Goal: Task Accomplishment & Management: Complete application form

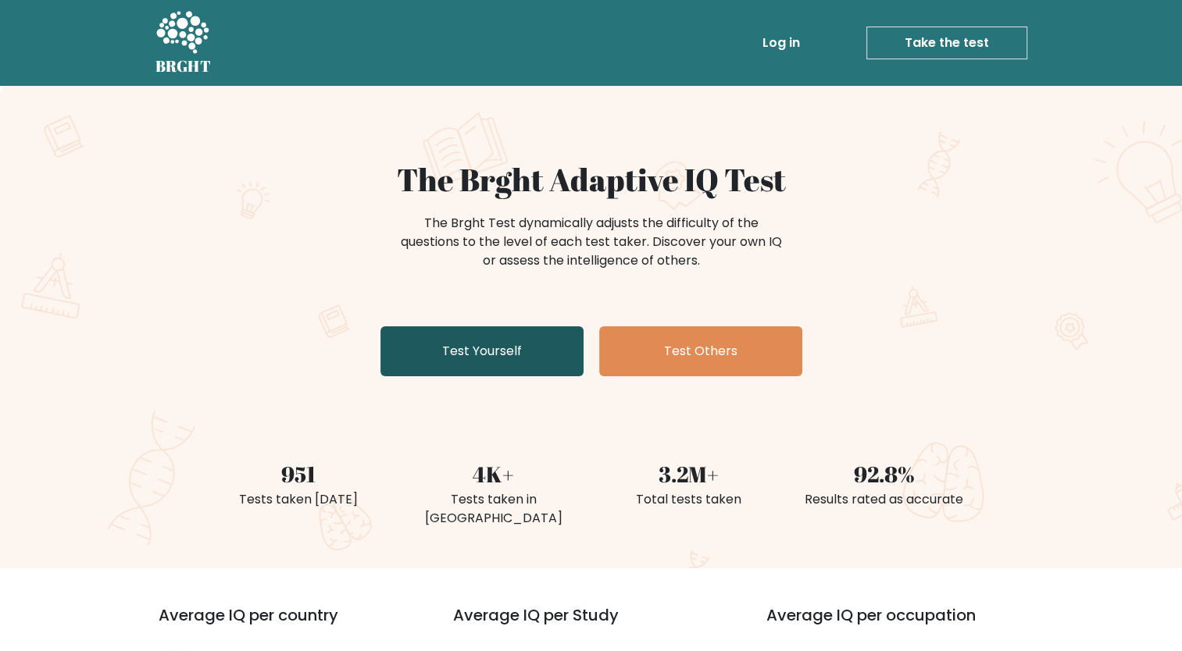
click at [479, 327] on link "Test Yourself" at bounding box center [481, 351] width 203 height 50
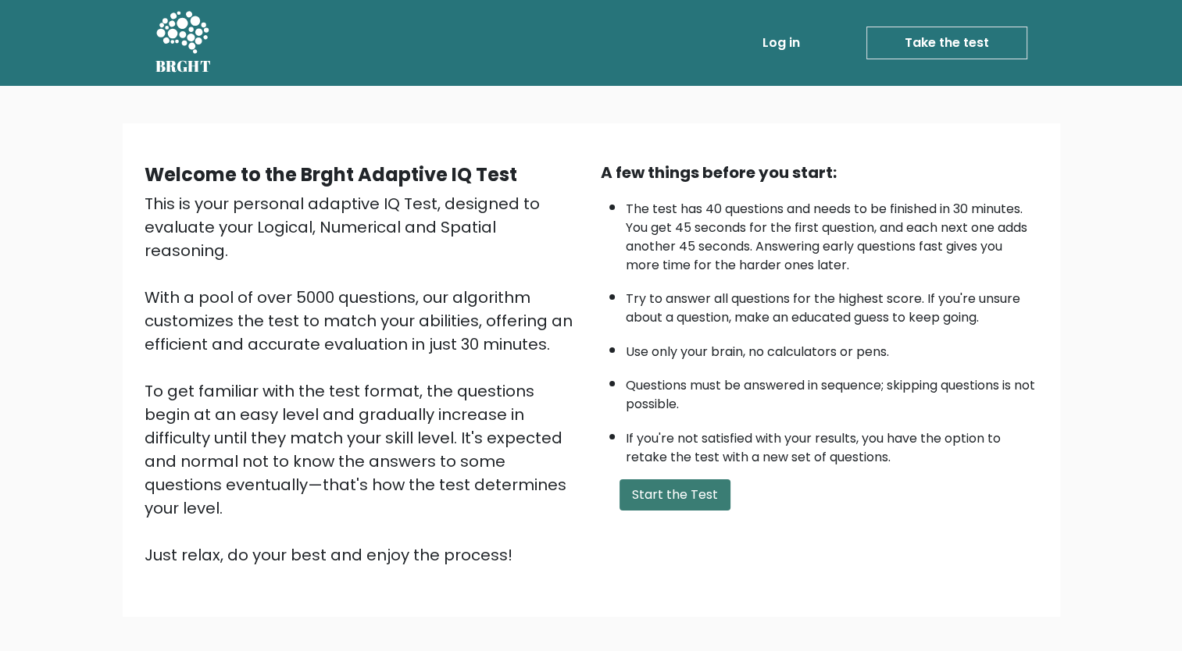
click at [672, 492] on button "Start the Test" at bounding box center [674, 495] width 111 height 31
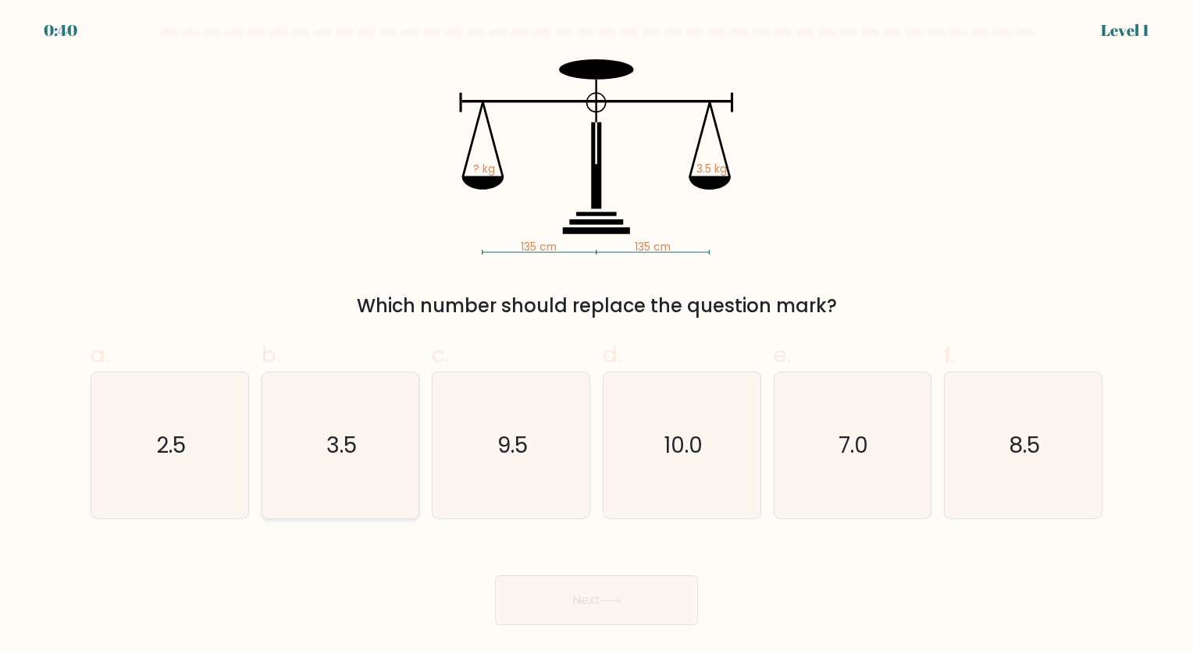
click at [355, 411] on icon "3.5" at bounding box center [340, 446] width 146 height 146
click at [597, 336] on input "b. 3.5" at bounding box center [597, 331] width 1 height 10
radio input "true"
click at [526, 585] on button "Next" at bounding box center [596, 601] width 203 height 50
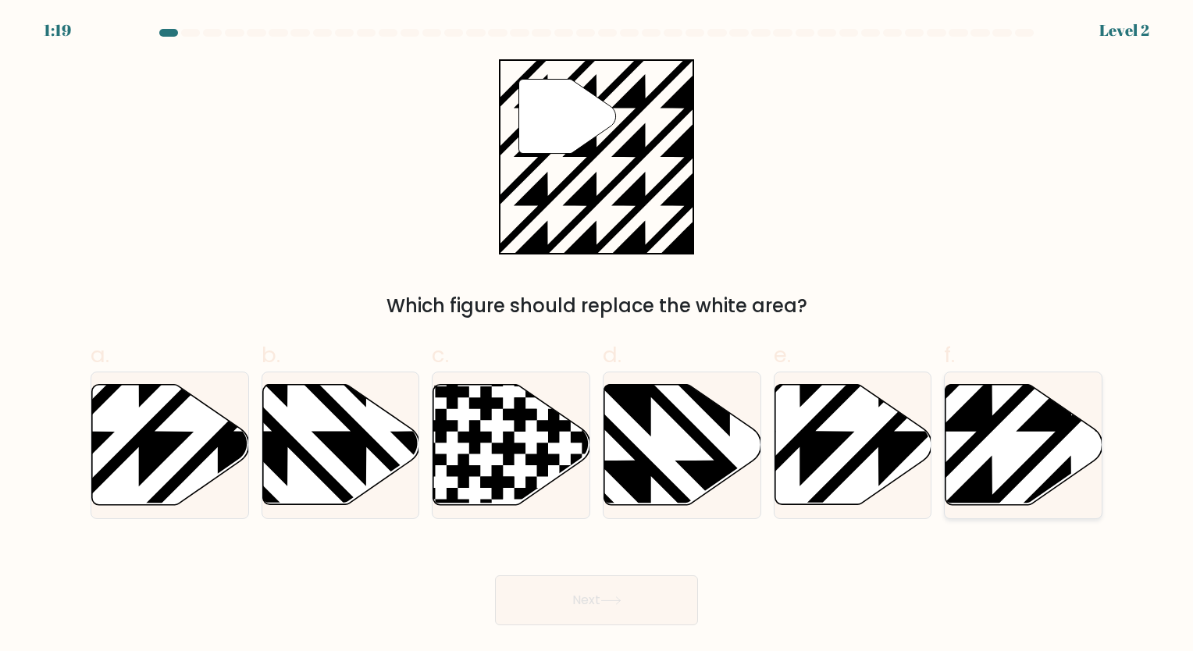
click at [987, 407] on icon at bounding box center [1072, 510] width 316 height 316
click at [597, 336] on input "f." at bounding box center [597, 331] width 1 height 10
radio input "true"
click at [572, 608] on button "Next" at bounding box center [596, 601] width 203 height 50
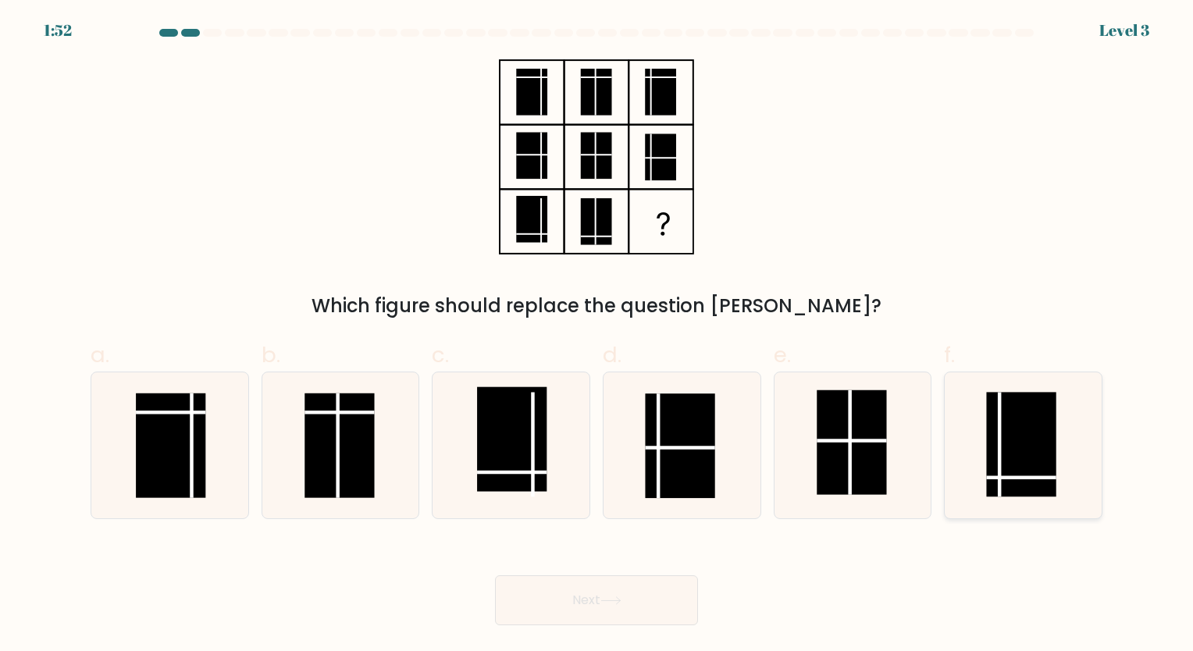
click at [1026, 465] on rect at bounding box center [1021, 444] width 70 height 105
click at [597, 336] on input "f." at bounding box center [597, 331] width 1 height 10
radio input "true"
click at [665, 597] on button "Next" at bounding box center [596, 601] width 203 height 50
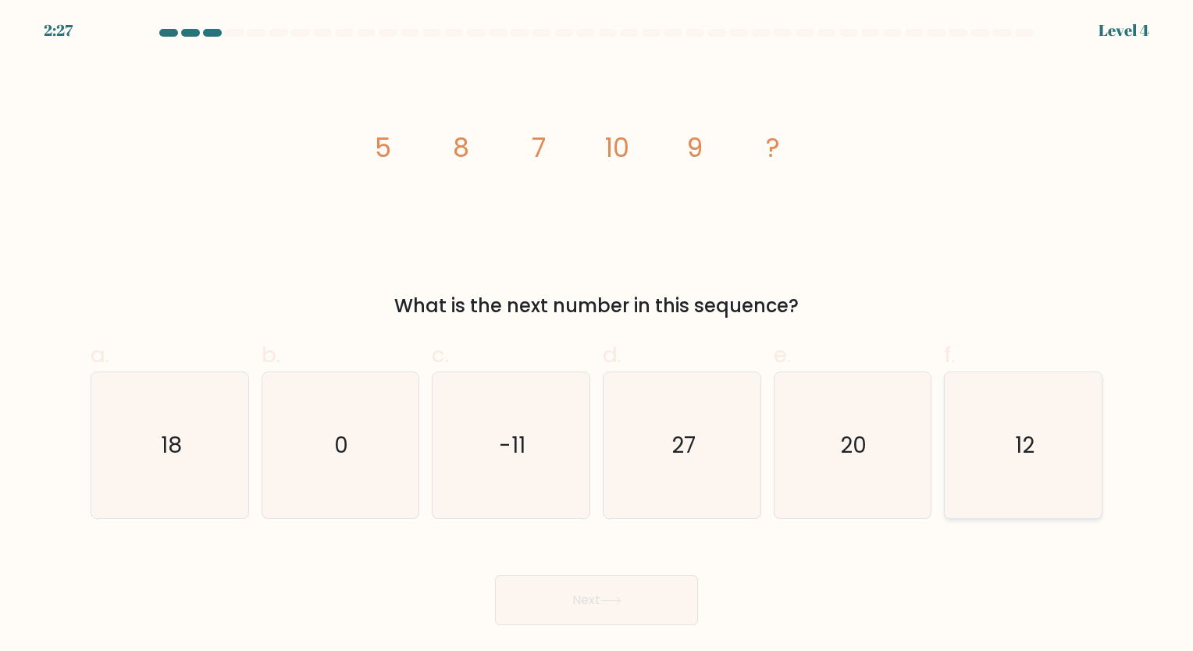
click at [959, 430] on icon "12" at bounding box center [1023, 446] width 146 height 146
click at [597, 336] on input "f. 12" at bounding box center [597, 331] width 1 height 10
radio input "true"
click at [679, 611] on button "Next" at bounding box center [596, 601] width 203 height 50
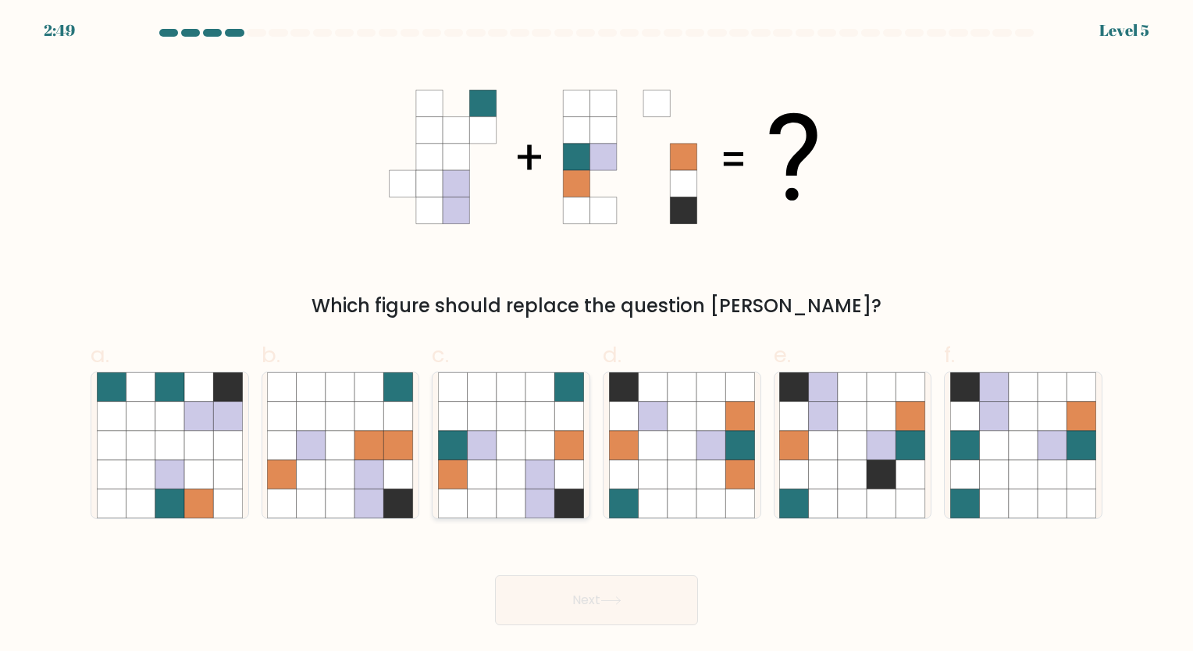
click at [505, 455] on icon at bounding box center [511, 445] width 29 height 29
click at [597, 336] on input "c." at bounding box center [597, 331] width 1 height 10
radio input "true"
click at [576, 592] on button "Next" at bounding box center [596, 601] width 203 height 50
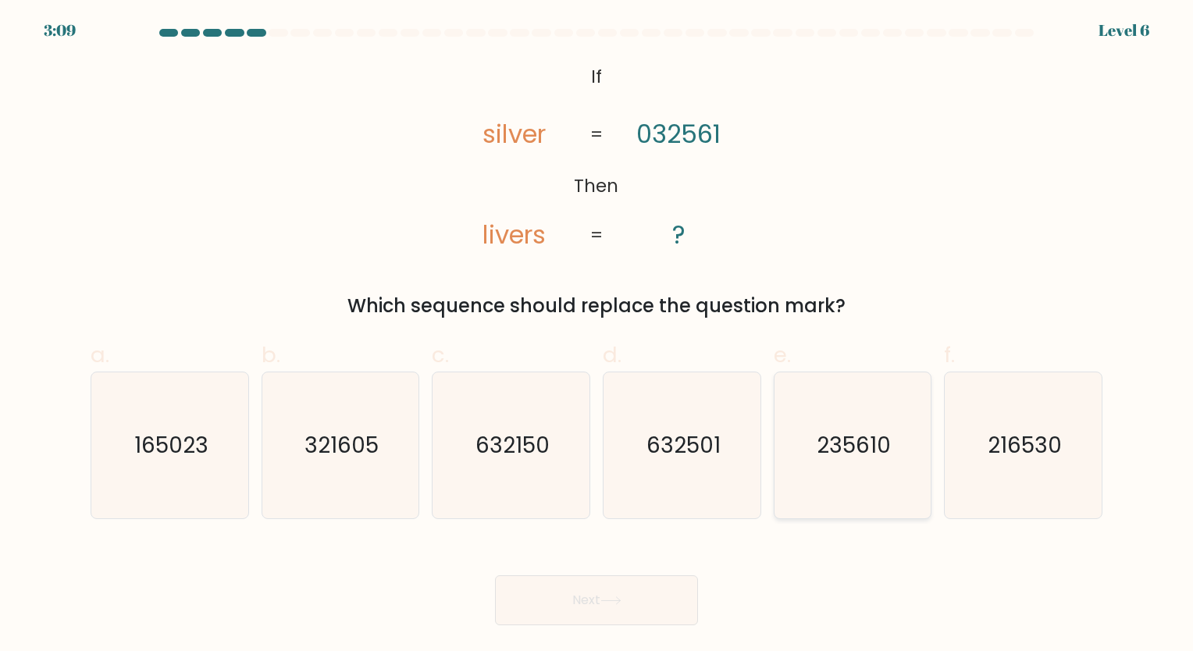
click at [877, 463] on icon "235610" at bounding box center [852, 446] width 146 height 146
click at [597, 336] on input "e. 235610" at bounding box center [597, 331] width 1 height 10
radio input "true"
click at [615, 586] on button "Next" at bounding box center [596, 601] width 203 height 50
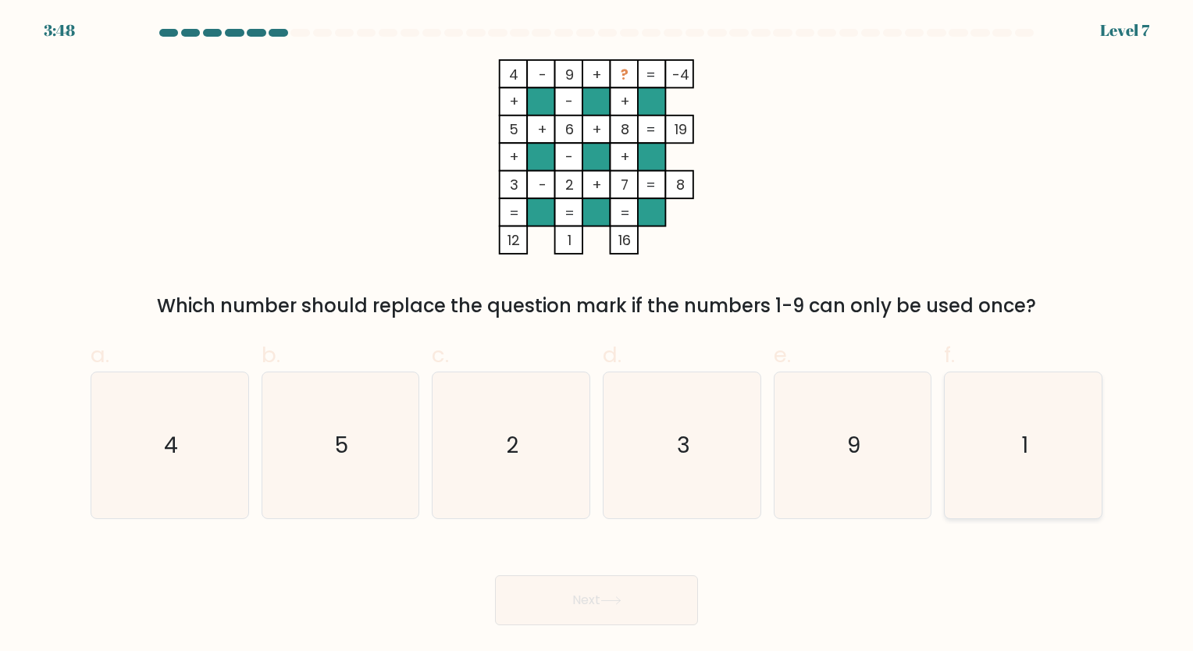
click at [1068, 455] on icon "1" at bounding box center [1023, 446] width 146 height 146
click at [597, 336] on input "f. 1" at bounding box center [597, 331] width 1 height 10
radio input "true"
click at [603, 621] on button "Next" at bounding box center [596, 601] width 203 height 50
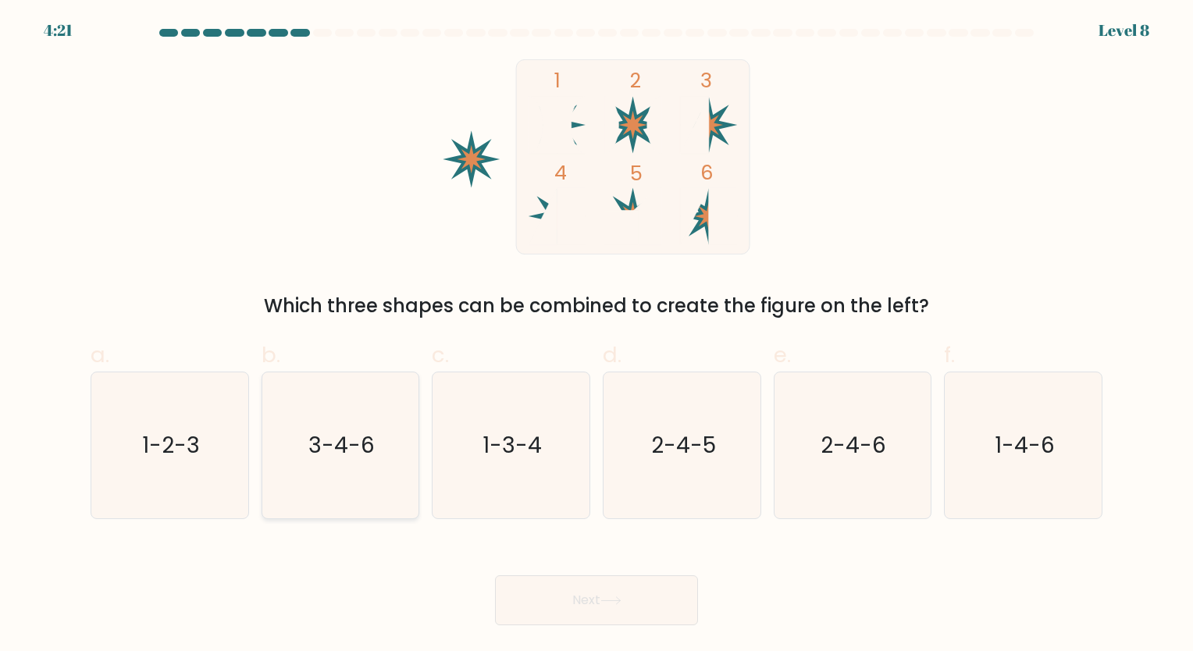
click at [373, 467] on icon "3-4-6" at bounding box center [340, 446] width 146 height 146
click at [597, 336] on input "b. 3-4-6" at bounding box center [597, 331] width 1 height 10
radio input "true"
click at [570, 590] on button "Next" at bounding box center [596, 601] width 203 height 50
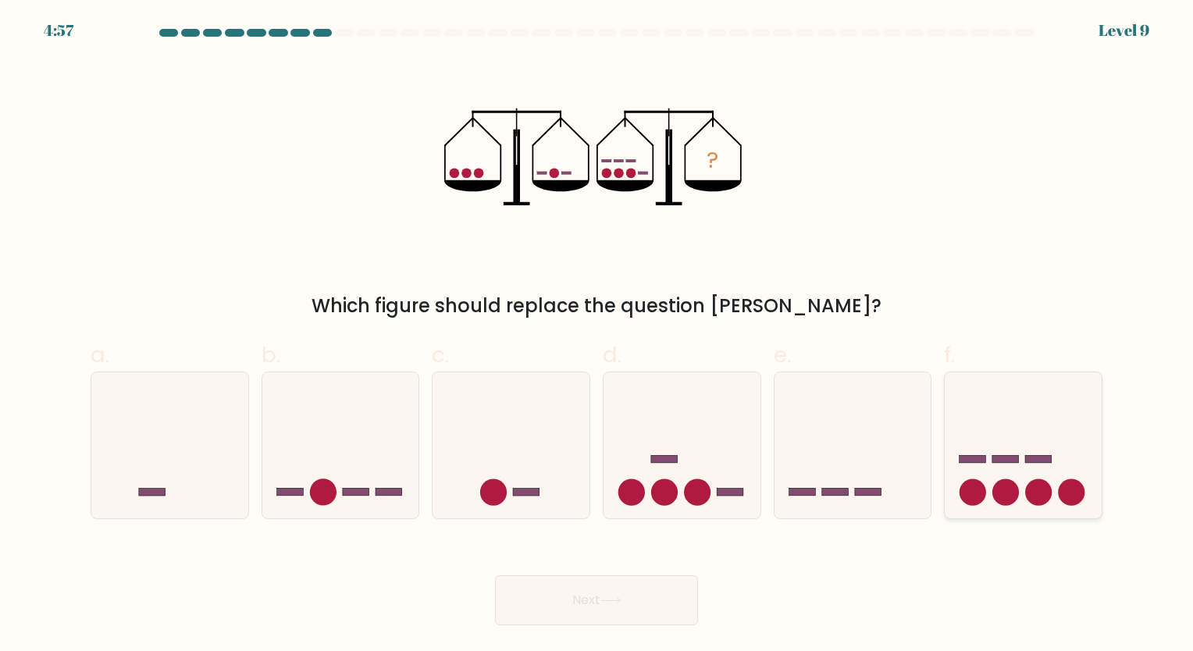
click at [1014, 462] on rect at bounding box center [1006, 460] width 27 height 8
click at [597, 336] on input "f." at bounding box center [597, 331] width 1 height 10
radio input "true"
click at [580, 604] on button "Next" at bounding box center [596, 601] width 203 height 50
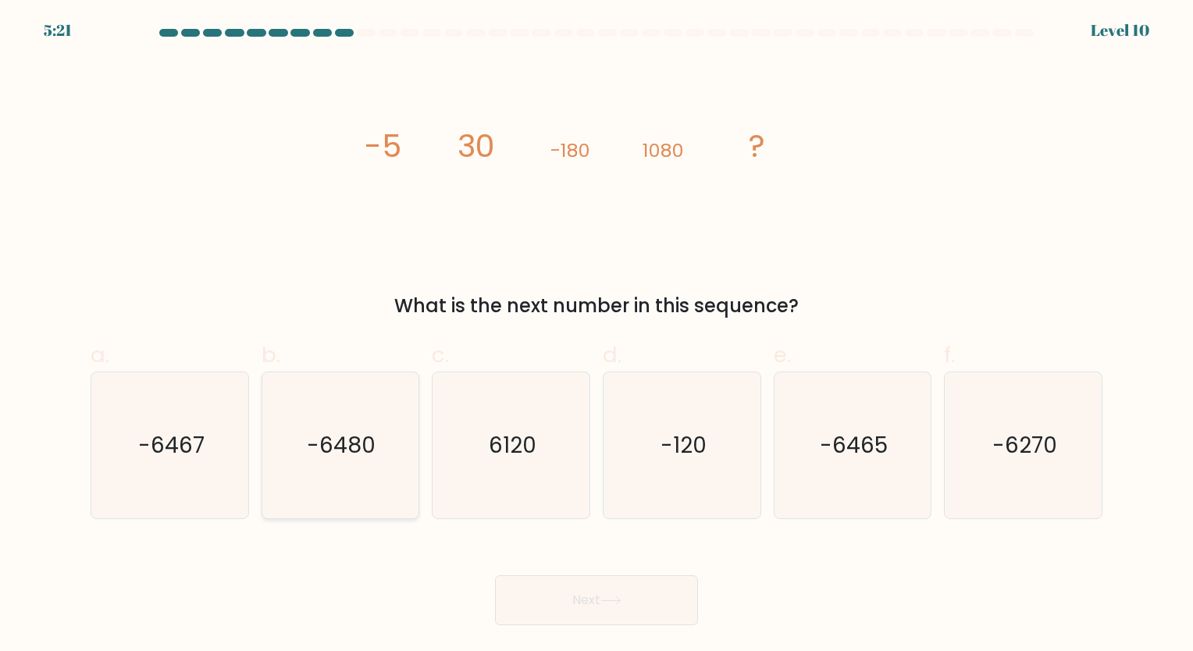
click at [397, 450] on icon "-6480" at bounding box center [340, 446] width 146 height 146
click at [597, 336] on input "b. -6480" at bounding box center [597, 331] width 1 height 10
radio input "true"
click at [566, 598] on button "Next" at bounding box center [596, 601] width 203 height 50
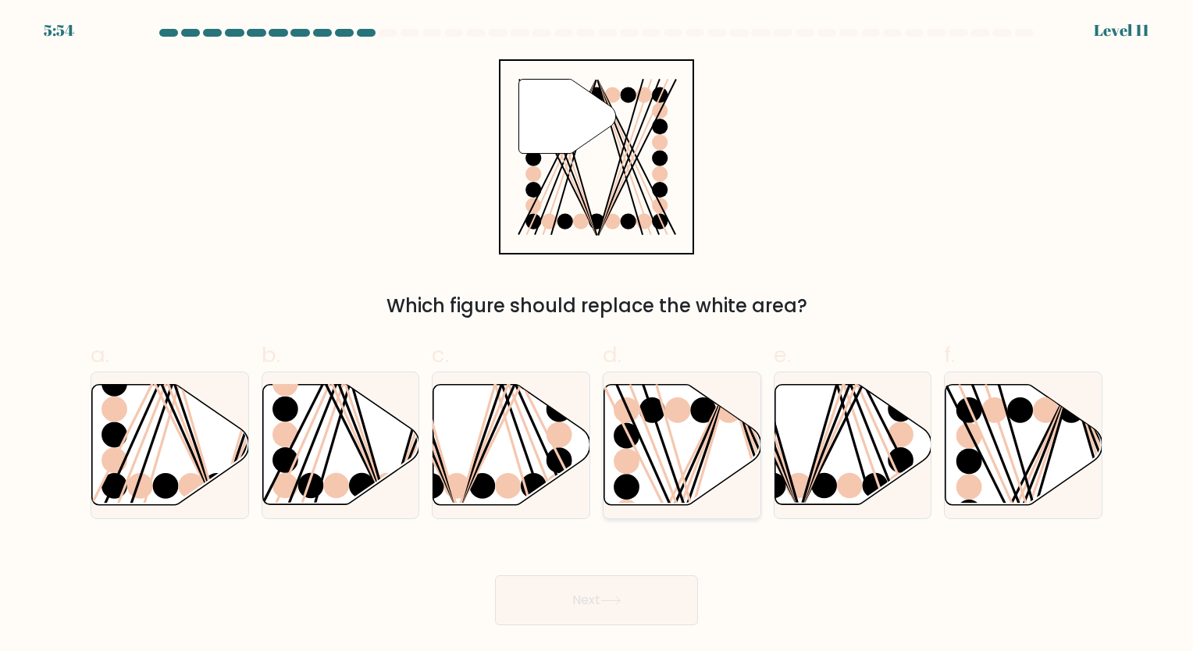
click at [669, 426] on line at bounding box center [693, 510] width 73 height 253
click at [597, 336] on input "d." at bounding box center [597, 331] width 1 height 10
radio input "true"
click at [1044, 448] on icon at bounding box center [1024, 445] width 157 height 120
click at [597, 336] on input "f." at bounding box center [597, 331] width 1 height 10
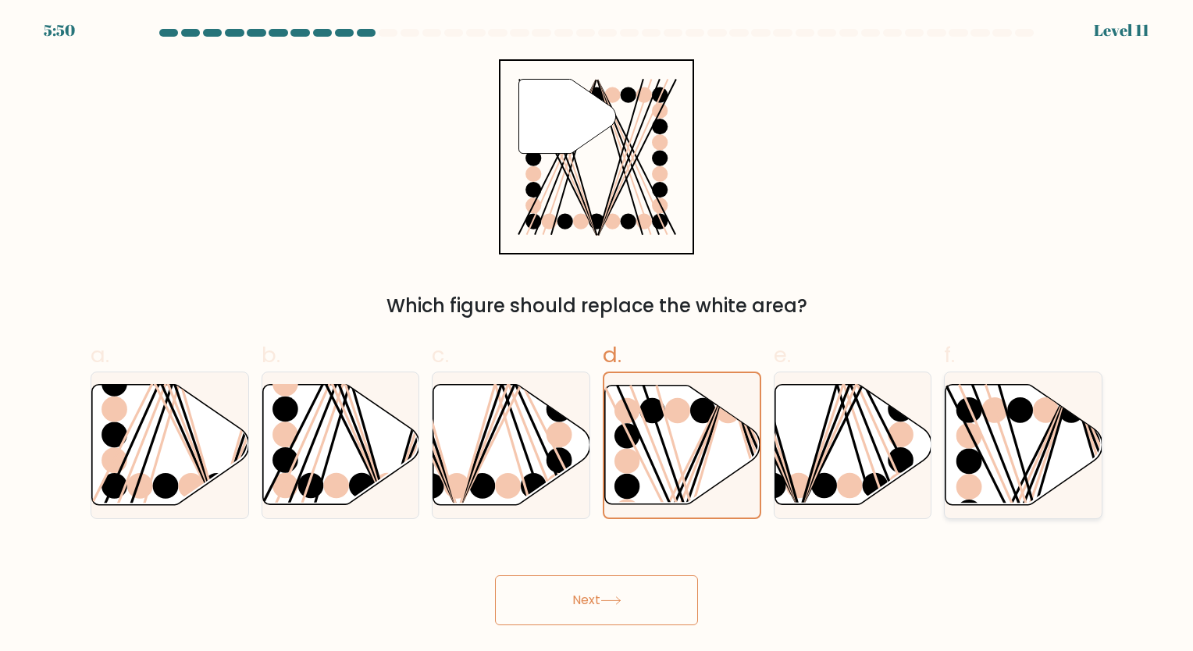
radio input "true"
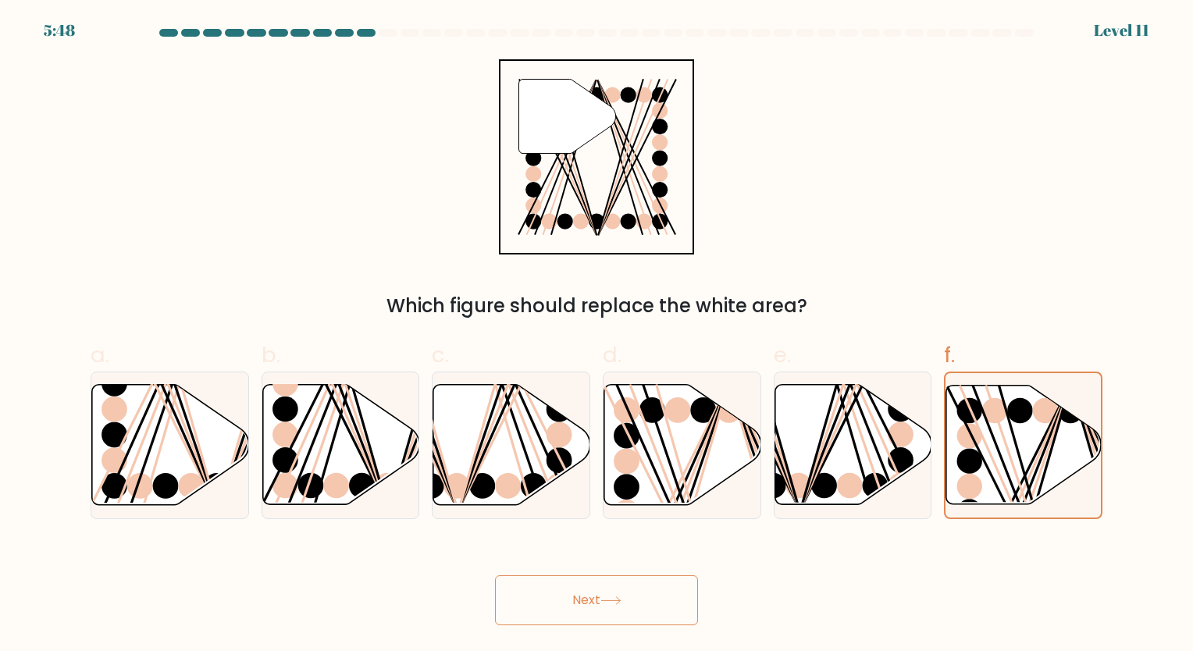
click at [626, 603] on button "Next" at bounding box center [596, 601] width 203 height 50
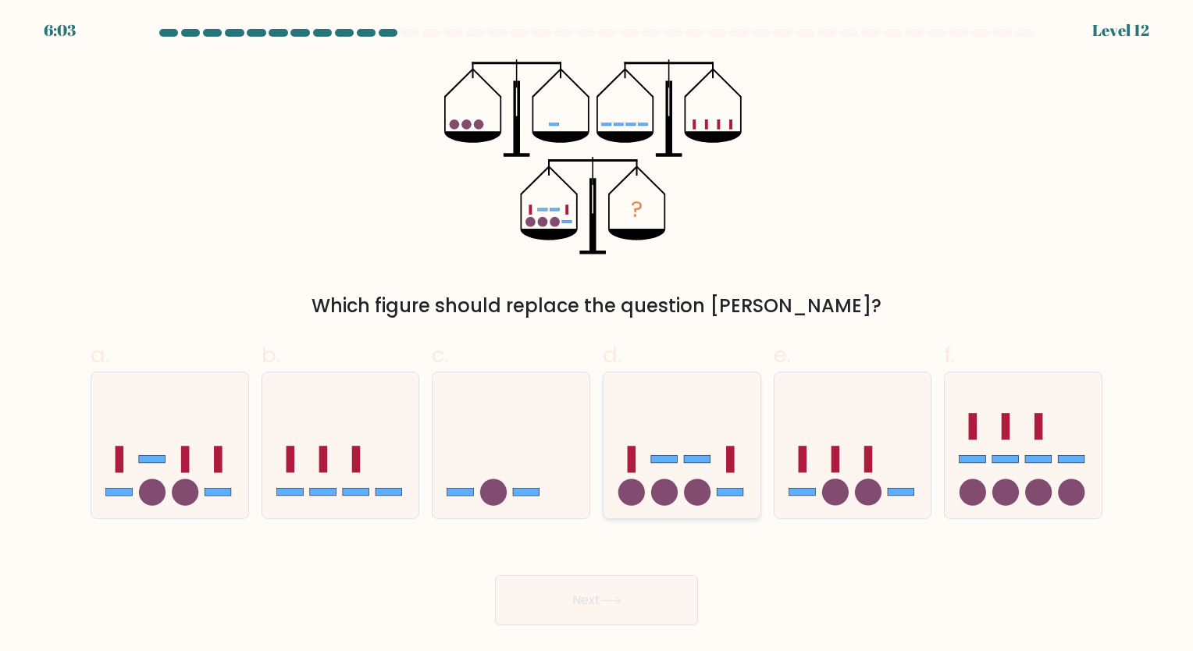
click at [690, 444] on icon at bounding box center [682, 445] width 157 height 130
click at [597, 336] on input "d." at bounding box center [597, 331] width 1 height 10
radio input "true"
click at [597, 597] on button "Next" at bounding box center [596, 601] width 203 height 50
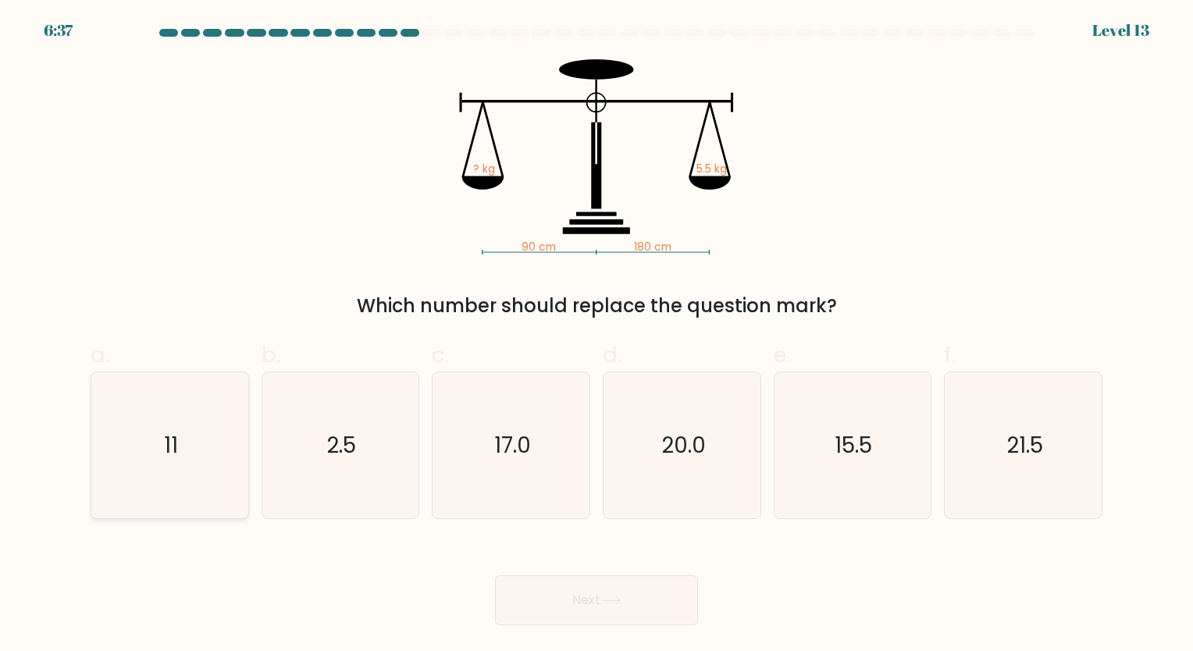
click at [179, 426] on icon "11" at bounding box center [170, 446] width 146 height 146
click at [597, 336] on input "a. 11" at bounding box center [597, 331] width 1 height 10
radio input "true"
click at [620, 589] on button "Next" at bounding box center [596, 601] width 203 height 50
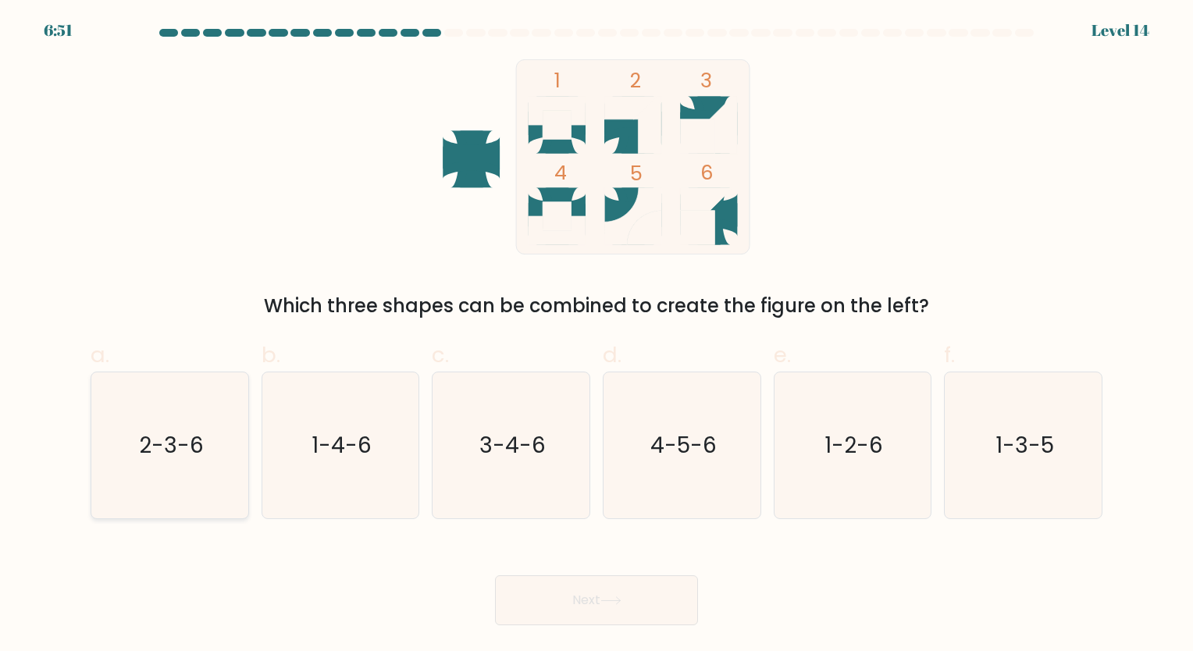
click at [212, 457] on icon "2-3-6" at bounding box center [170, 446] width 146 height 146
click at [597, 336] on input "a. 2-3-6" at bounding box center [597, 331] width 1 height 10
radio input "true"
click at [650, 629] on body "6:50 Level 14" at bounding box center [596, 325] width 1193 height 651
click at [647, 614] on button "Next" at bounding box center [596, 601] width 203 height 50
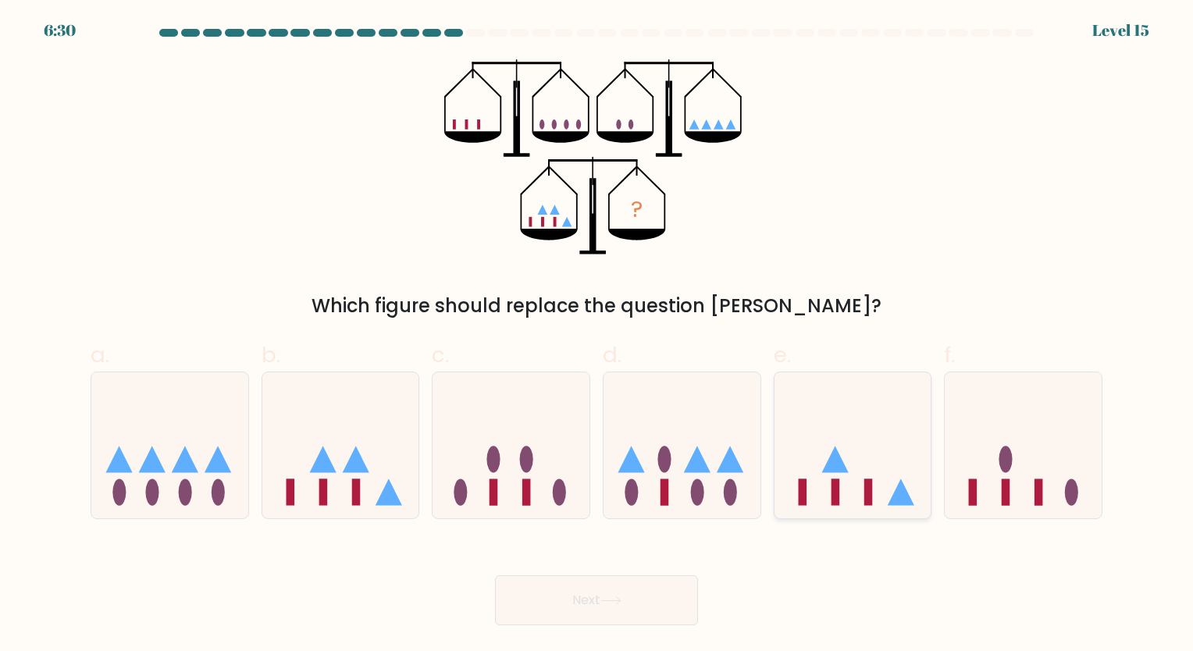
click at [840, 480] on icon at bounding box center [853, 445] width 157 height 130
click at [597, 336] on input "e." at bounding box center [597, 331] width 1 height 10
radio input "true"
click at [1015, 473] on icon at bounding box center [1023, 445] width 157 height 130
click at [597, 336] on input "f." at bounding box center [597, 331] width 1 height 10
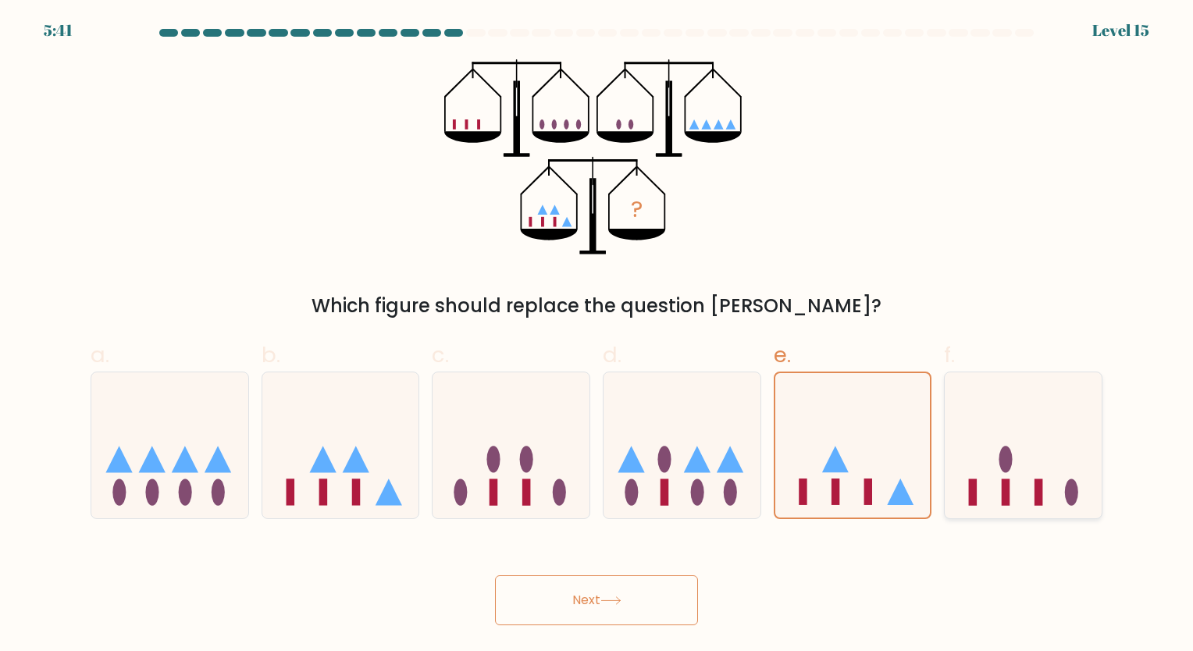
radio input "true"
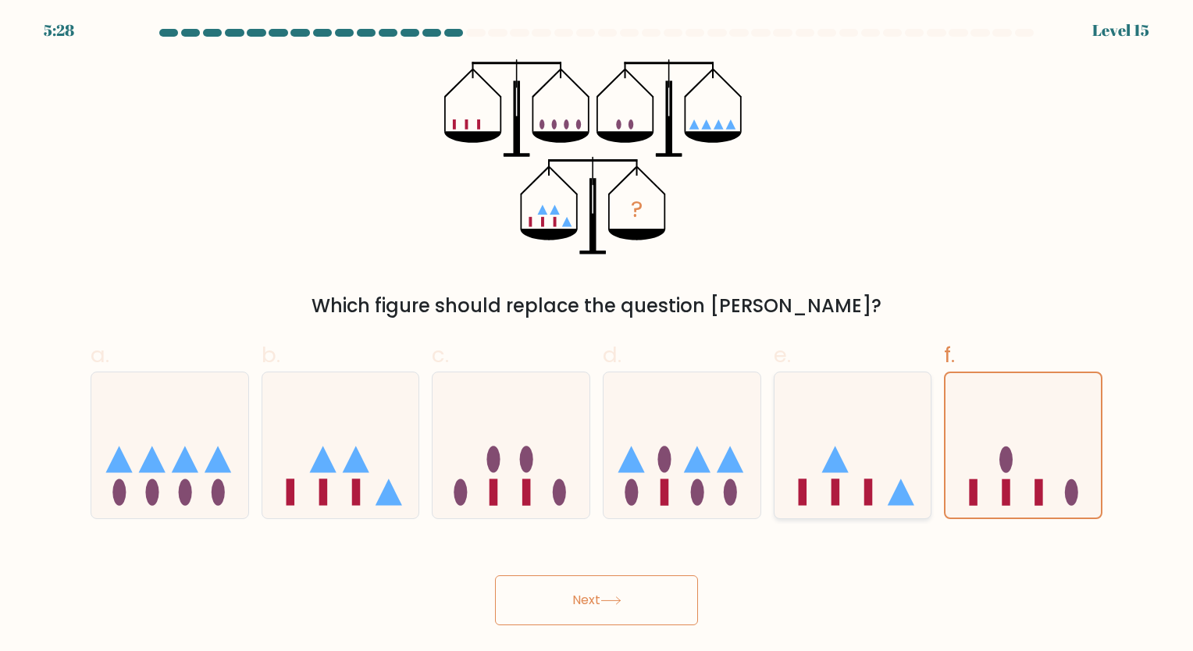
click at [872, 389] on icon at bounding box center [853, 445] width 157 height 130
click at [597, 336] on input "e." at bounding box center [597, 331] width 1 height 10
radio input "true"
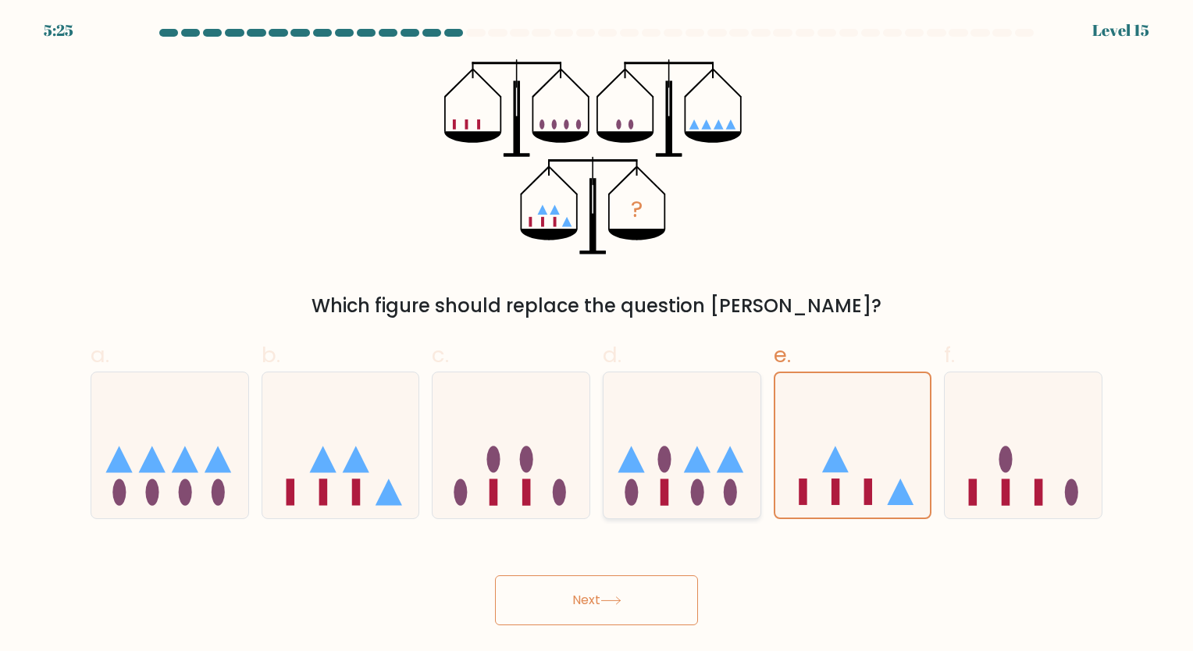
click at [685, 438] on icon at bounding box center [682, 445] width 157 height 130
click at [597, 336] on input "d." at bounding box center [597, 331] width 1 height 10
radio input "true"
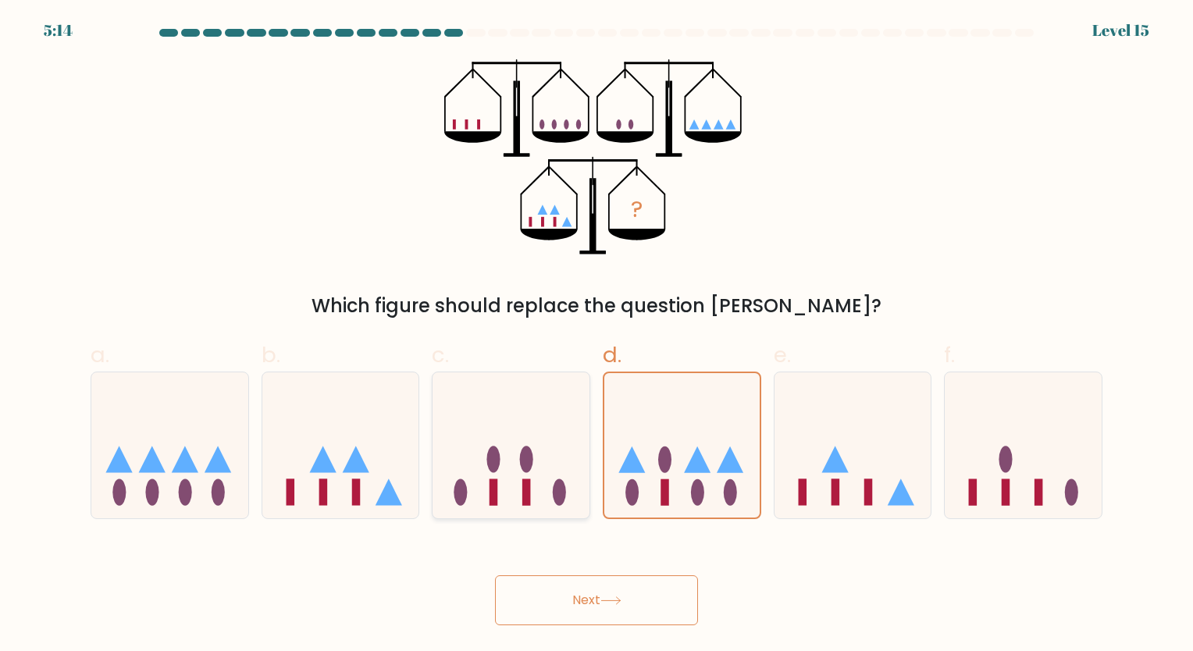
click at [492, 461] on ellipse at bounding box center [493, 460] width 13 height 27
click at [597, 336] on input "c." at bounding box center [597, 331] width 1 height 10
radio input "true"
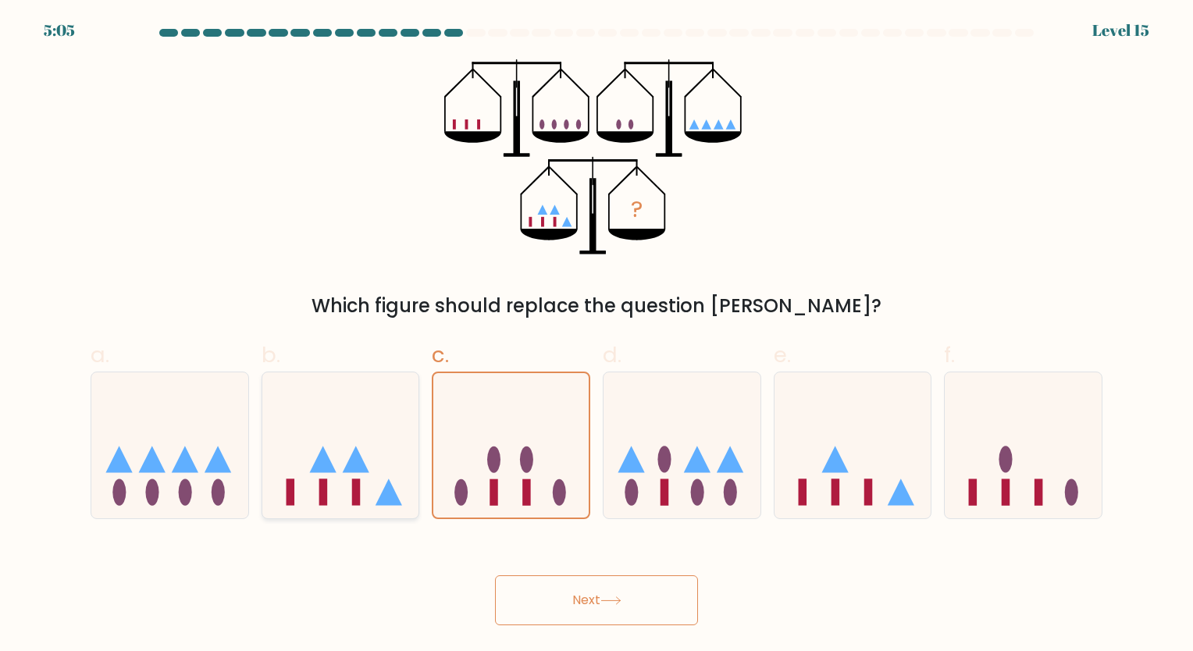
click at [361, 470] on icon at bounding box center [356, 460] width 27 height 27
click at [597, 336] on input "b." at bounding box center [597, 331] width 1 height 10
radio input "true"
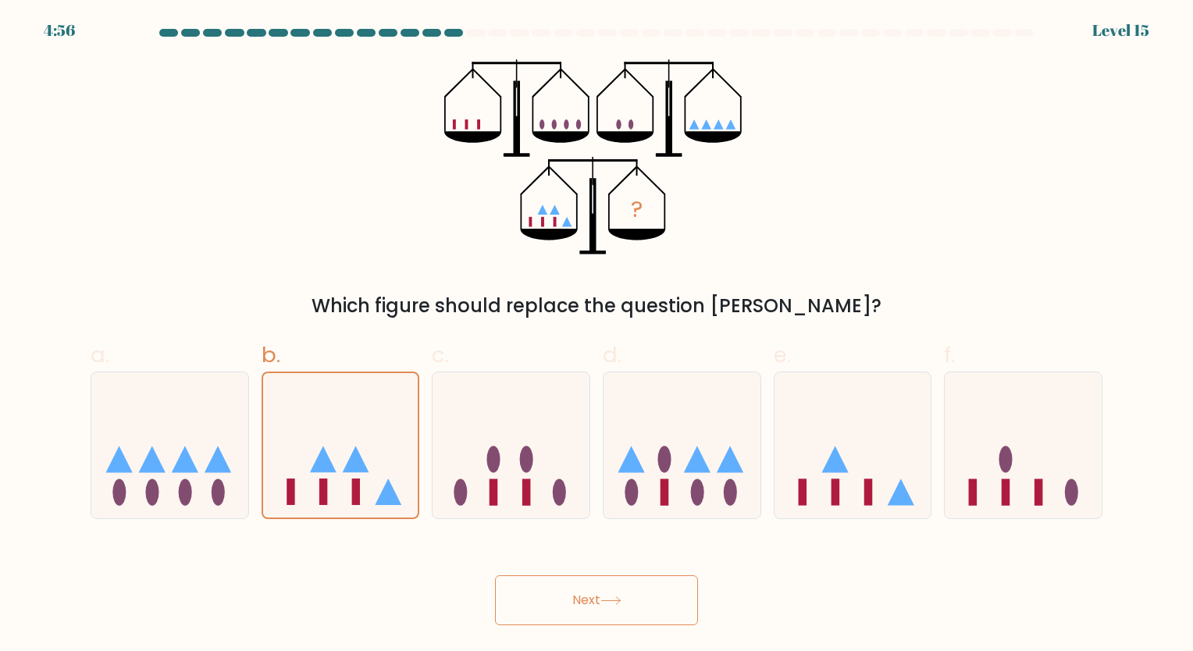
click at [597, 602] on button "Next" at bounding box center [596, 601] width 203 height 50
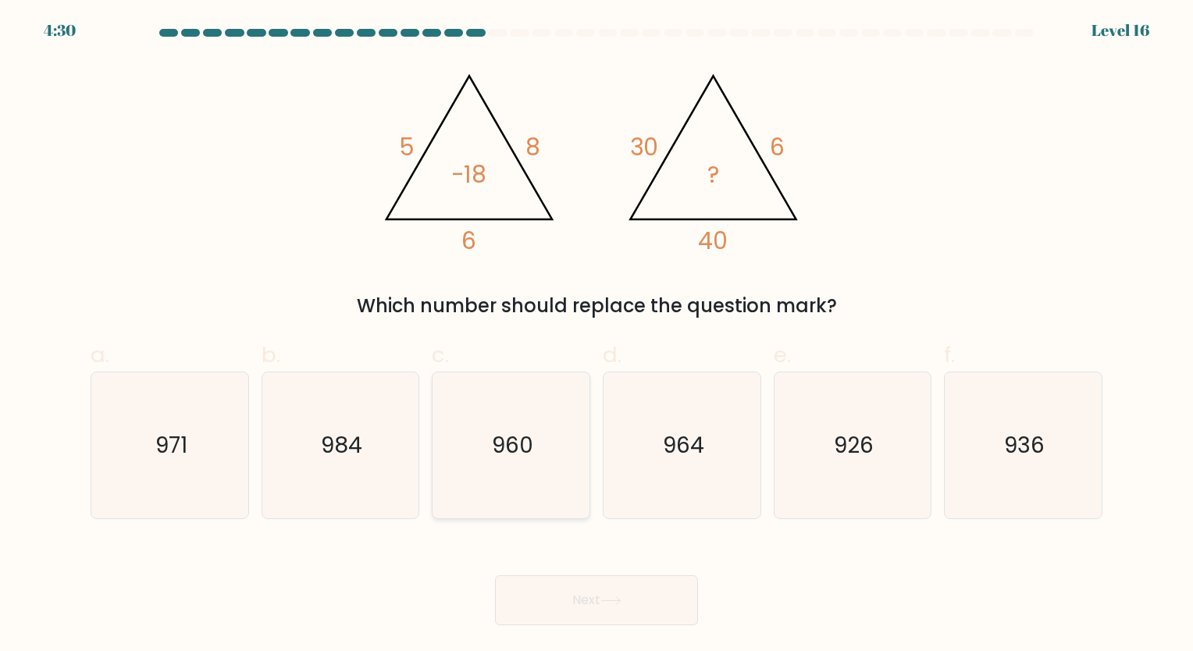
click at [504, 423] on icon "960" at bounding box center [511, 446] width 146 height 146
click at [597, 336] on input "c. 960" at bounding box center [597, 331] width 1 height 10
radio input "true"
click at [597, 613] on button "Next" at bounding box center [596, 601] width 203 height 50
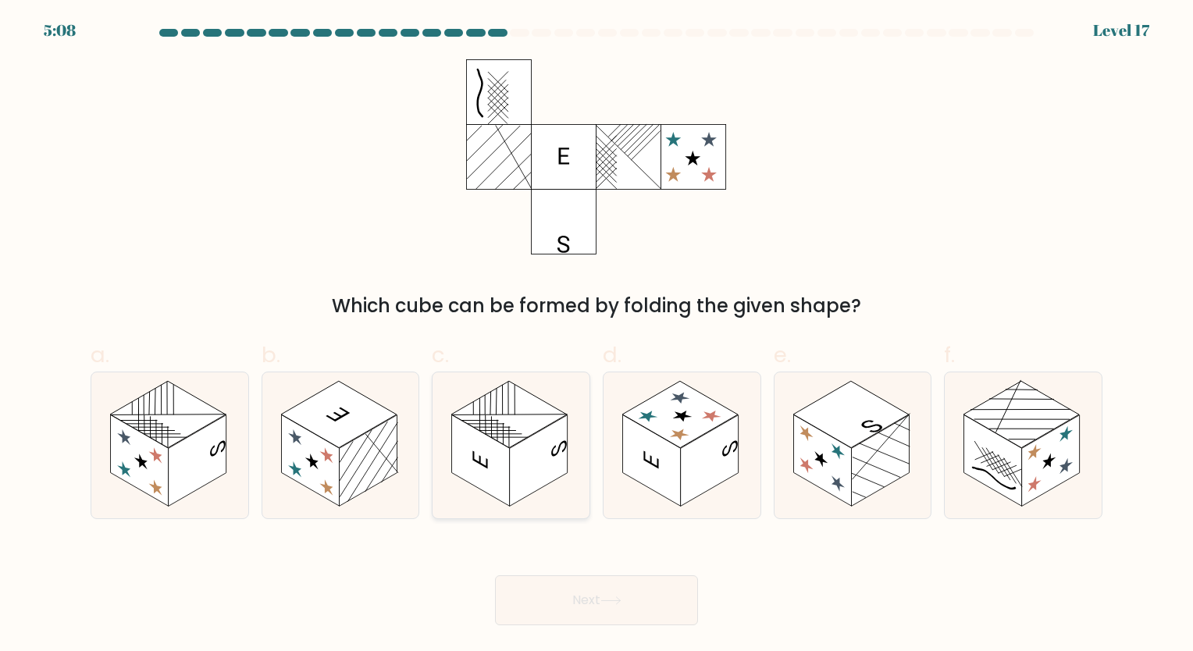
click at [510, 422] on rect at bounding box center [510, 414] width 116 height 67
click at [597, 336] on input "c." at bounding box center [597, 331] width 1 height 10
radio input "true"
click at [586, 585] on button "Next" at bounding box center [596, 601] width 203 height 50
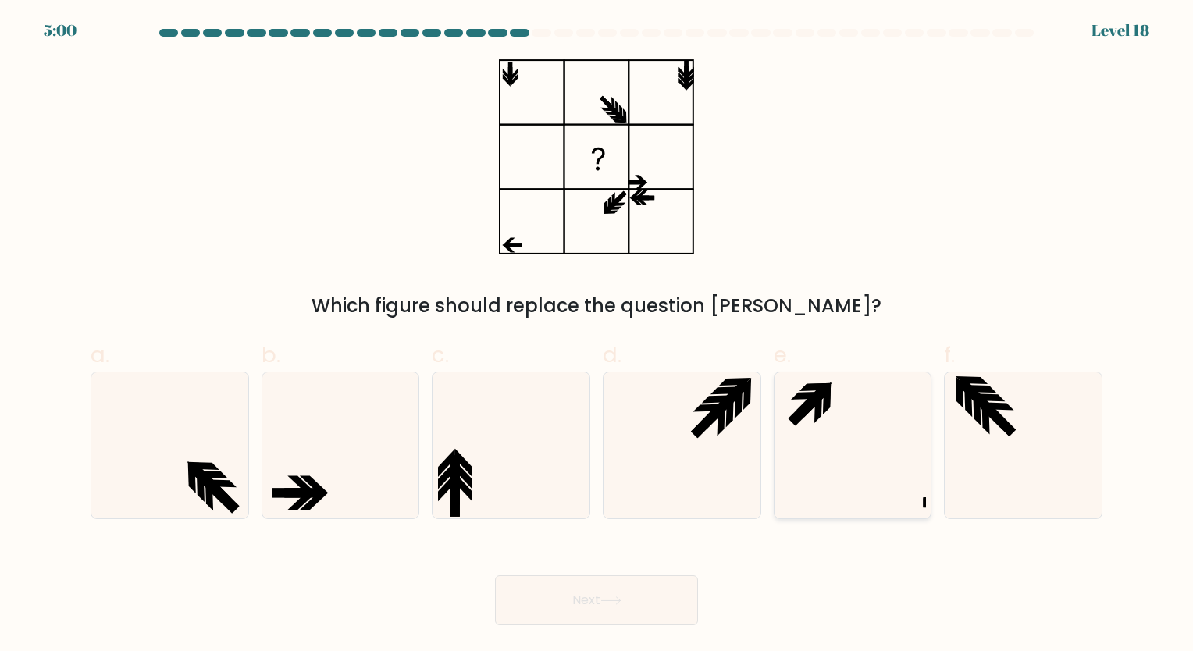
click at [868, 426] on icon at bounding box center [852, 446] width 146 height 146
click at [597, 336] on input "e." at bounding box center [597, 331] width 1 height 10
radio input "true"
click at [565, 599] on button "Next" at bounding box center [596, 601] width 203 height 50
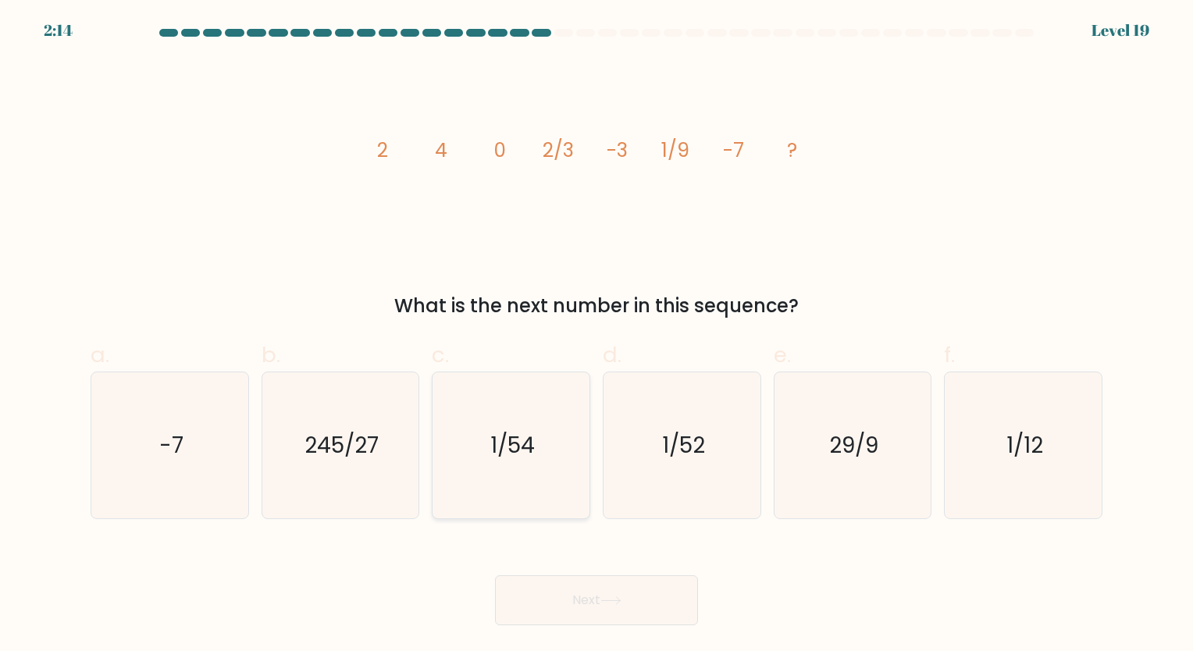
click at [538, 451] on icon "1/54" at bounding box center [511, 446] width 146 height 146
click at [597, 336] on input "c. 1/54" at bounding box center [597, 331] width 1 height 10
radio input "true"
click at [625, 589] on button "Next" at bounding box center [596, 601] width 203 height 50
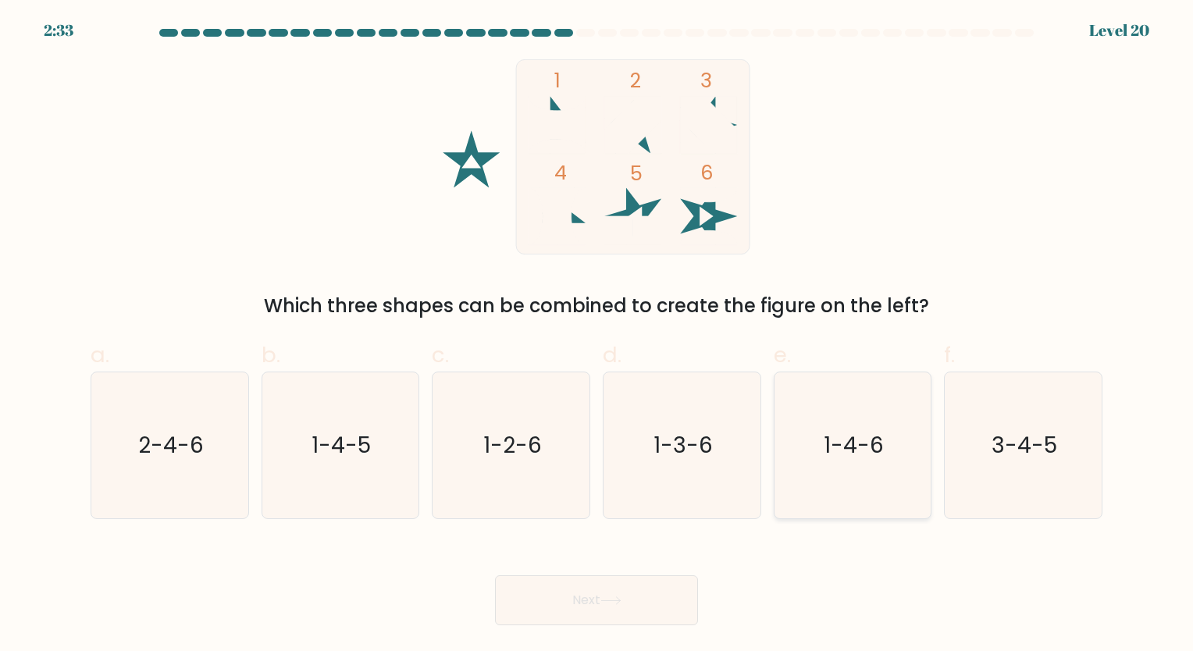
click at [888, 470] on icon "1-4-6" at bounding box center [852, 446] width 146 height 146
click at [597, 336] on input "e. 1-4-6" at bounding box center [597, 331] width 1 height 10
radio input "true"
click at [622, 604] on icon at bounding box center [611, 601] width 21 height 9
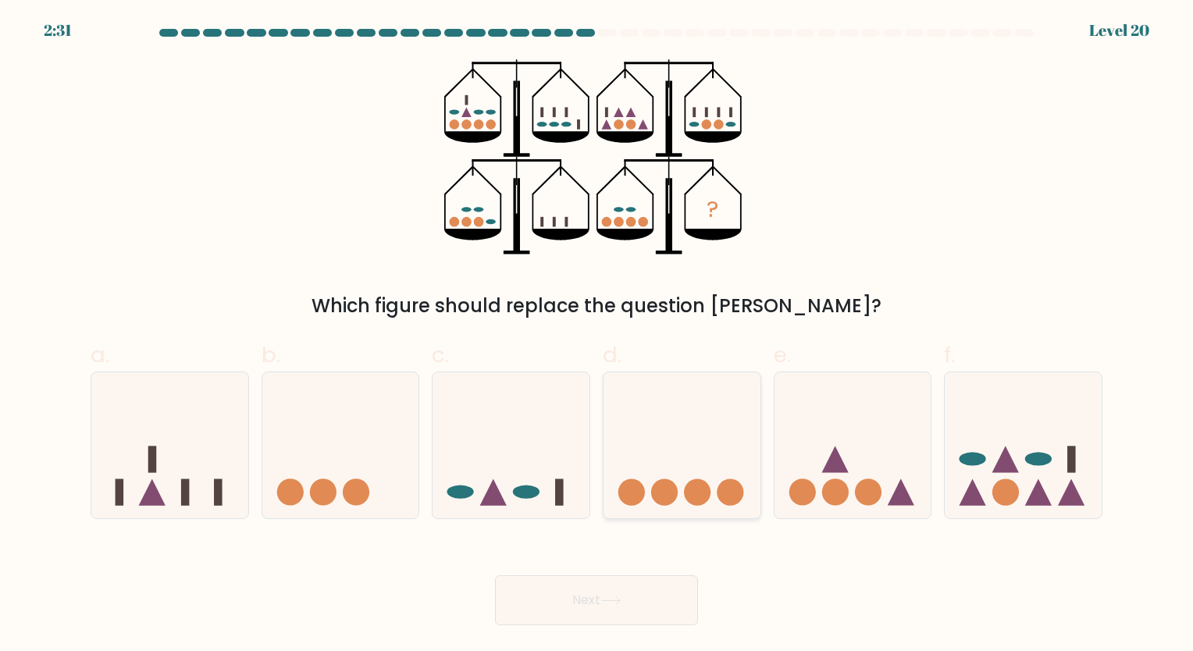
click at [621, 465] on icon at bounding box center [682, 445] width 157 height 130
click at [597, 336] on input "d." at bounding box center [597, 331] width 1 height 10
radio input "true"
click at [928, 559] on div "Next" at bounding box center [596, 581] width 1031 height 87
click at [494, 460] on icon at bounding box center [511, 445] width 157 height 130
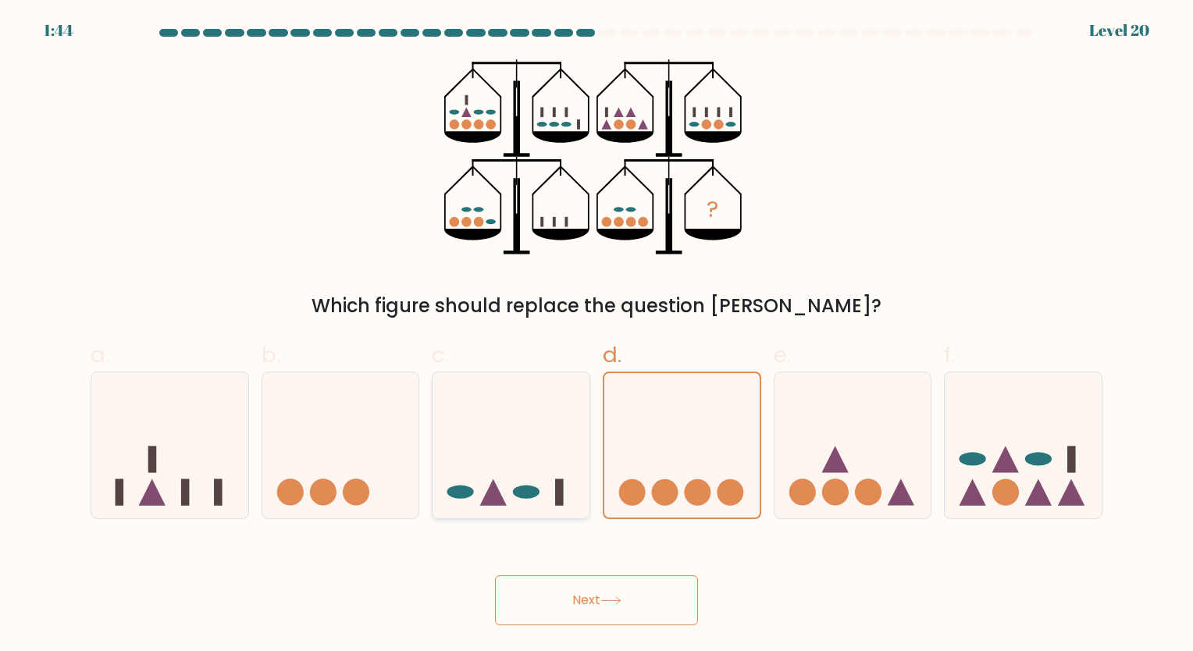
click at [597, 336] on input "c." at bounding box center [597, 331] width 1 height 10
radio input "true"
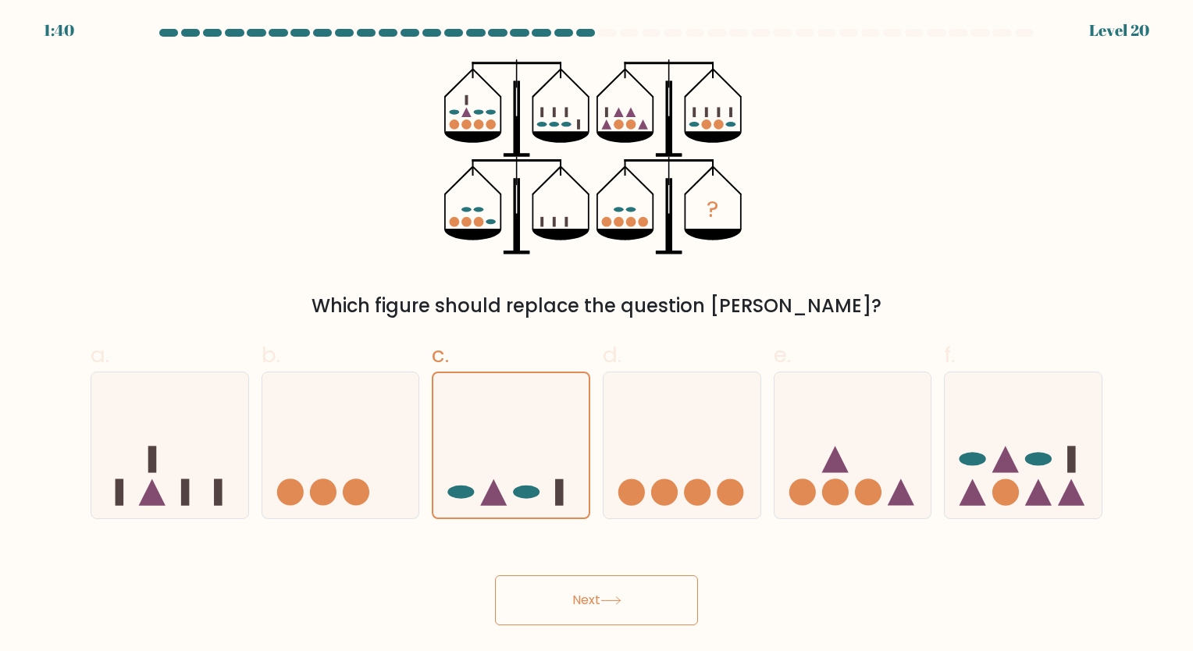
click at [571, 593] on button "Next" at bounding box center [596, 601] width 203 height 50
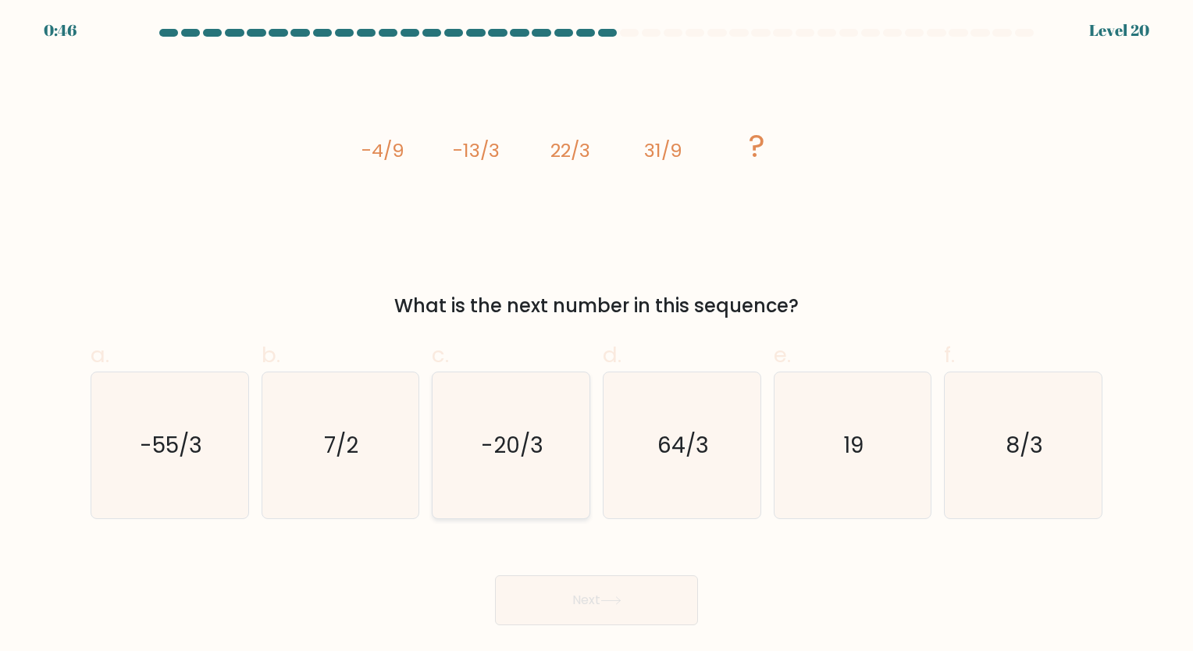
click at [537, 462] on icon "-20/3" at bounding box center [511, 446] width 146 height 146
click at [597, 336] on input "c. -20/3" at bounding box center [597, 331] width 1 height 10
radio input "true"
click at [646, 586] on button "Next" at bounding box center [596, 601] width 203 height 50
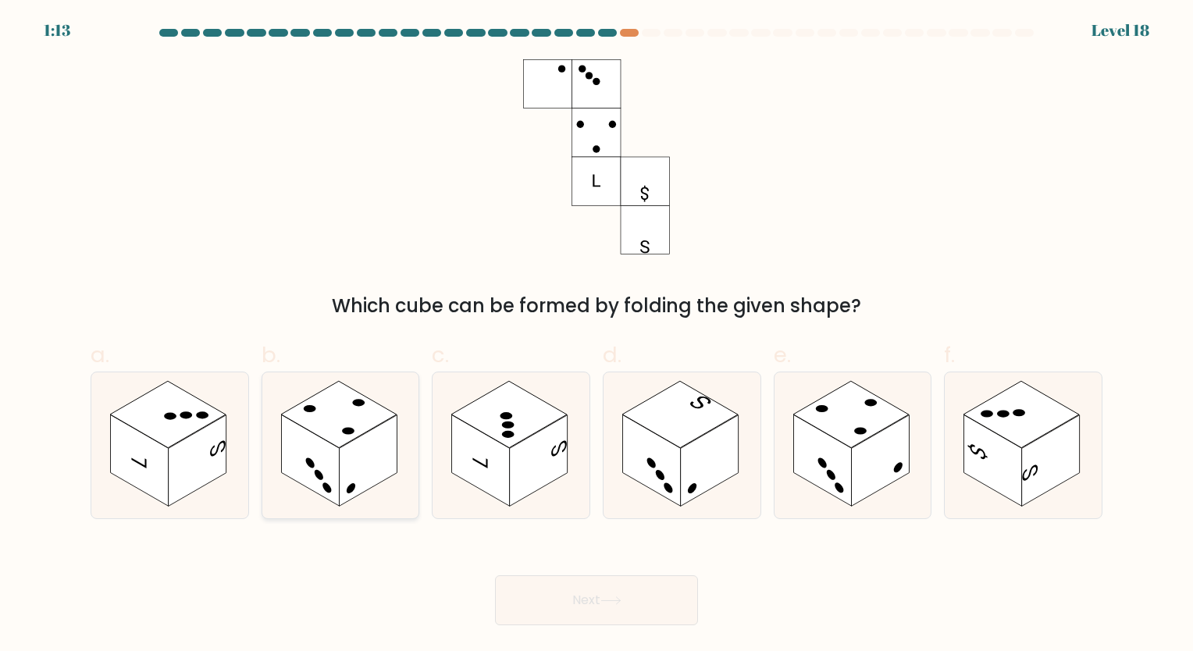
click at [346, 458] on rect at bounding box center [368, 460] width 58 height 91
click at [597, 336] on input "b." at bounding box center [597, 331] width 1 height 10
radio input "true"
click at [572, 576] on button "Next" at bounding box center [596, 601] width 203 height 50
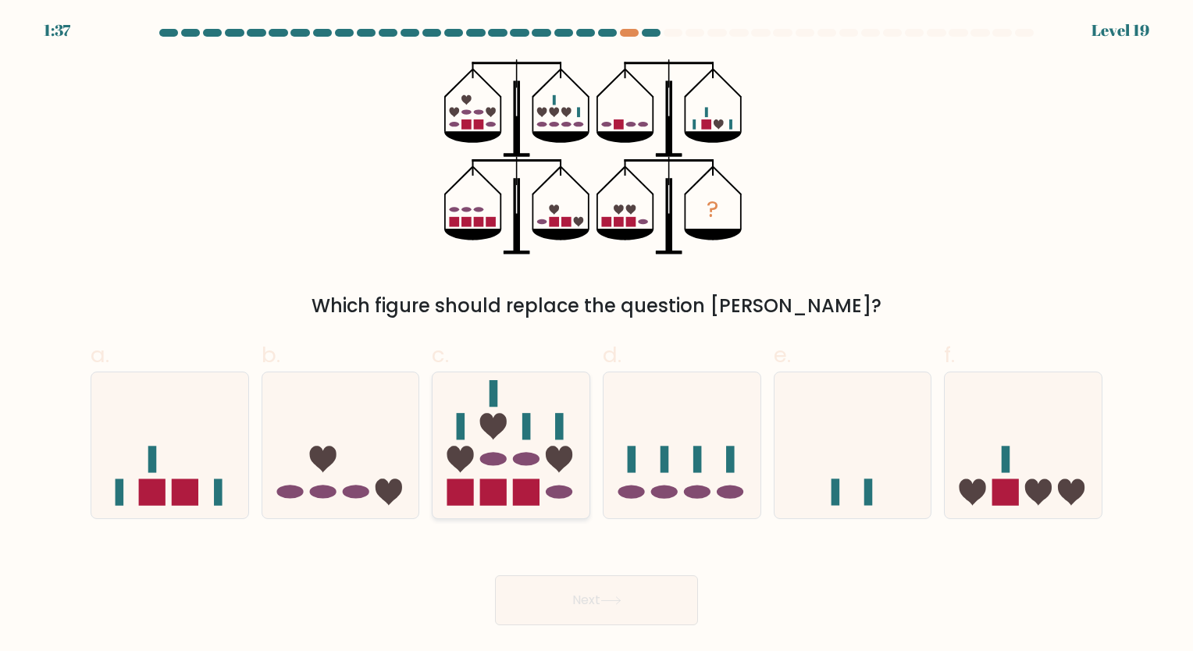
click at [546, 458] on icon at bounding box center [511, 445] width 157 height 130
click at [597, 336] on input "c." at bounding box center [597, 331] width 1 height 10
radio input "true"
click at [582, 620] on button "Next" at bounding box center [596, 601] width 203 height 50
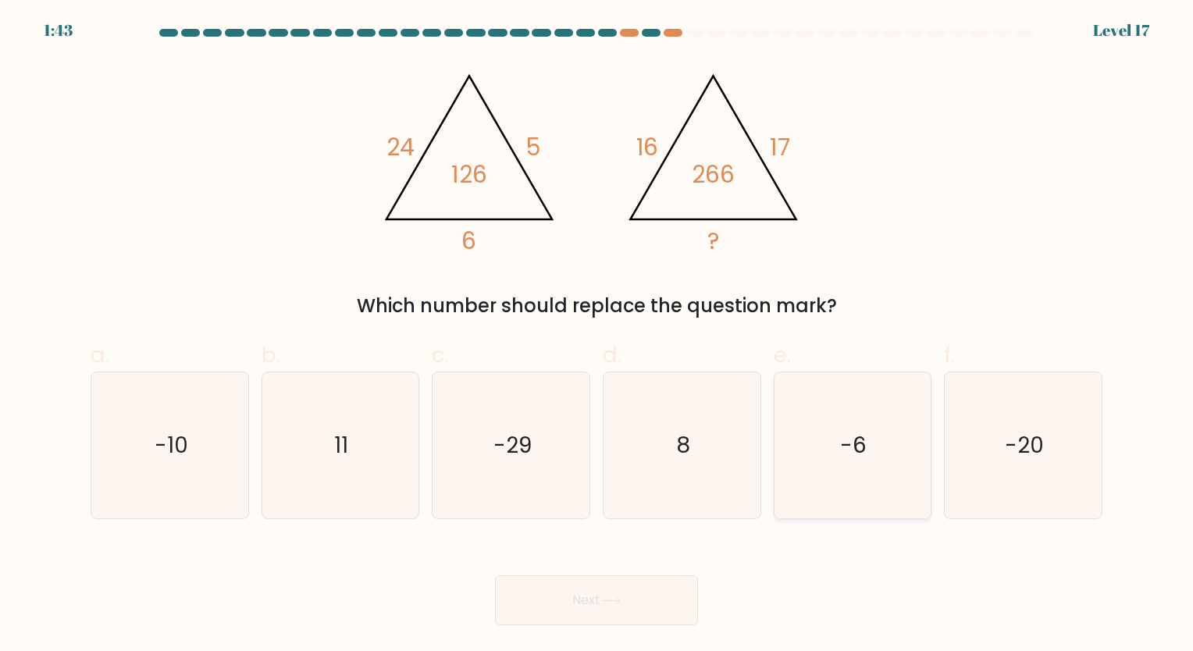
click at [831, 408] on icon "-6" at bounding box center [852, 446] width 146 height 146
click at [597, 336] on input "e. -6" at bounding box center [597, 331] width 1 height 10
radio input "true"
click at [619, 590] on button "Next" at bounding box center [596, 601] width 203 height 50
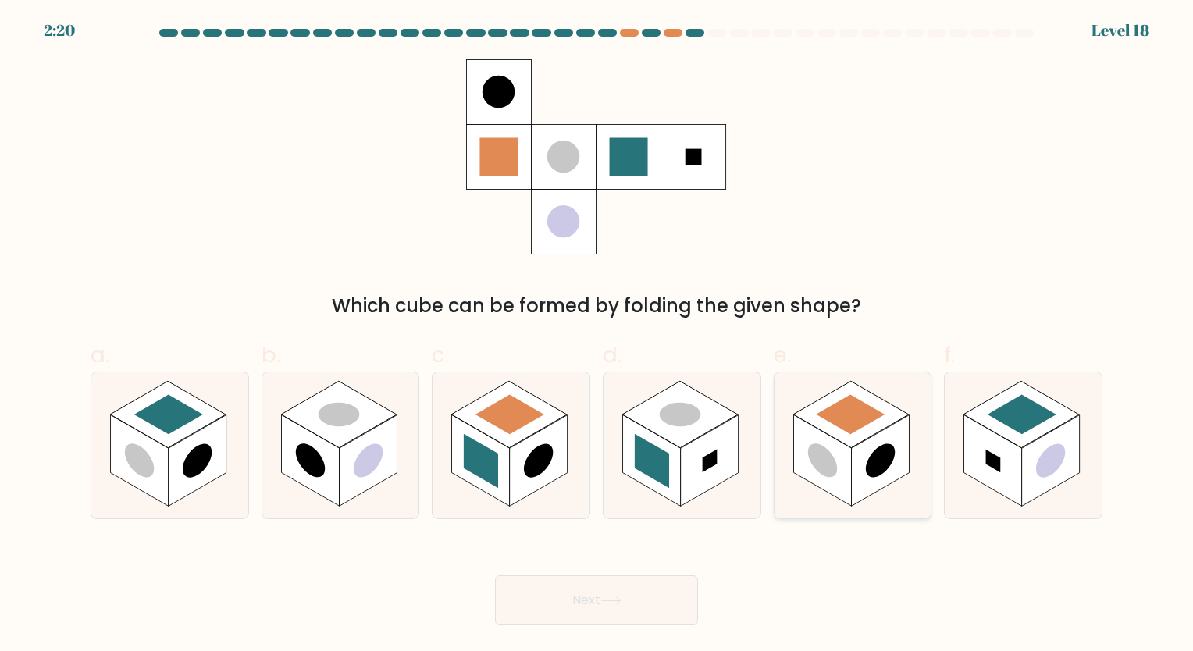
click at [833, 451] on rect at bounding box center [822, 460] width 58 height 91
click at [597, 336] on input "e." at bounding box center [597, 331] width 1 height 10
radio input "true"
click at [640, 604] on button "Next" at bounding box center [596, 601] width 203 height 50
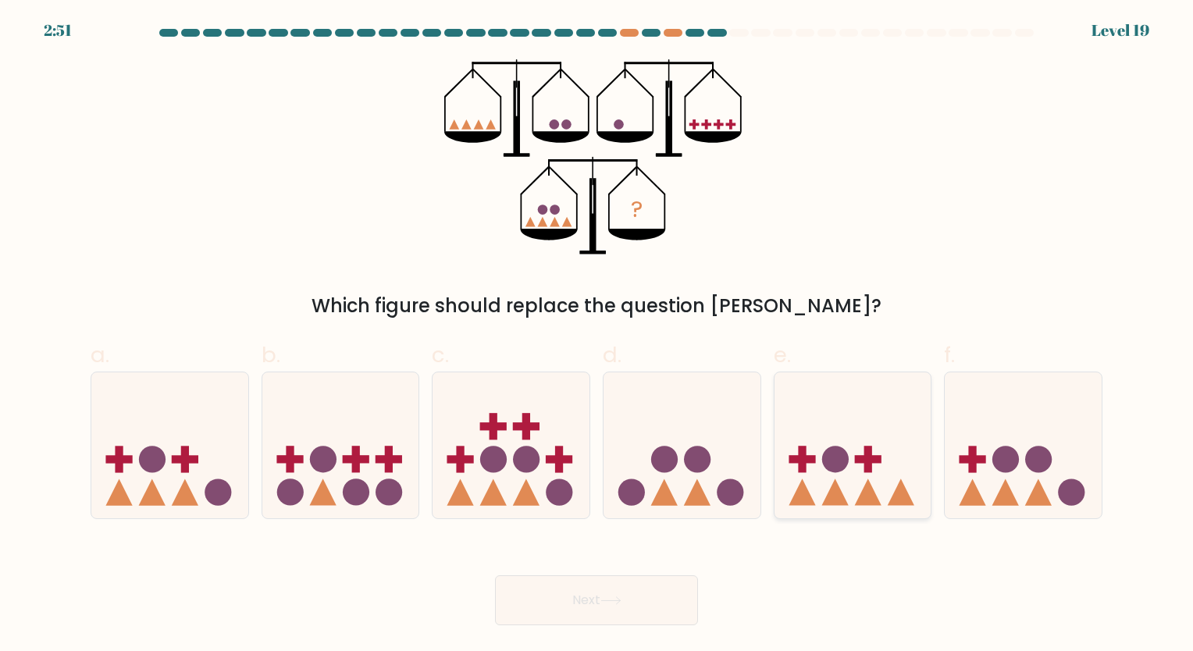
click at [874, 489] on icon at bounding box center [853, 445] width 157 height 130
click at [597, 336] on input "e." at bounding box center [597, 331] width 1 height 10
radio input "true"
click at [192, 470] on icon at bounding box center [169, 445] width 157 height 130
click at [597, 336] on input "a." at bounding box center [597, 331] width 1 height 10
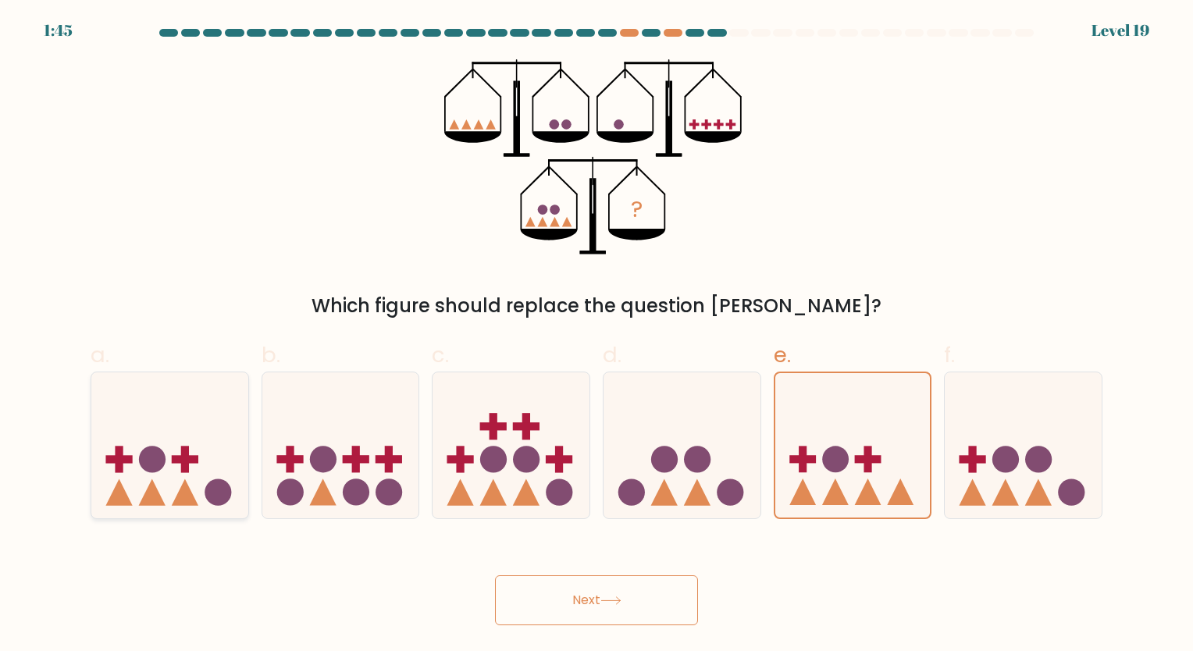
radio input "true"
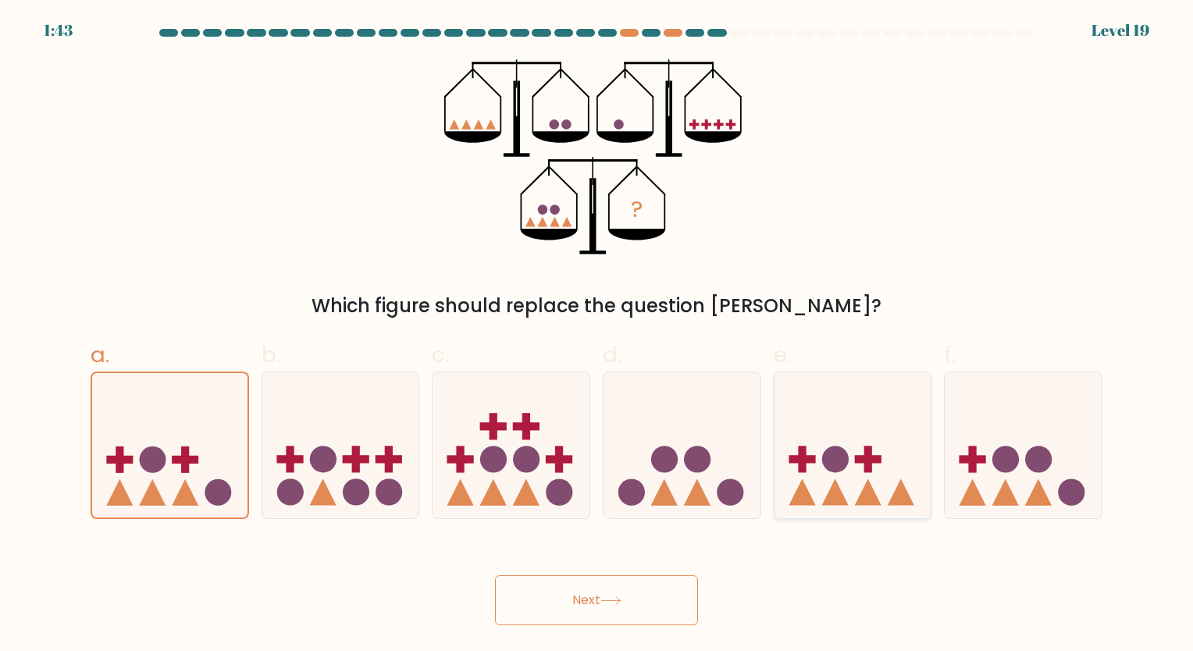
click at [826, 452] on circle at bounding box center [835, 460] width 27 height 27
click at [597, 336] on input "e." at bounding box center [597, 331] width 1 height 10
radio input "true"
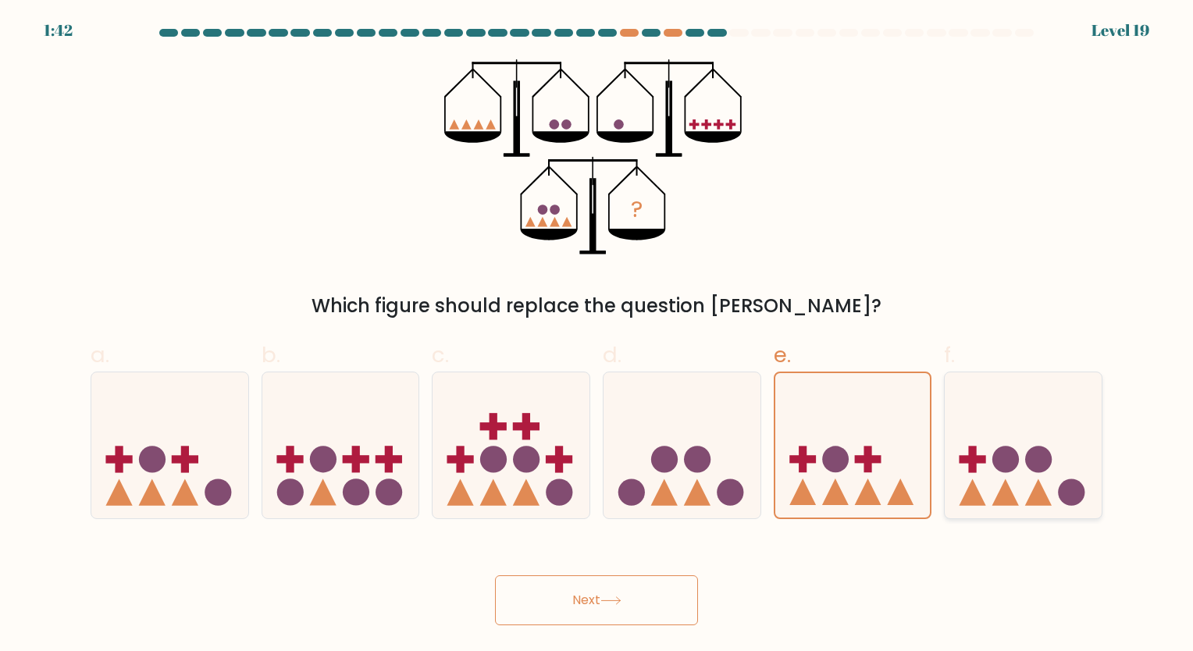
click at [1024, 422] on icon at bounding box center [1023, 445] width 157 height 130
click at [597, 336] on input "f." at bounding box center [597, 331] width 1 height 10
radio input "true"
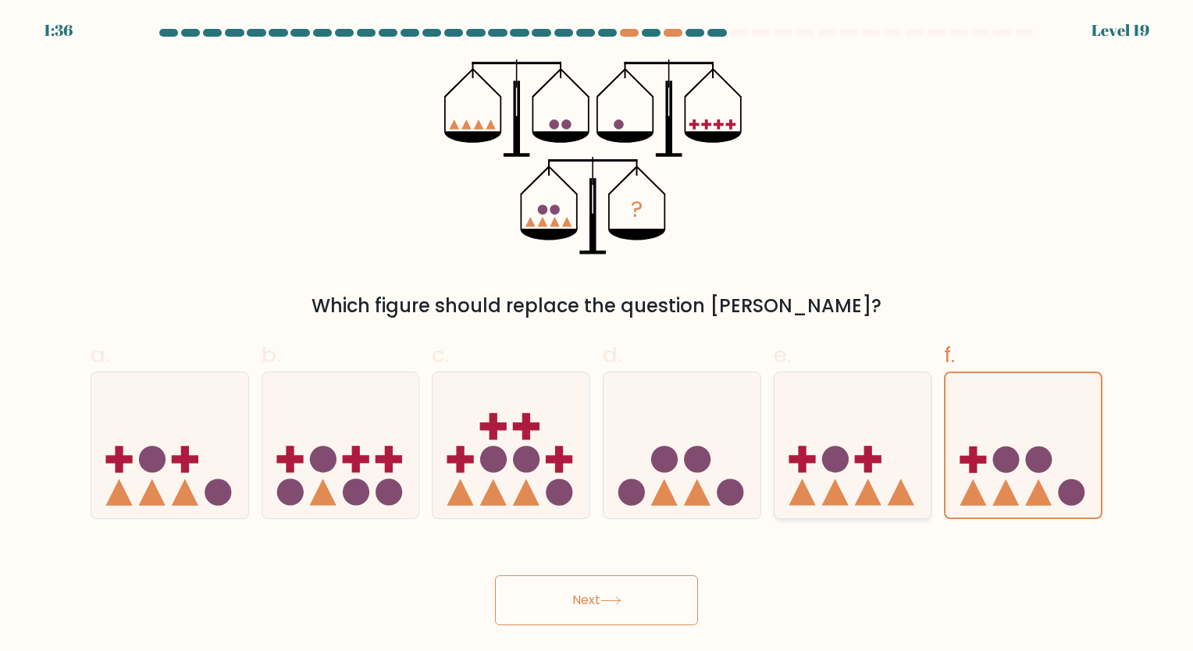
click at [859, 442] on icon at bounding box center [853, 445] width 157 height 130
click at [597, 336] on input "e." at bounding box center [597, 331] width 1 height 10
radio input "true"
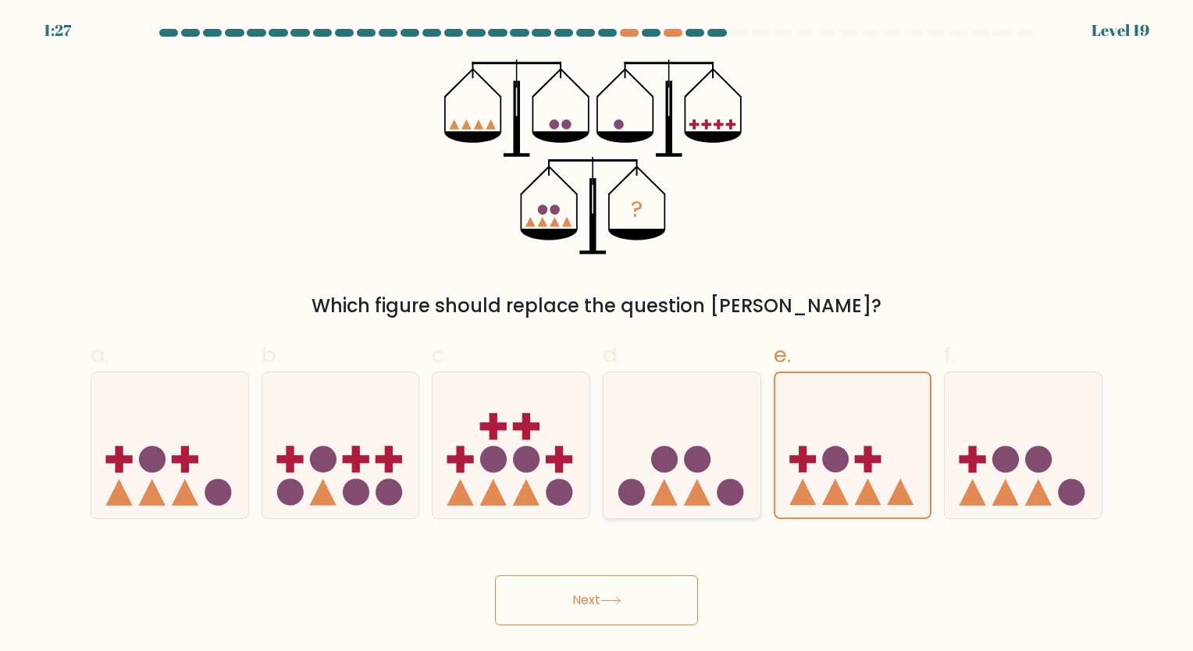
click at [730, 437] on icon at bounding box center [682, 445] width 157 height 130
click at [597, 336] on input "d." at bounding box center [597, 331] width 1 height 10
radio input "true"
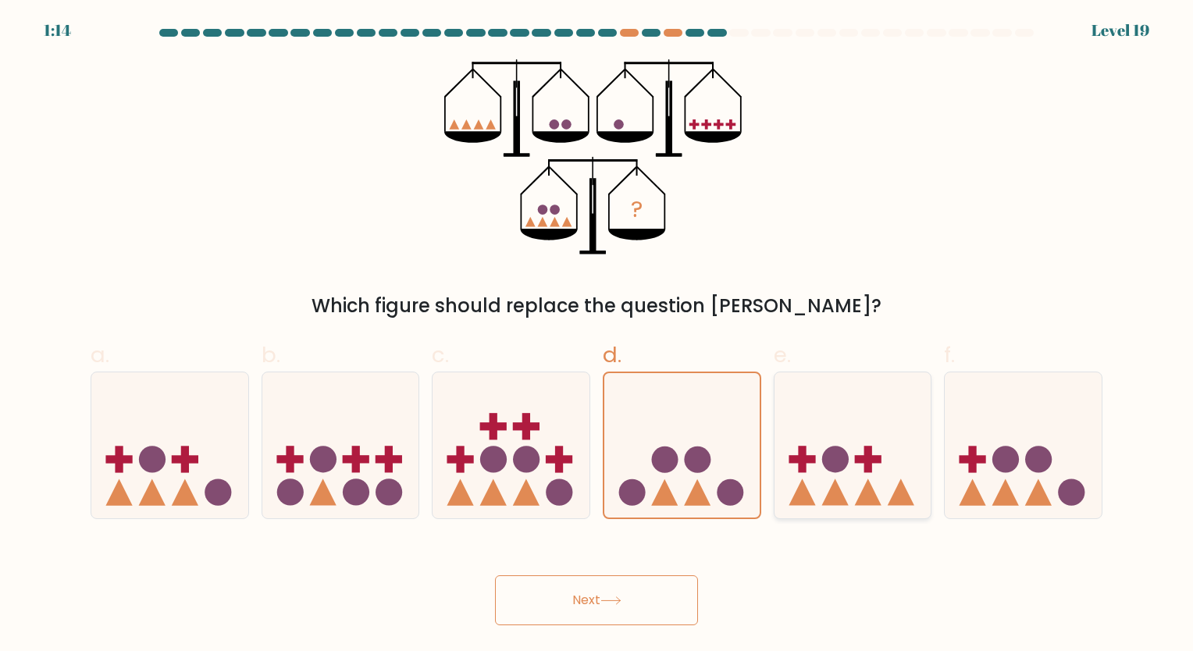
click at [850, 433] on icon at bounding box center [853, 445] width 157 height 130
click at [597, 336] on input "e." at bounding box center [597, 331] width 1 height 10
radio input "true"
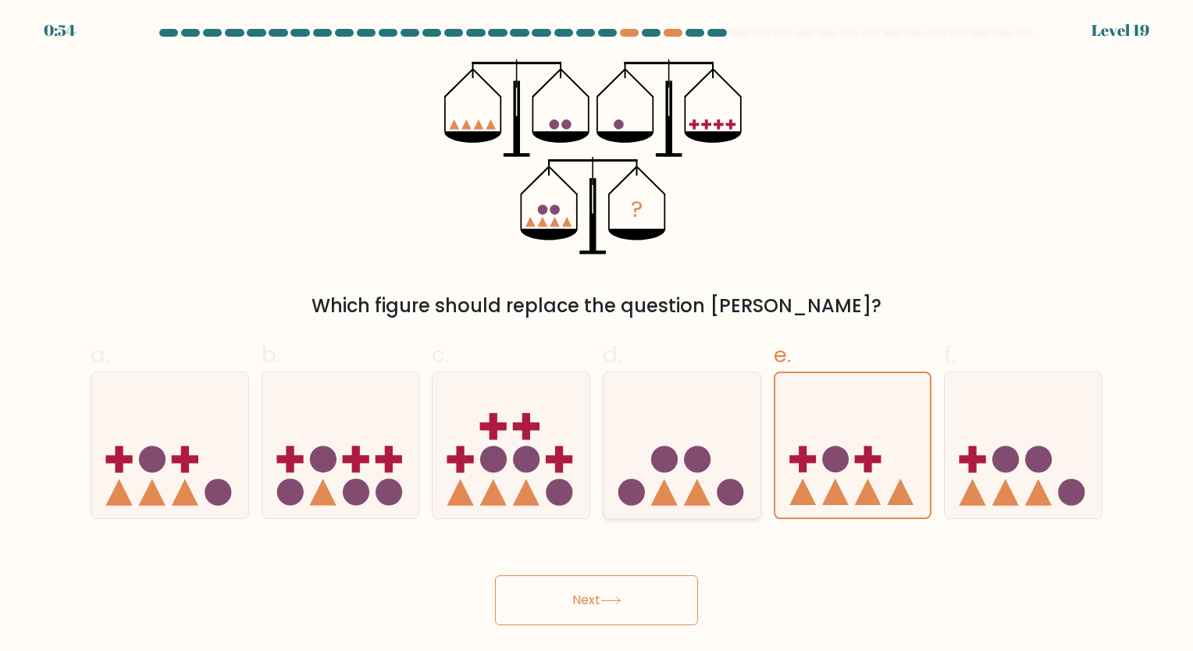
click at [715, 451] on icon at bounding box center [682, 445] width 157 height 130
click at [597, 336] on input "d." at bounding box center [597, 331] width 1 height 10
radio input "true"
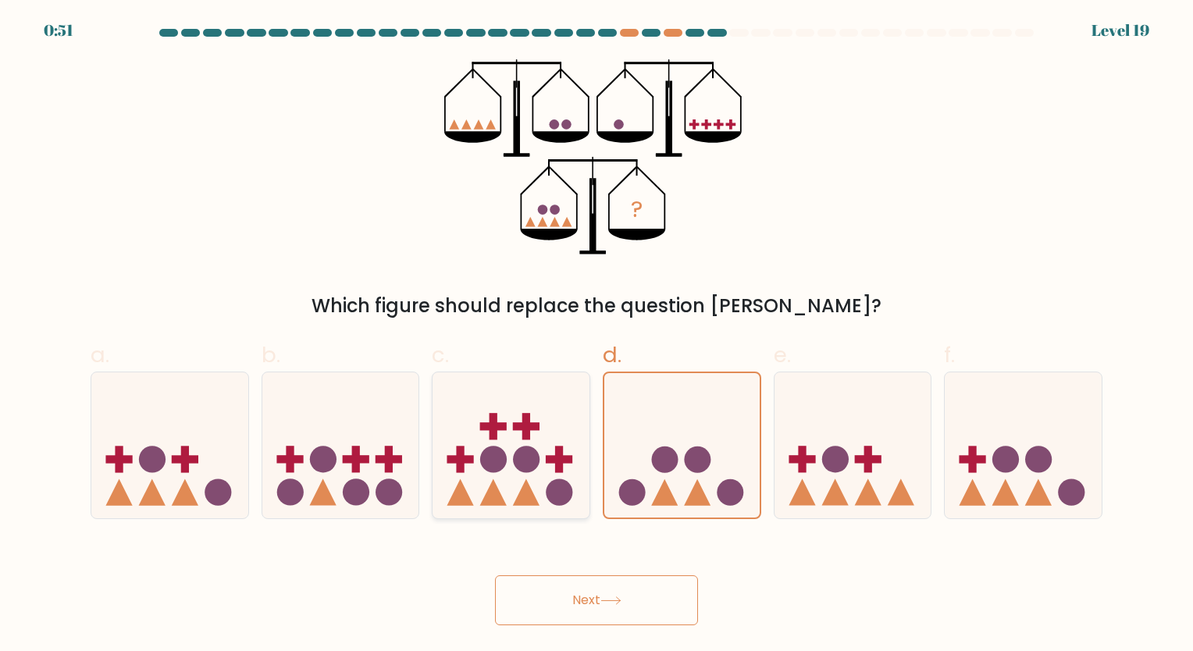
click at [549, 401] on icon at bounding box center [511, 445] width 157 height 130
click at [597, 336] on input "c." at bounding box center [597, 331] width 1 height 10
radio input "true"
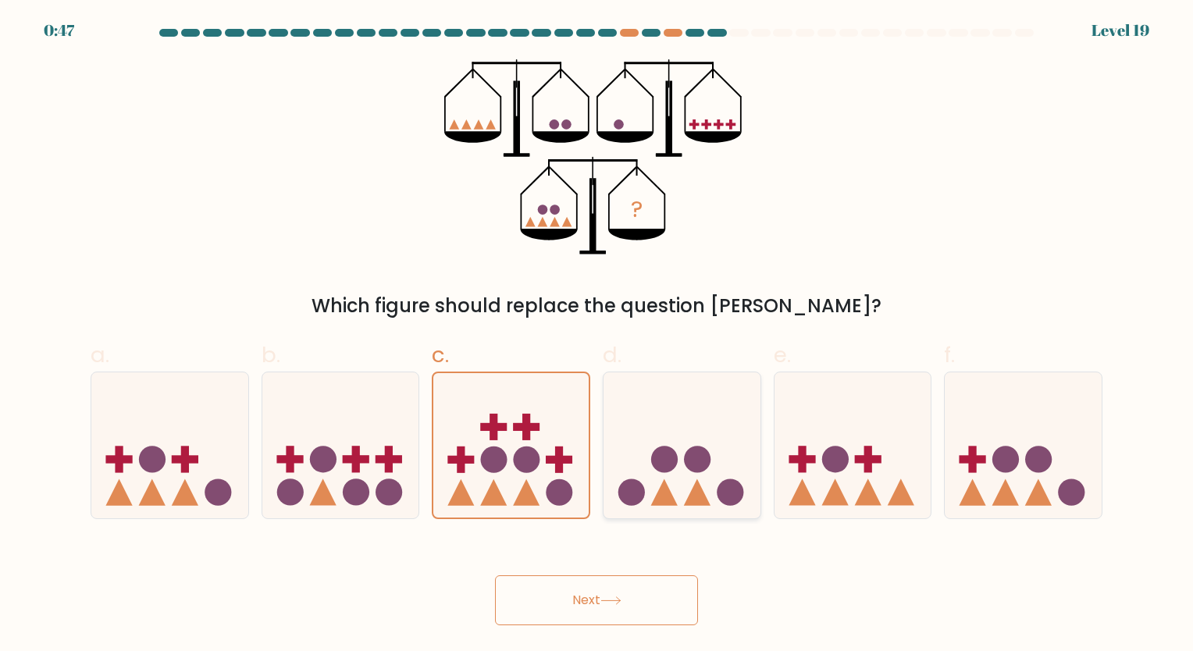
click at [635, 473] on icon at bounding box center [682, 445] width 157 height 130
click at [597, 336] on input "d." at bounding box center [597, 331] width 1 height 10
radio input "true"
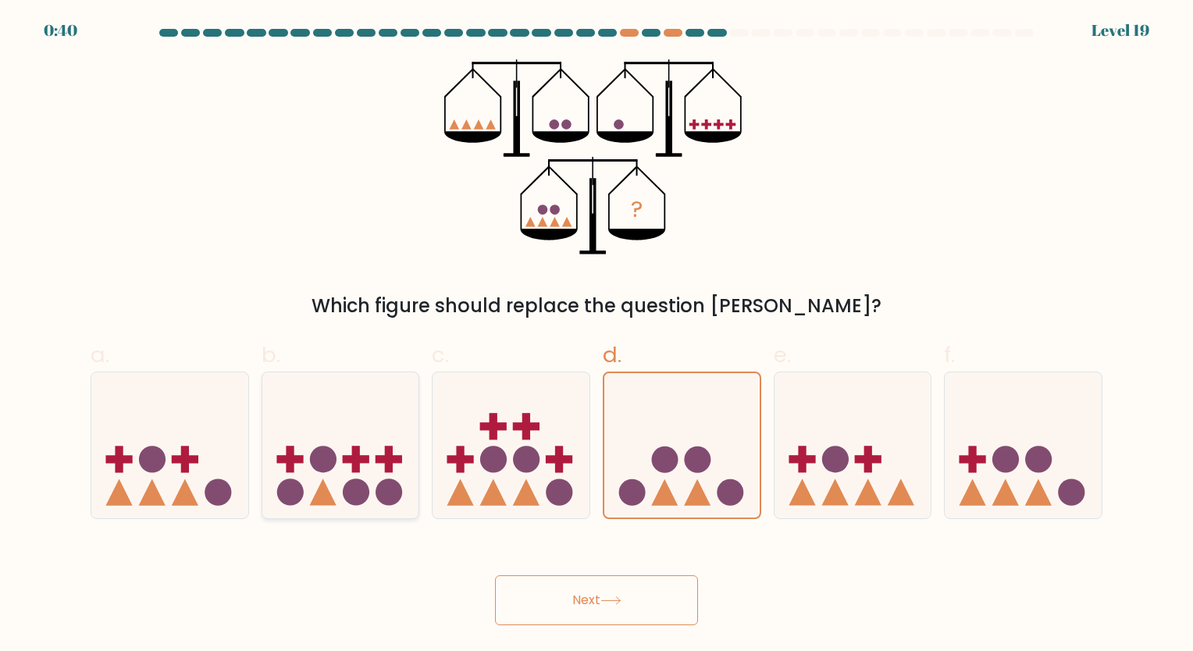
click at [353, 424] on icon at bounding box center [340, 445] width 157 height 130
click at [597, 336] on input "b." at bounding box center [597, 331] width 1 height 10
radio input "true"
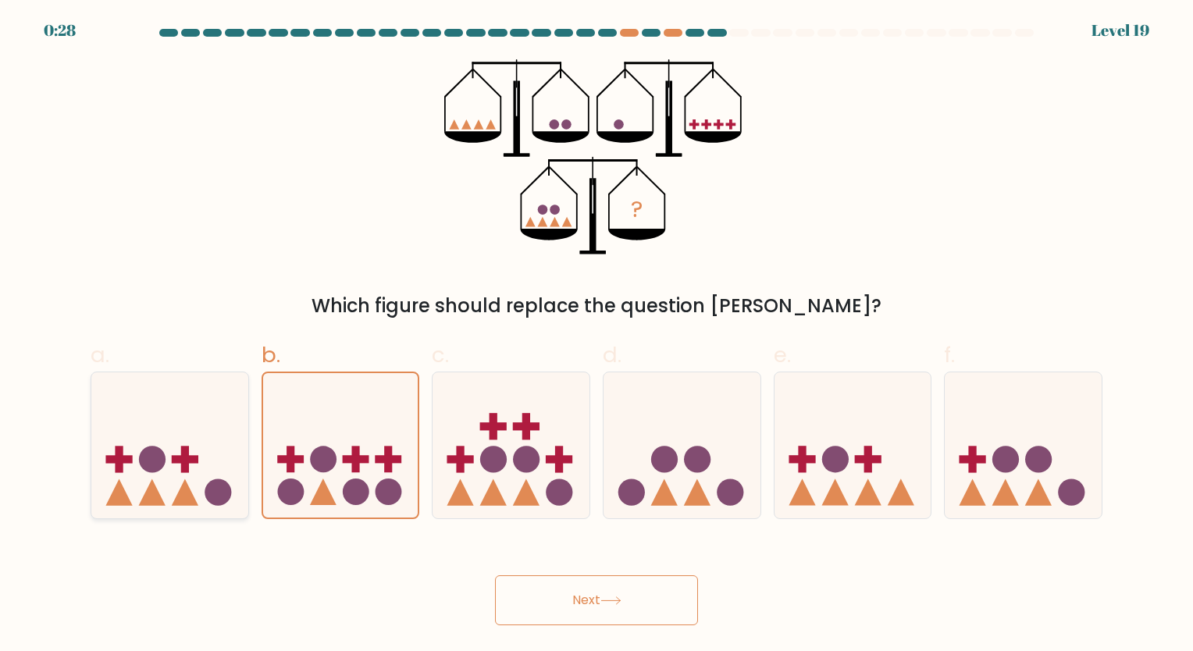
click at [171, 432] on icon at bounding box center [169, 445] width 157 height 130
click at [597, 336] on input "a." at bounding box center [597, 331] width 1 height 10
radio input "true"
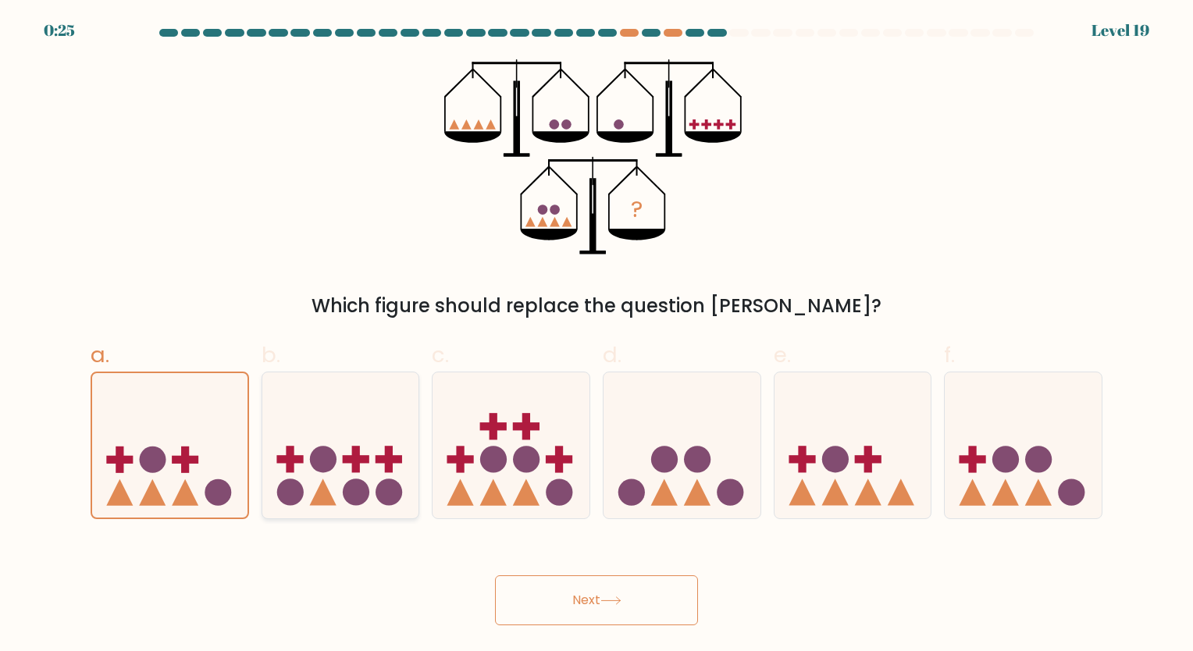
click at [362, 502] on circle at bounding box center [356, 493] width 27 height 27
click at [597, 336] on input "b." at bounding box center [597, 331] width 1 height 10
radio input "true"
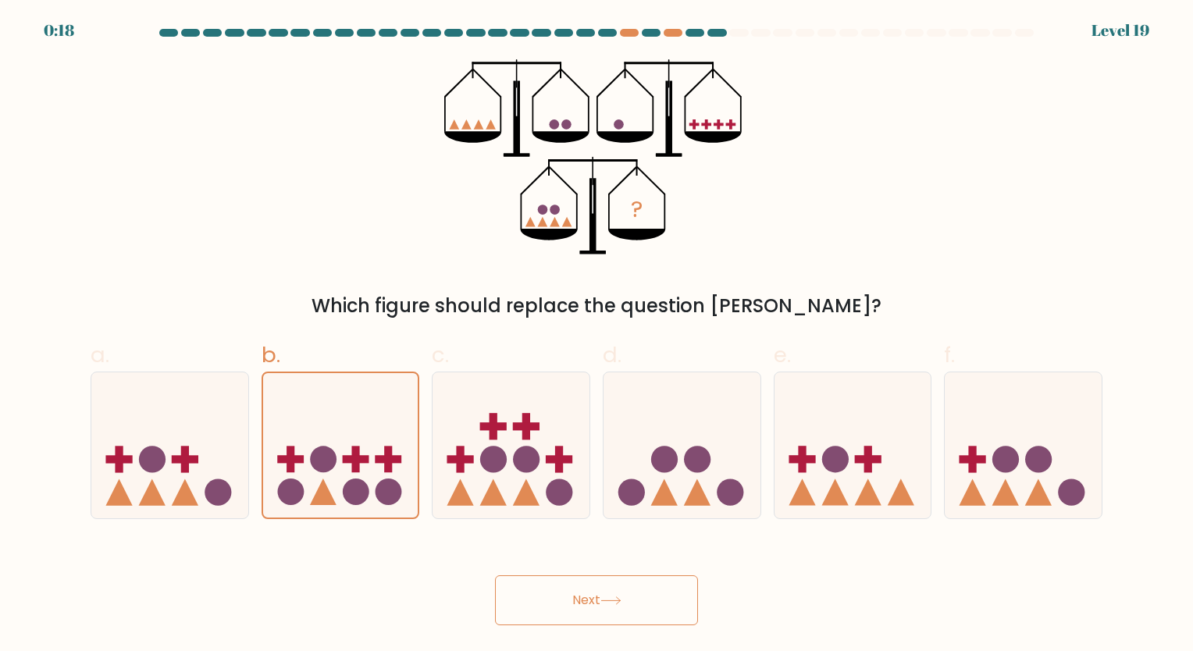
click at [563, 591] on button "Next" at bounding box center [596, 601] width 203 height 50
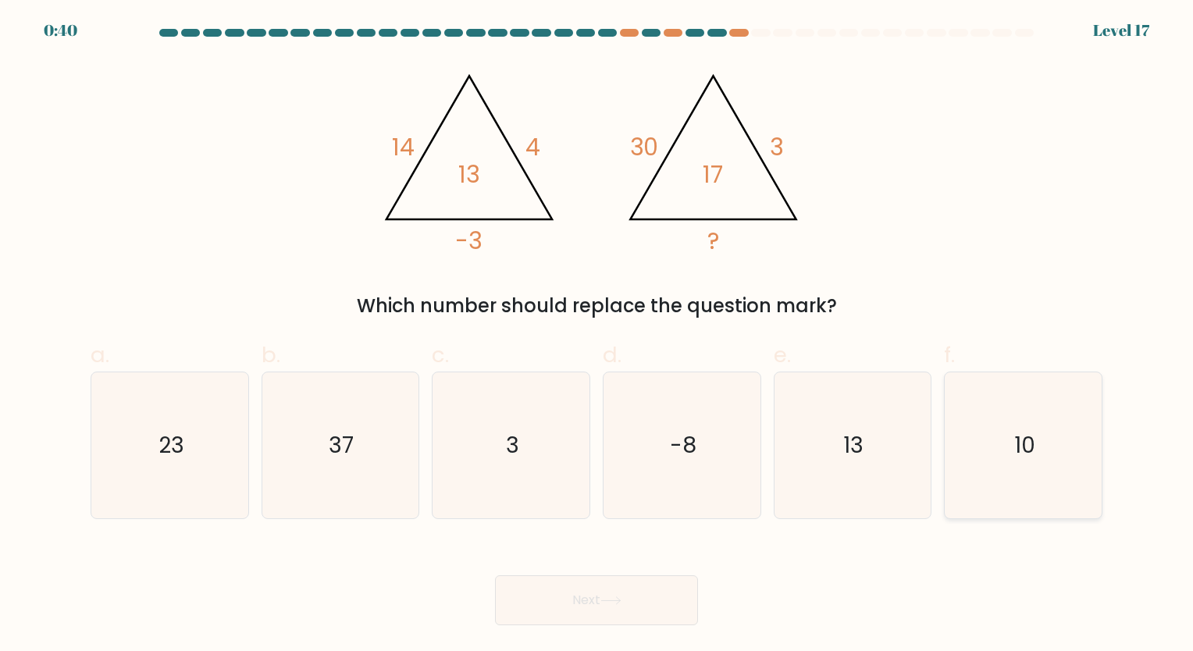
click at [1010, 465] on icon "10" at bounding box center [1023, 446] width 146 height 146
click at [597, 336] on input "f. 10" at bounding box center [597, 331] width 1 height 10
radio input "true"
click at [622, 607] on button "Next" at bounding box center [596, 601] width 203 height 50
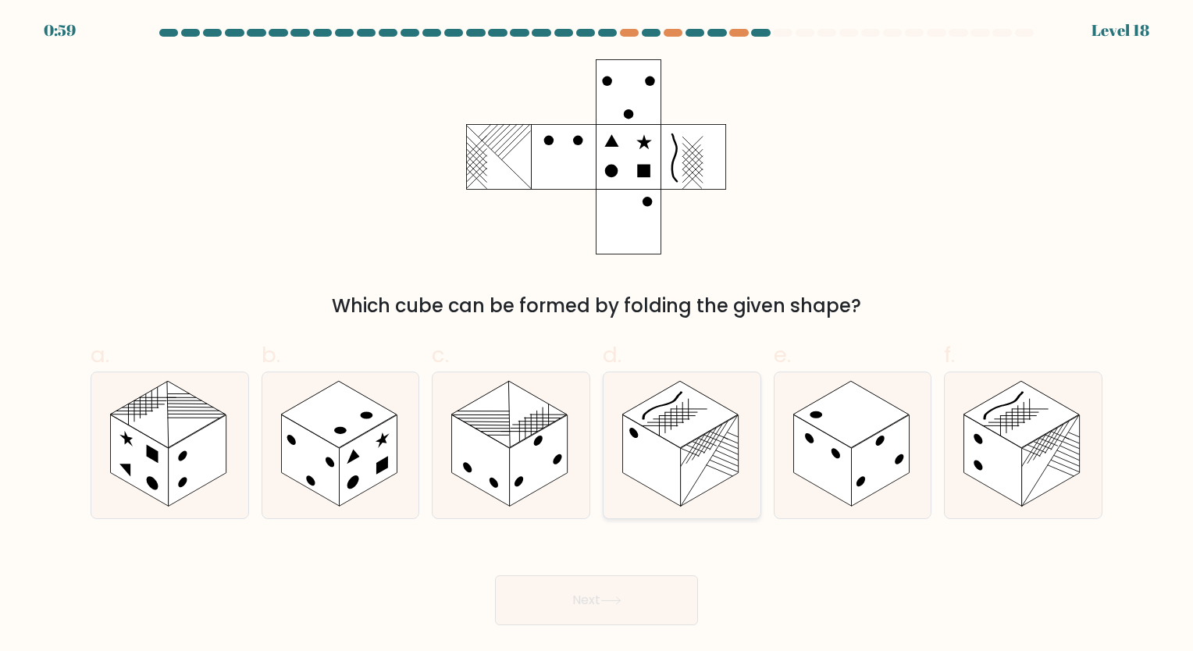
click at [684, 434] on rect at bounding box center [680, 414] width 116 height 67
click at [597, 336] on input "d." at bounding box center [597, 331] width 1 height 10
radio input "true"
click at [581, 612] on button "Next" at bounding box center [596, 601] width 203 height 50
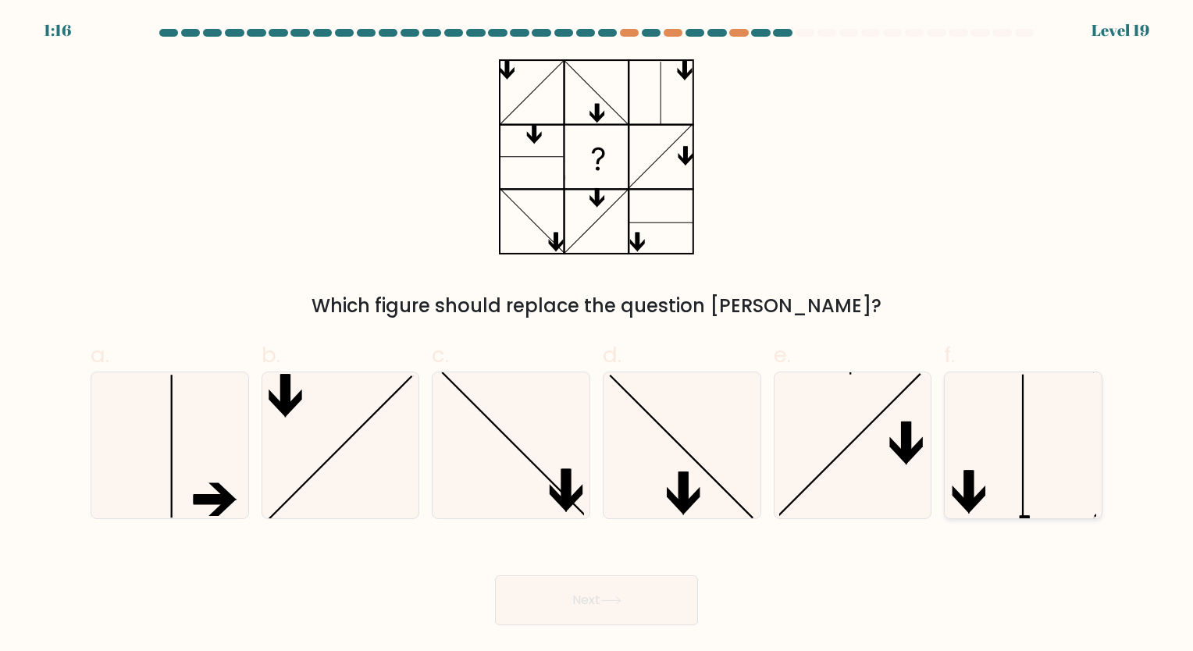
click at [1026, 413] on icon at bounding box center [1023, 446] width 146 height 146
click at [597, 336] on input "f." at bounding box center [597, 331] width 1 height 10
radio input "true"
click at [590, 599] on button "Next" at bounding box center [596, 601] width 203 height 50
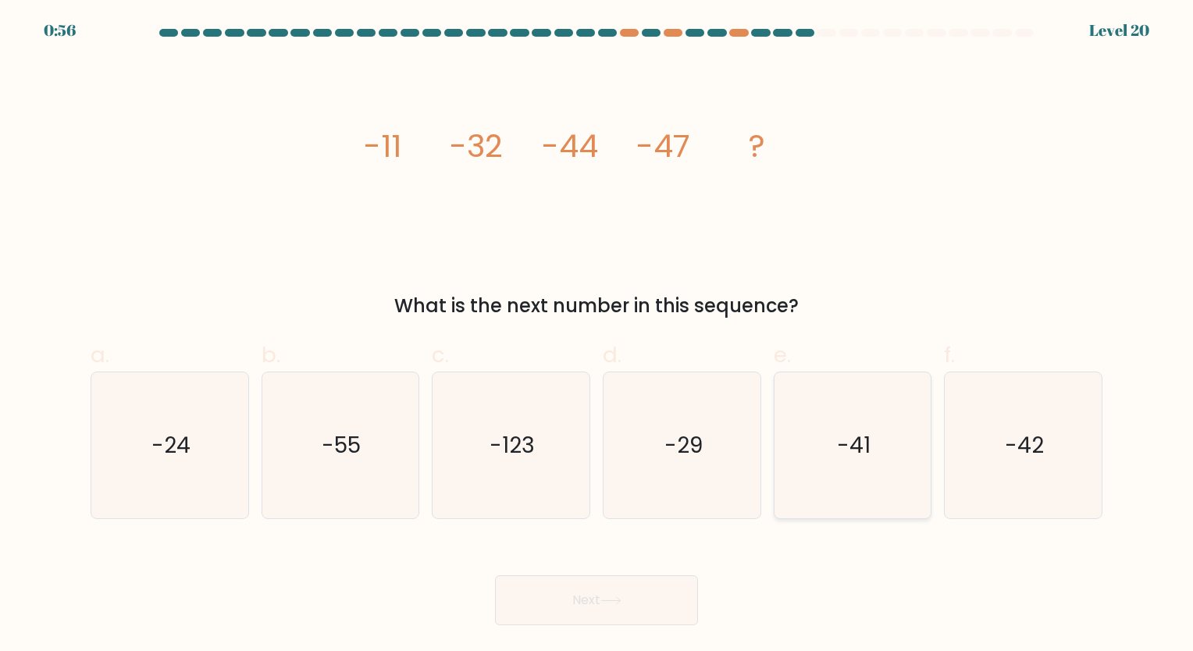
click at [863, 397] on icon "-41" at bounding box center [852, 446] width 146 height 146
click at [597, 336] on input "e. -41" at bounding box center [597, 331] width 1 height 10
radio input "true"
click at [568, 608] on button "Next" at bounding box center [596, 601] width 203 height 50
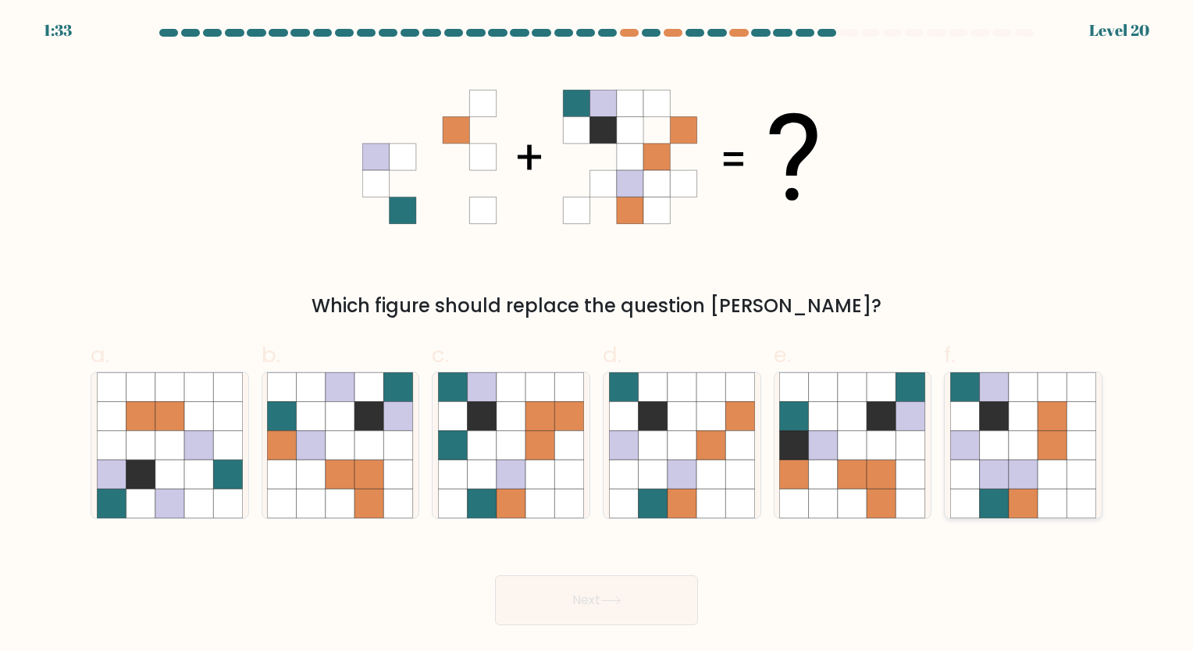
click at [997, 430] on icon at bounding box center [994, 415] width 29 height 29
click at [597, 336] on input "f." at bounding box center [597, 331] width 1 height 10
radio input "true"
click at [481, 452] on icon at bounding box center [482, 445] width 29 height 29
click at [597, 336] on input "c." at bounding box center [597, 331] width 1 height 10
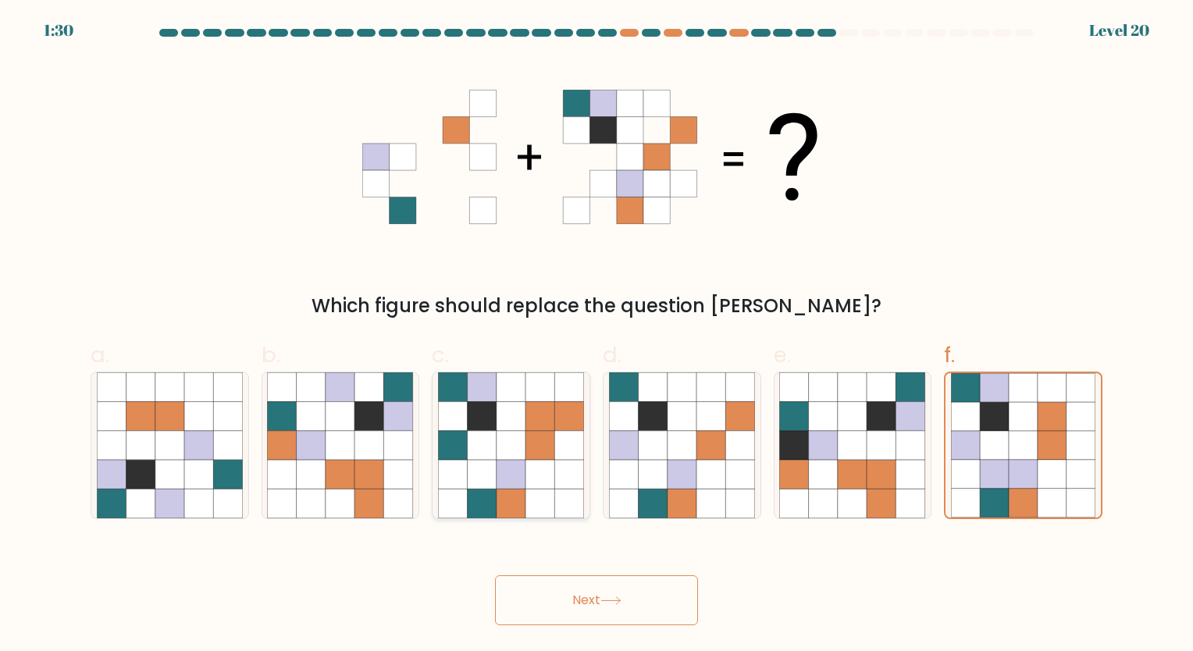
radio input "true"
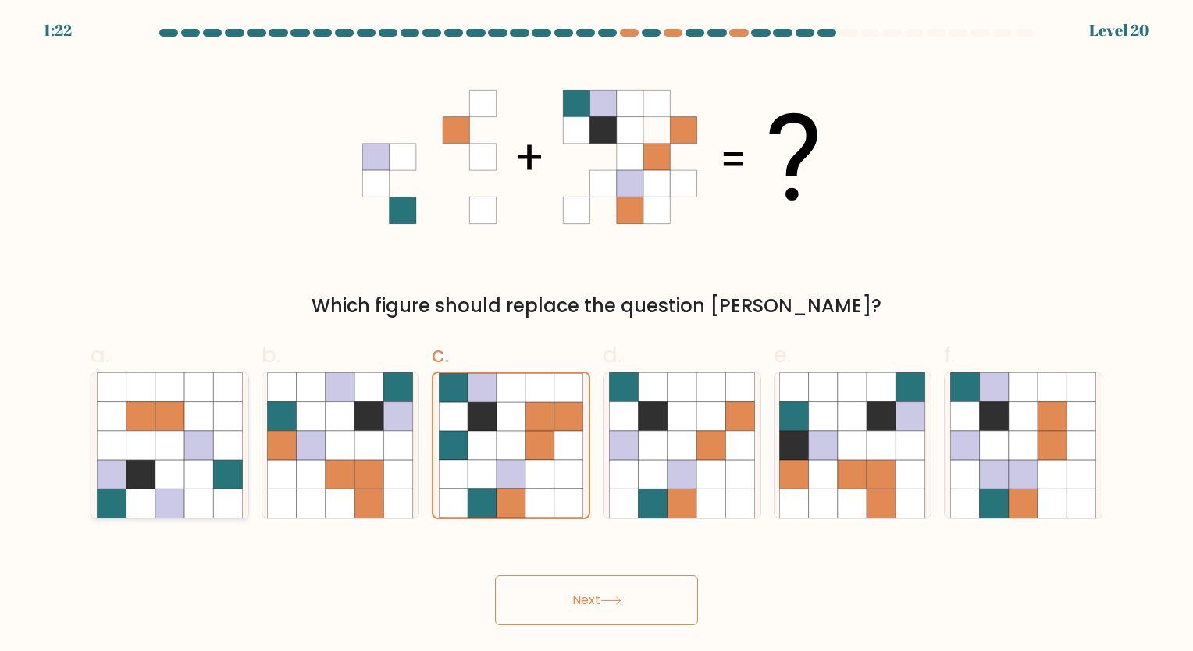
click at [134, 480] on icon at bounding box center [140, 474] width 29 height 29
click at [597, 336] on input "a." at bounding box center [597, 331] width 1 height 10
radio input "true"
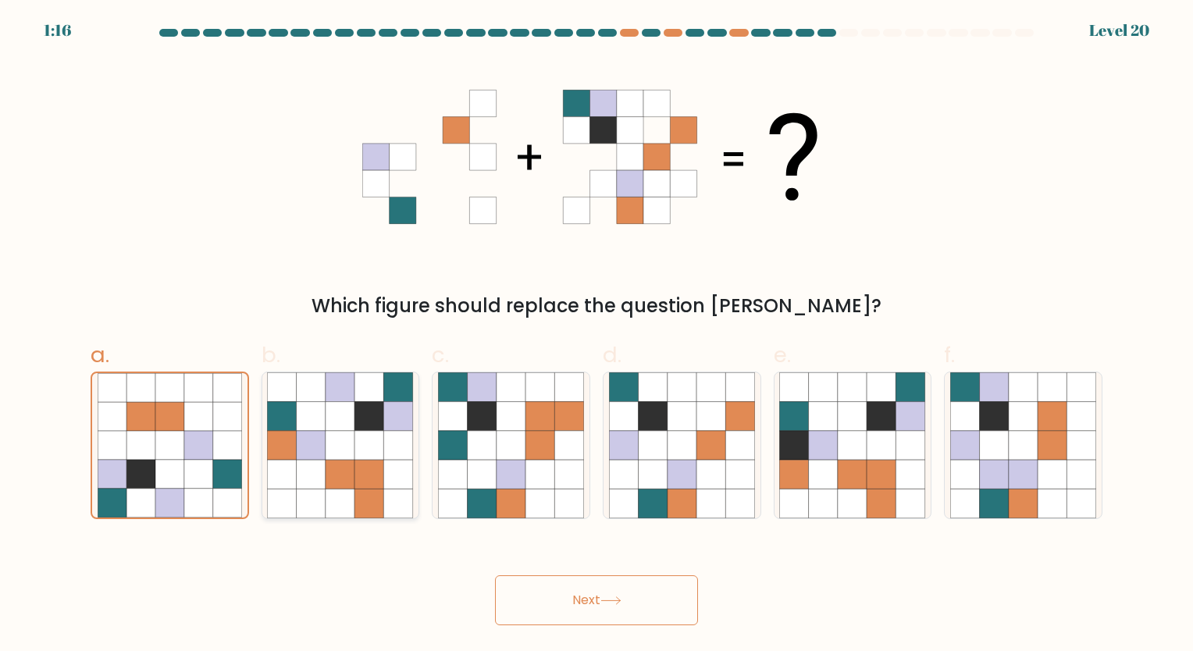
click at [325, 464] on icon at bounding box center [311, 474] width 29 height 29
click at [597, 336] on input "b." at bounding box center [597, 331] width 1 height 10
radio input "true"
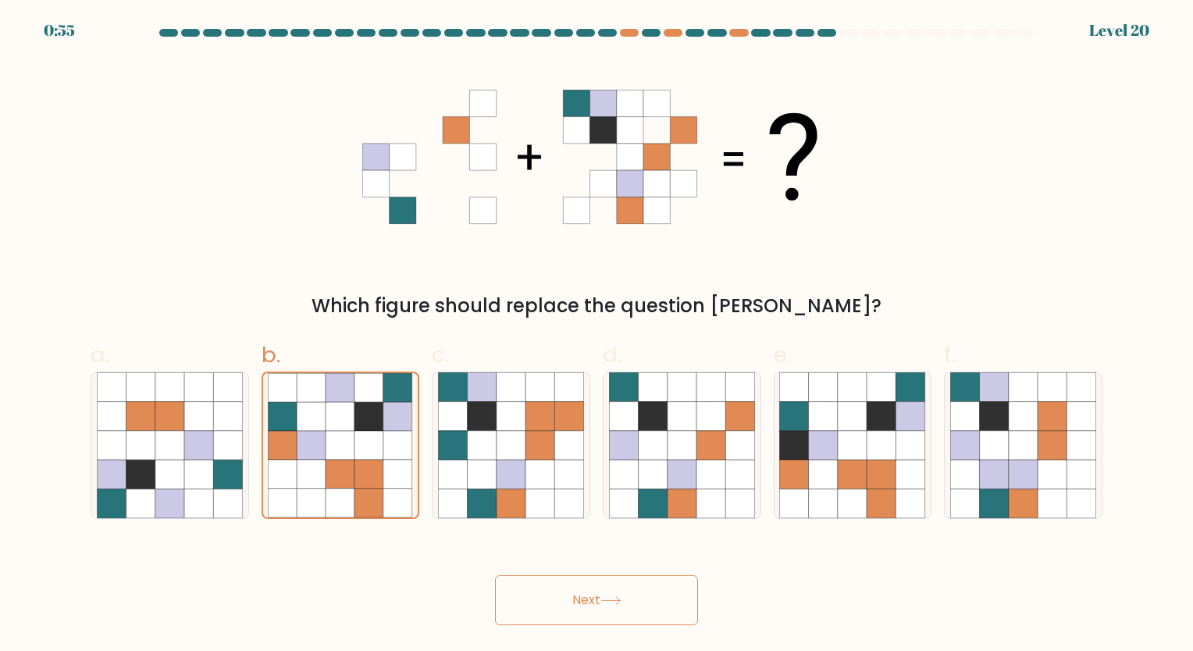
click at [594, 612] on button "Next" at bounding box center [596, 601] width 203 height 50
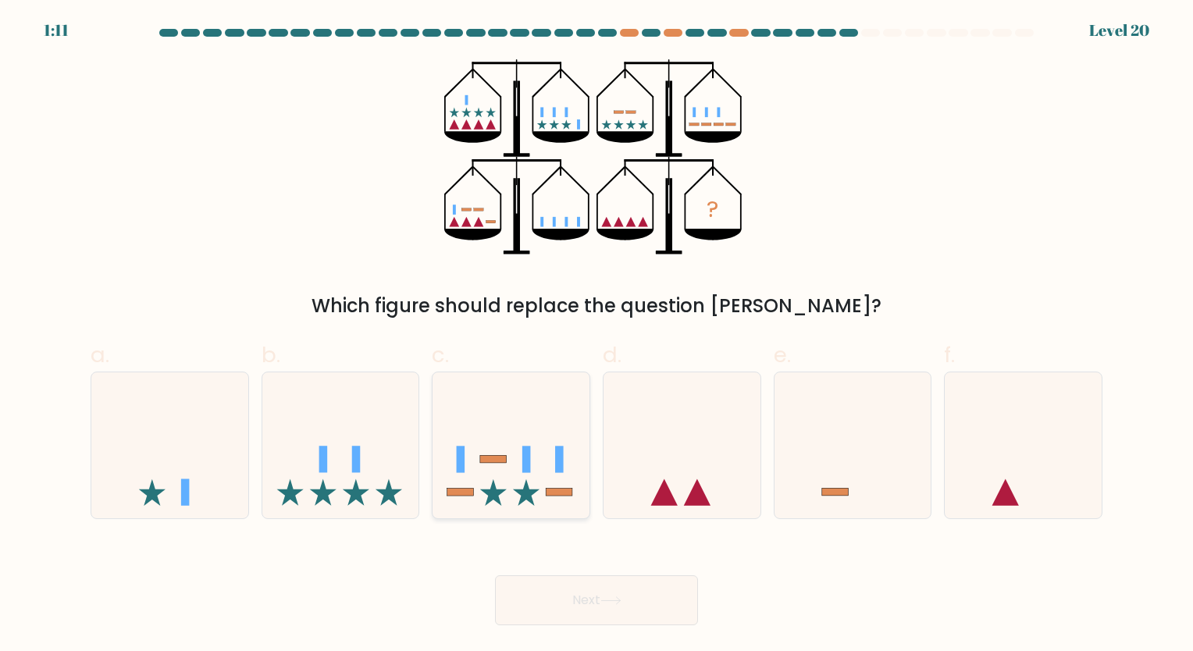
click at [486, 399] on icon at bounding box center [511, 445] width 157 height 130
click at [597, 336] on input "c." at bounding box center [597, 331] width 1 height 10
radio input "true"
click at [568, 604] on button "Next" at bounding box center [596, 601] width 203 height 50
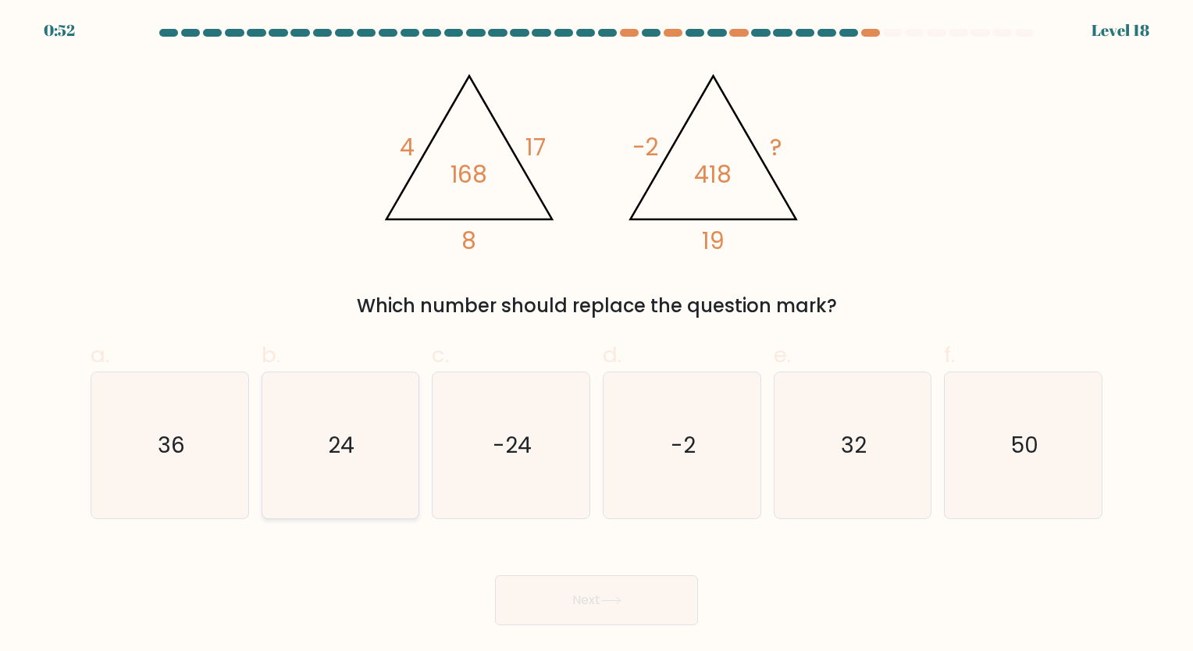
click at [322, 458] on icon "24" at bounding box center [340, 446] width 146 height 146
click at [597, 336] on input "b. 24" at bounding box center [597, 331] width 1 height 10
radio input "true"
click at [552, 608] on button "Next" at bounding box center [596, 601] width 203 height 50
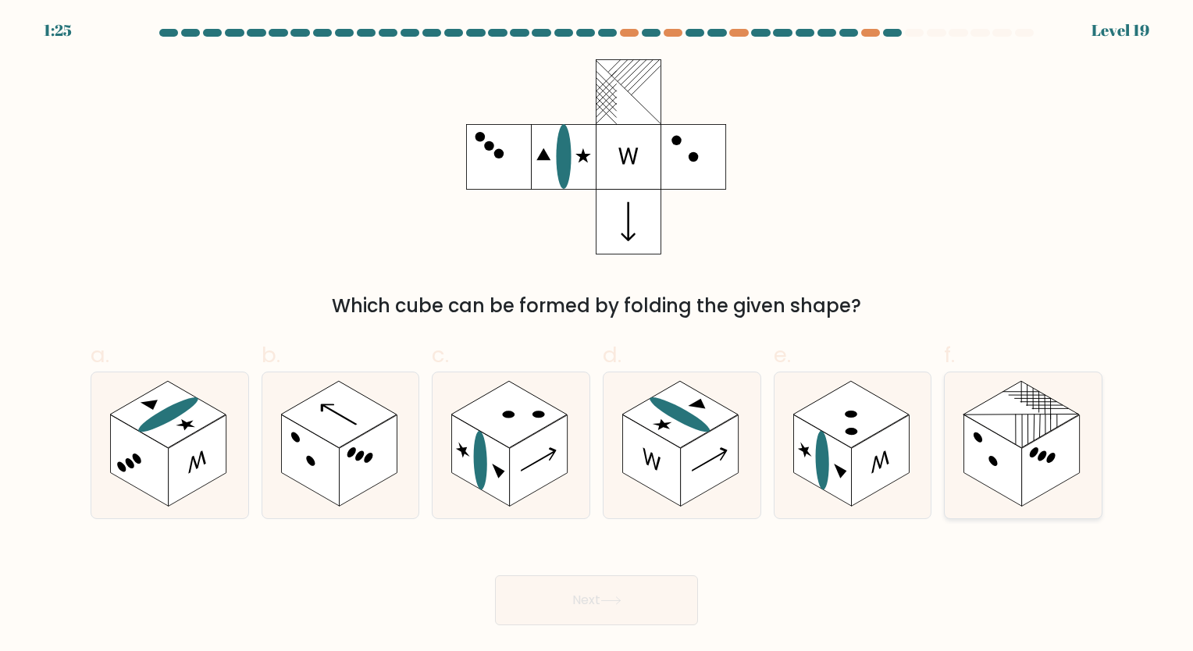
click at [1012, 442] on rect at bounding box center [1022, 414] width 116 height 67
click at [597, 336] on input "f." at bounding box center [597, 331] width 1 height 10
radio input "true"
click at [311, 427] on rect at bounding box center [339, 414] width 116 height 67
click at [597, 336] on input "b." at bounding box center [597, 331] width 1 height 10
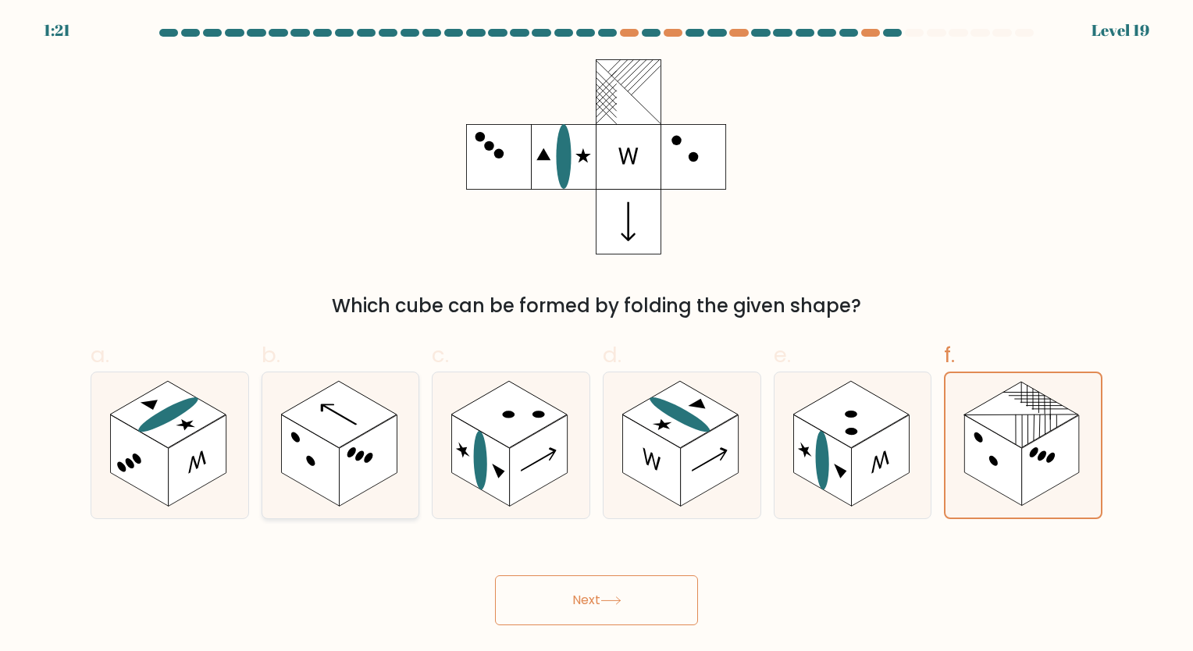
radio input "true"
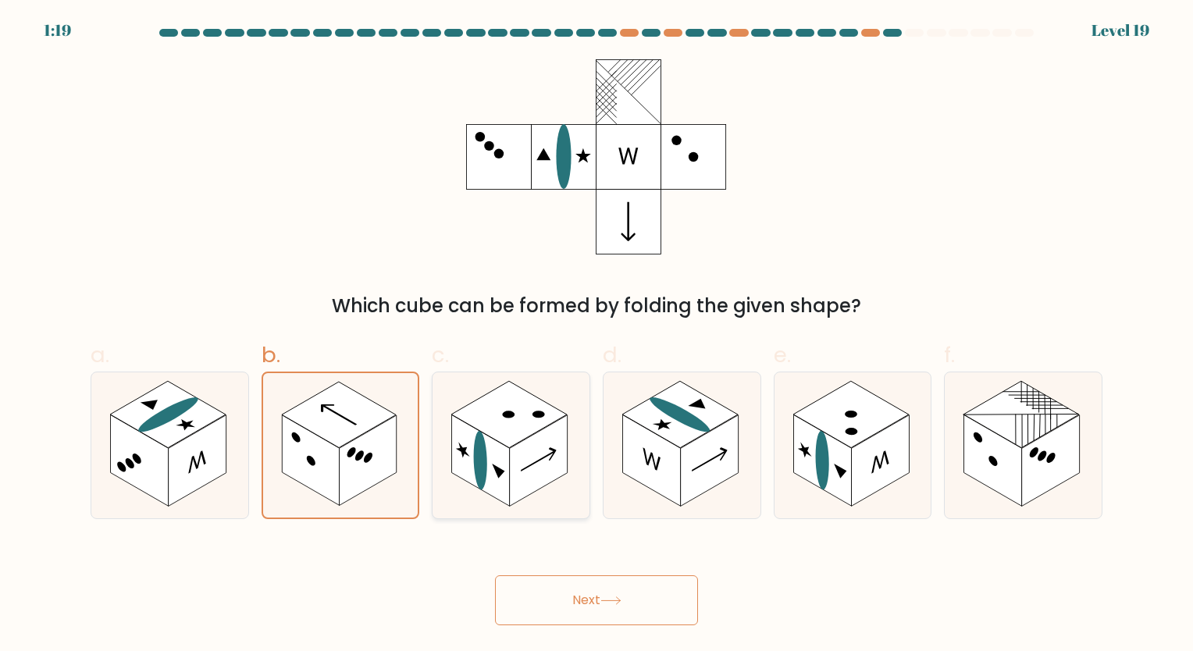
click at [472, 458] on rect at bounding box center [481, 460] width 58 height 91
click at [597, 336] on input "c." at bounding box center [597, 331] width 1 height 10
radio input "true"
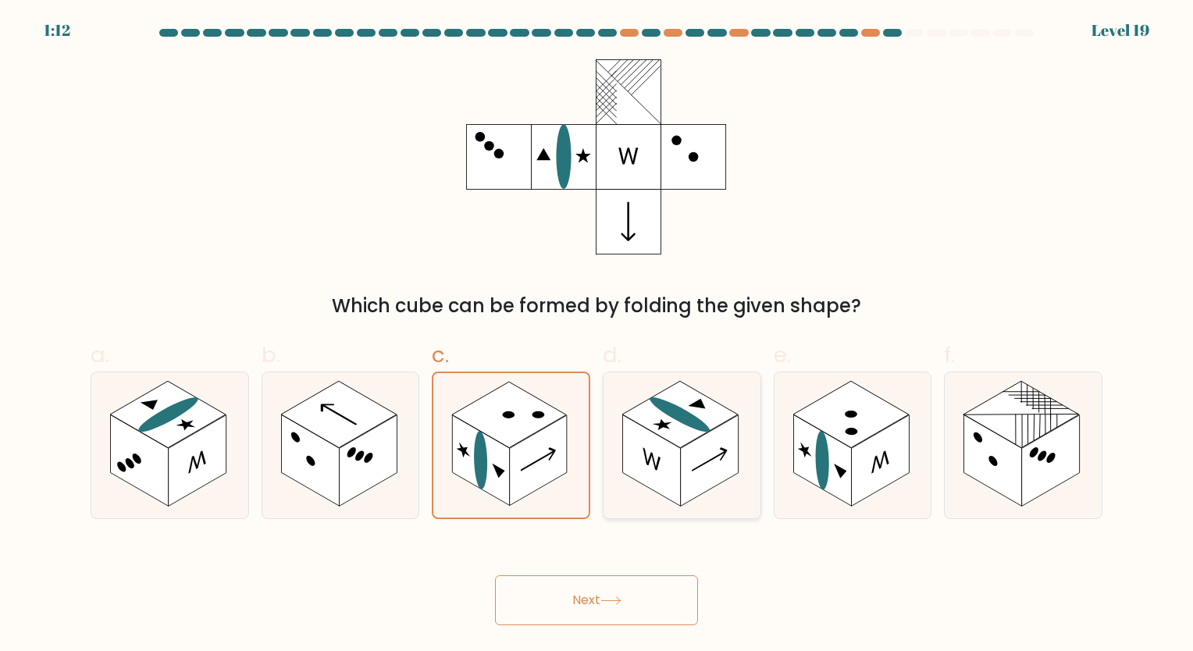
click at [665, 433] on rect at bounding box center [680, 414] width 116 height 67
click at [597, 336] on input "d." at bounding box center [597, 331] width 1 height 10
radio input "true"
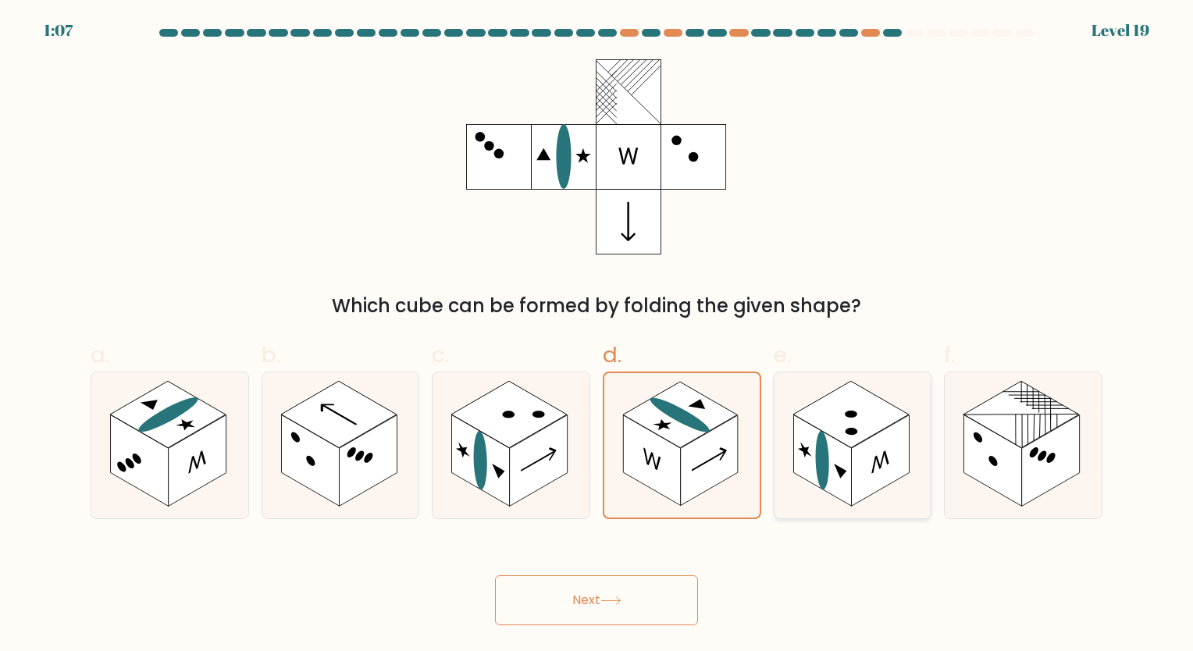
click at [812, 419] on rect at bounding box center [851, 414] width 116 height 67
click at [597, 336] on input "e." at bounding box center [597, 331] width 1 height 10
radio input "true"
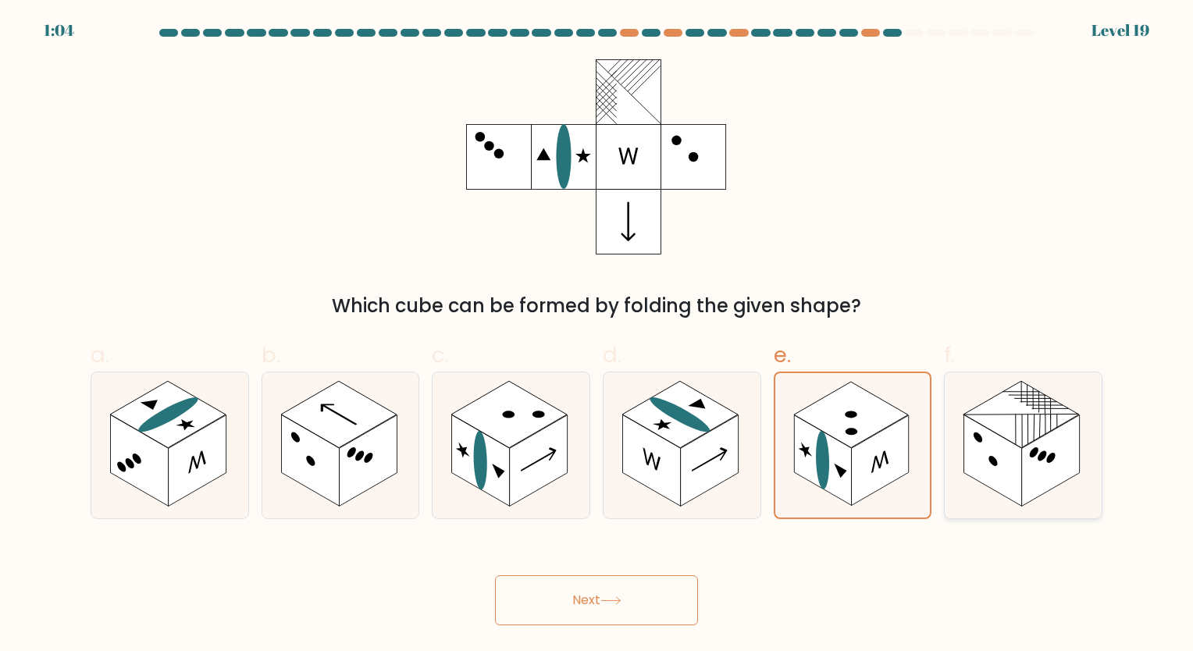
click at [1023, 447] on rect at bounding box center [1022, 414] width 116 height 67
click at [597, 336] on input "f." at bounding box center [597, 331] width 1 height 10
radio input "true"
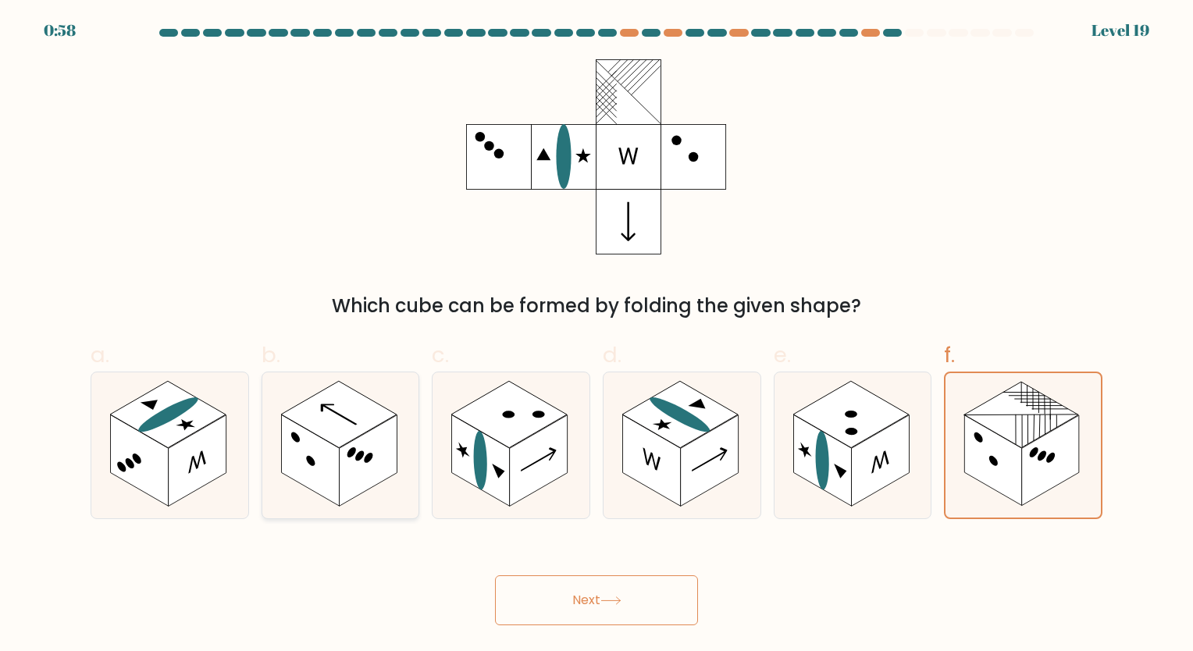
click at [385, 439] on rect at bounding box center [368, 460] width 58 height 91
click at [597, 336] on input "b." at bounding box center [597, 331] width 1 height 10
radio input "true"
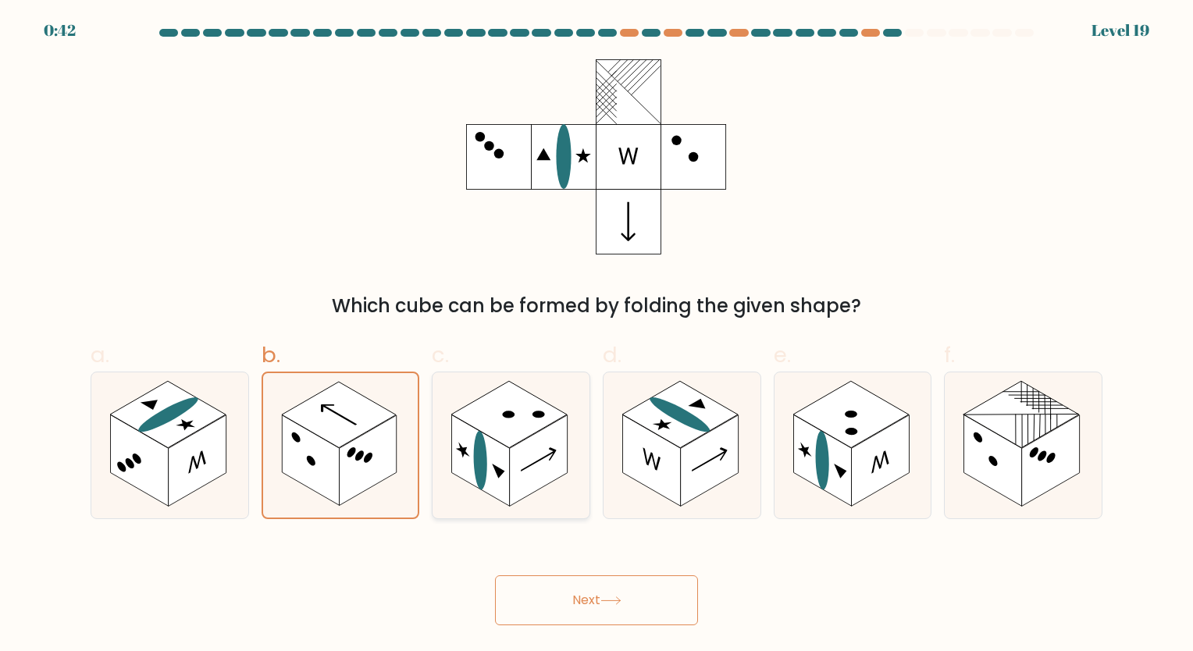
click at [515, 428] on rect at bounding box center [510, 414] width 116 height 67
click at [597, 336] on input "c." at bounding box center [597, 331] width 1 height 10
radio input "true"
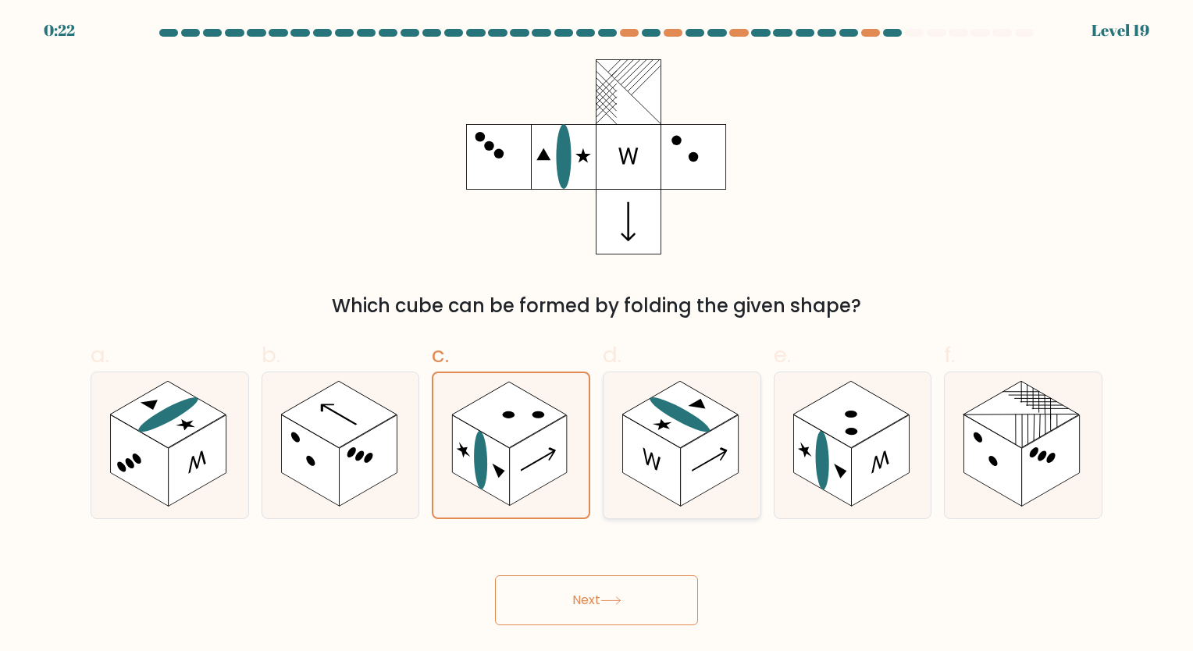
click at [662, 430] on rect at bounding box center [680, 414] width 116 height 67
click at [597, 336] on input "d." at bounding box center [597, 331] width 1 height 10
radio input "true"
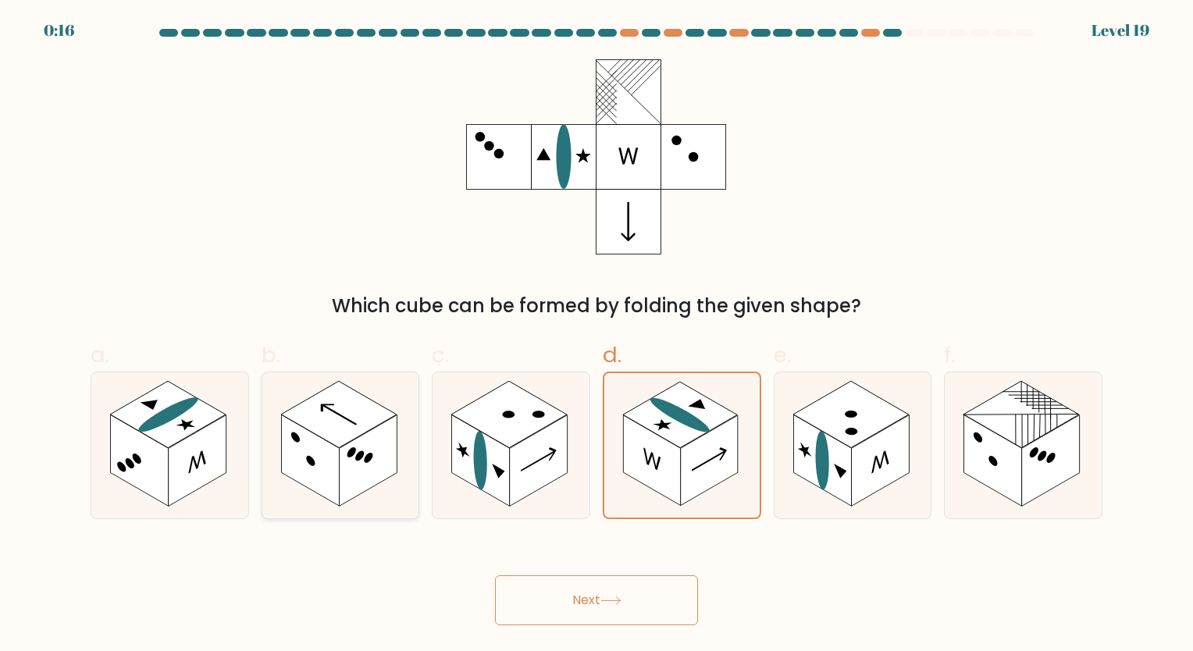
click at [321, 428] on rect at bounding box center [339, 414] width 116 height 67
click at [597, 336] on input "b." at bounding box center [597, 331] width 1 height 10
radio input "true"
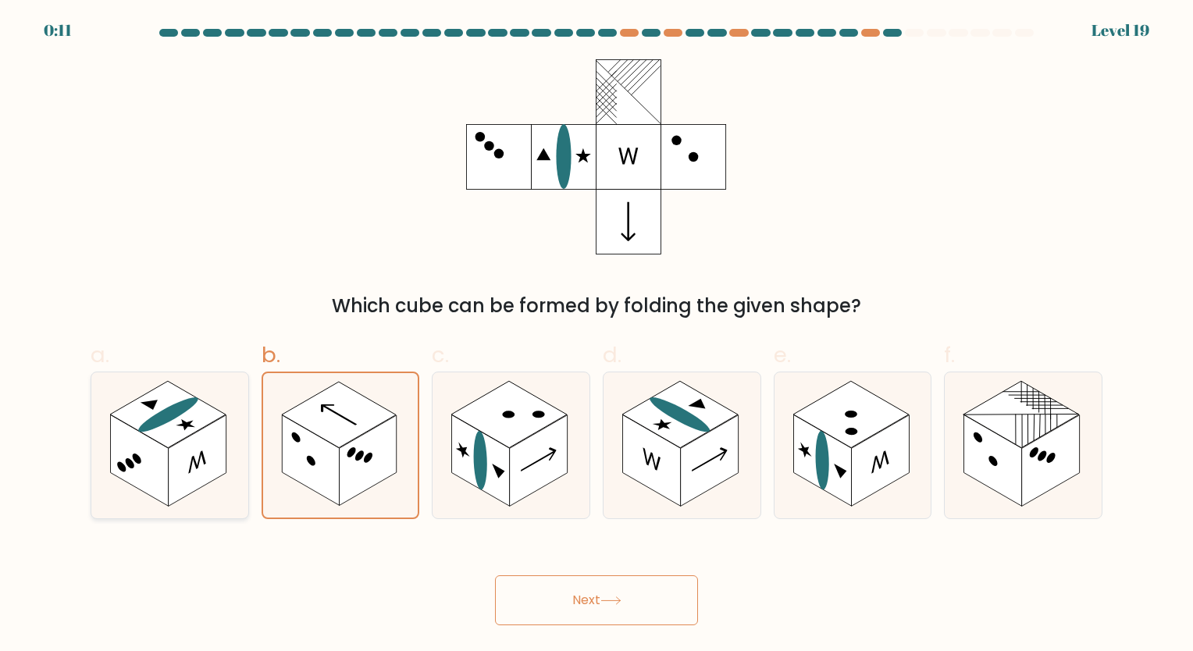
click at [148, 426] on ellipse at bounding box center [169, 414] width 72 height 41
click at [597, 336] on input "a." at bounding box center [597, 331] width 1 height 10
radio input "true"
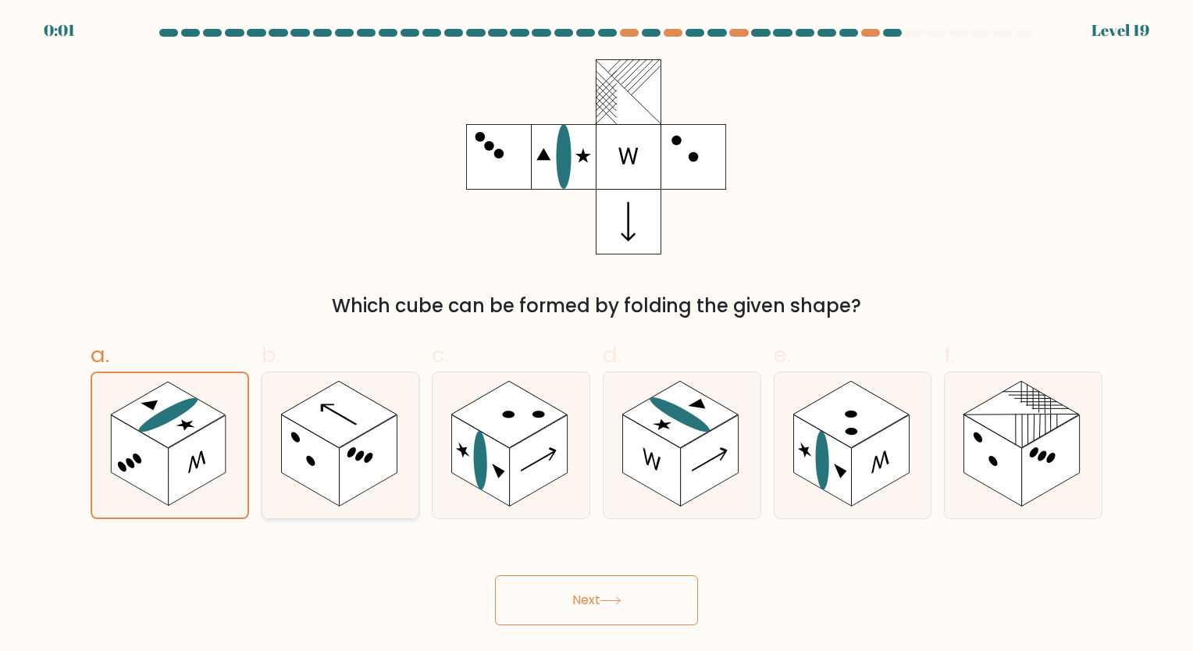
click at [408, 432] on icon at bounding box center [340, 446] width 157 height 146
click at [597, 336] on input "b." at bounding box center [597, 331] width 1 height 10
radio input "true"
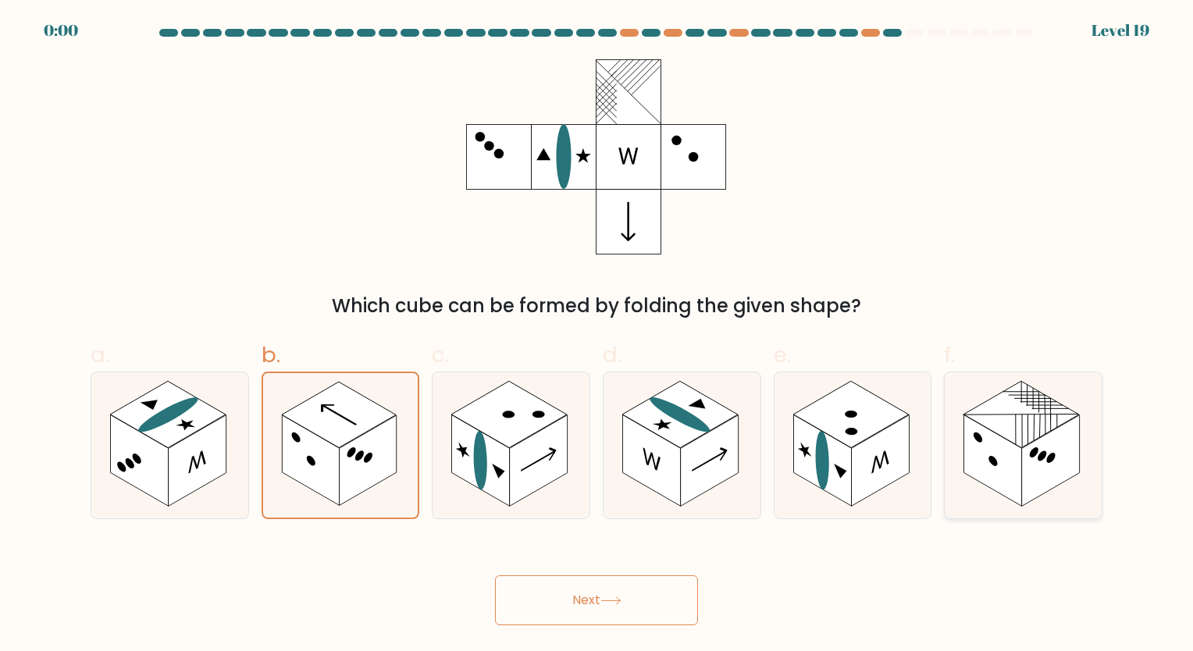
click at [968, 508] on icon at bounding box center [1023, 446] width 157 height 146
click at [597, 336] on input "f." at bounding box center [597, 331] width 1 height 10
radio input "true"
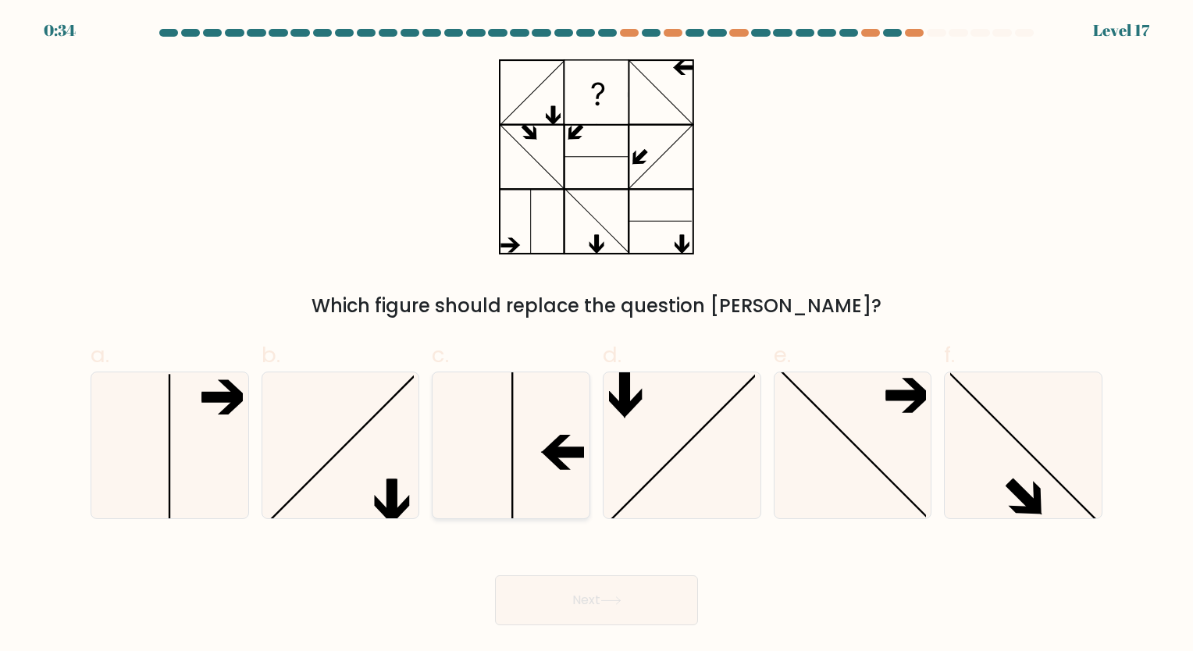
click at [555, 432] on icon at bounding box center [511, 446] width 146 height 146
click at [597, 336] on input "c." at bounding box center [597, 331] width 1 height 10
radio input "true"
click at [593, 599] on button "Next" at bounding box center [596, 601] width 203 height 50
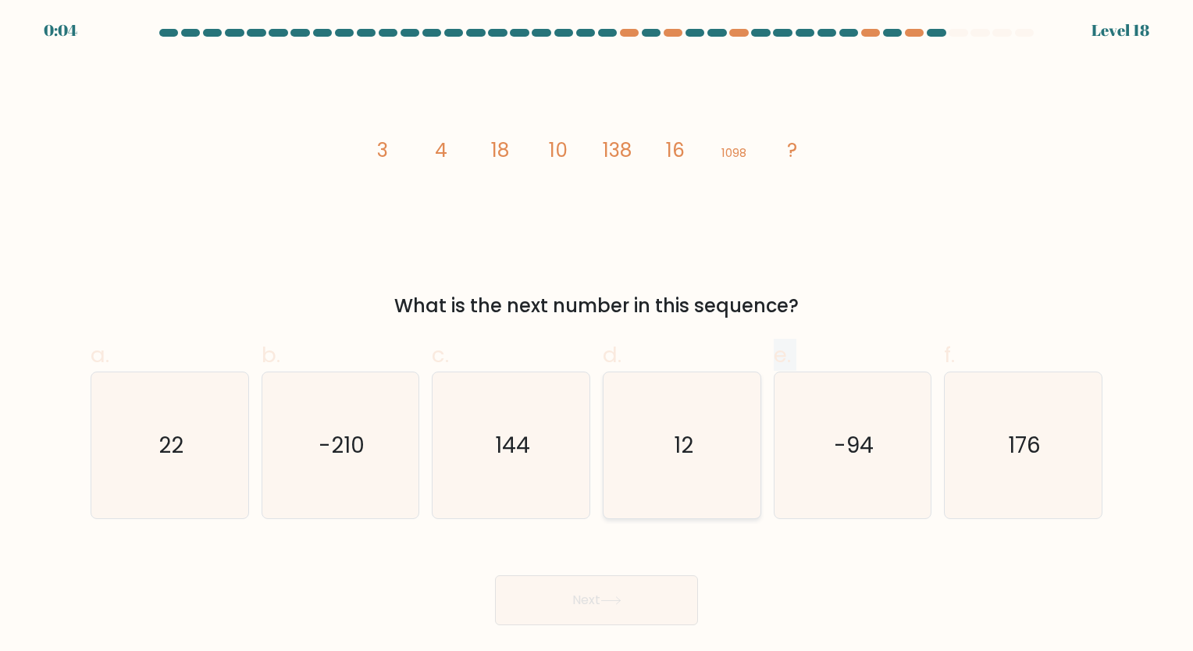
drag, startPoint x: 768, startPoint y: 487, endPoint x: 715, endPoint y: 476, distance: 54.2
click at [715, 476] on div "a. 22 b. -210" at bounding box center [596, 422] width 1025 height 193
click at [715, 476] on icon "12" at bounding box center [682, 446] width 146 height 146
click at [597, 336] on input "d. 12" at bounding box center [597, 331] width 1 height 10
radio input "true"
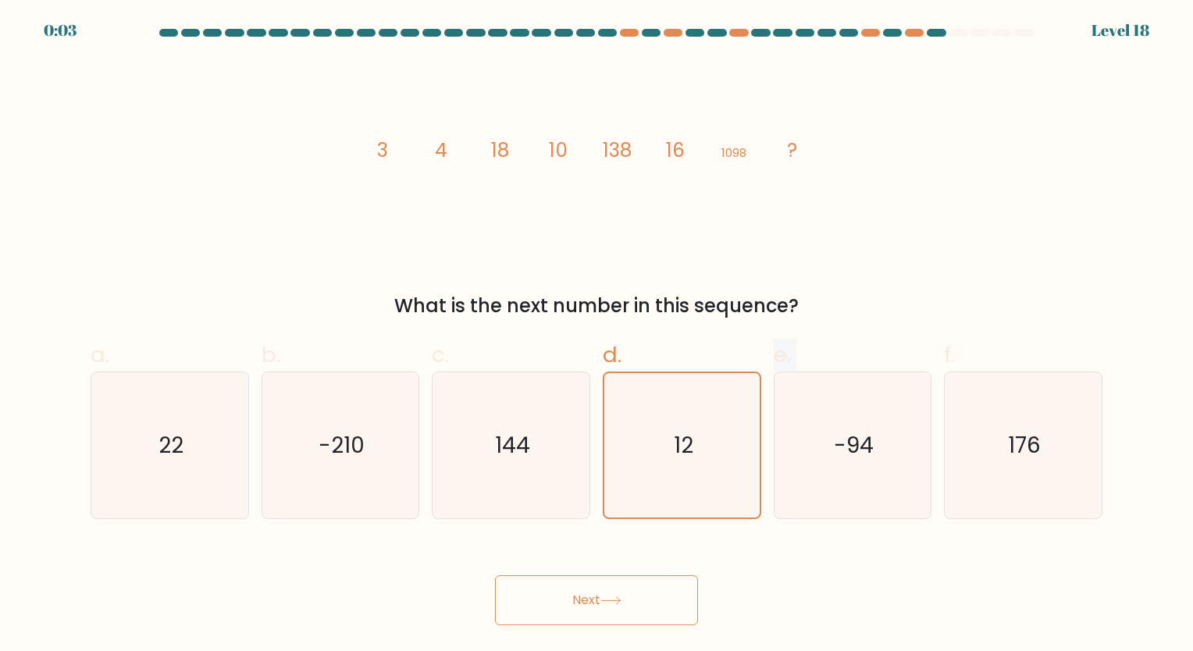
click at [602, 608] on button "Next" at bounding box center [596, 601] width 203 height 50
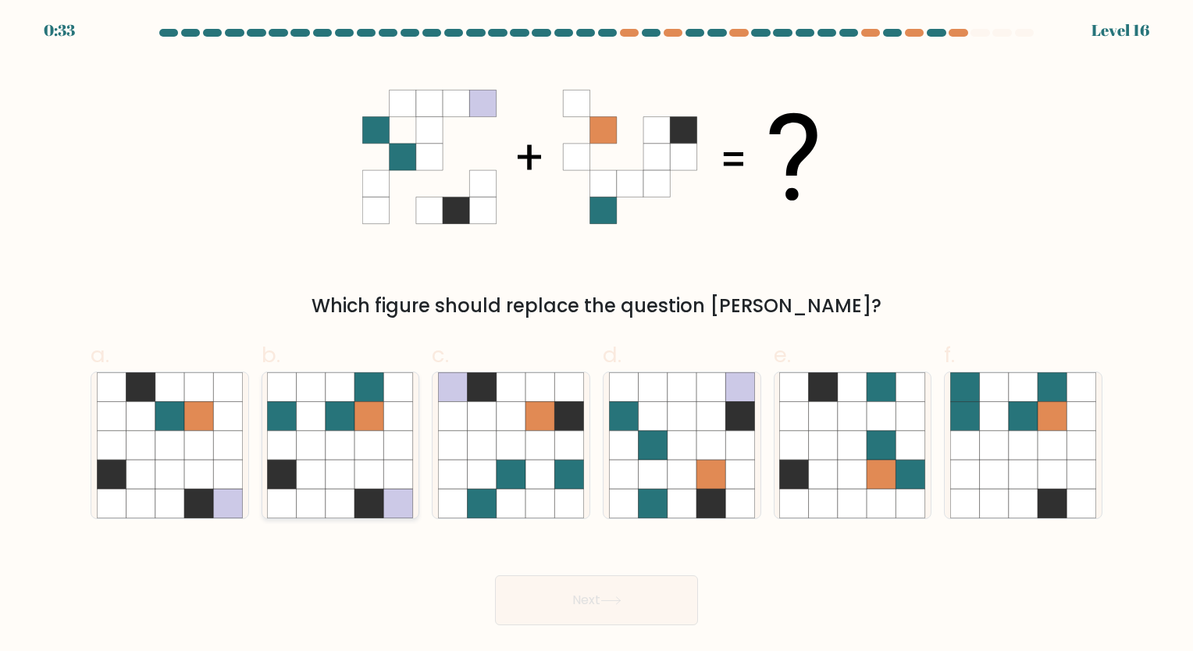
click at [298, 473] on icon at bounding box center [311, 474] width 29 height 29
click at [597, 336] on input "b." at bounding box center [597, 331] width 1 height 10
radio input "true"
click at [615, 589] on button "Next" at bounding box center [596, 601] width 203 height 50
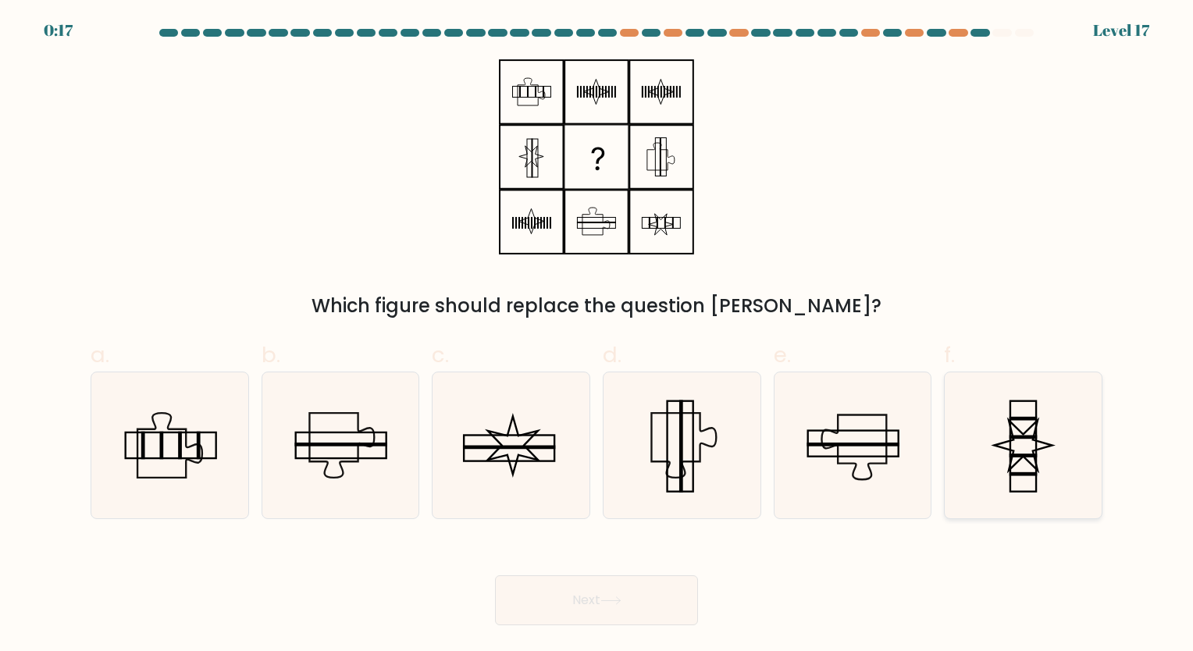
click at [972, 395] on icon at bounding box center [1023, 446] width 146 height 146
click at [597, 336] on input "f." at bounding box center [597, 331] width 1 height 10
radio input "true"
click at [705, 401] on icon at bounding box center [682, 446] width 146 height 146
click at [597, 336] on input "d." at bounding box center [597, 331] width 1 height 10
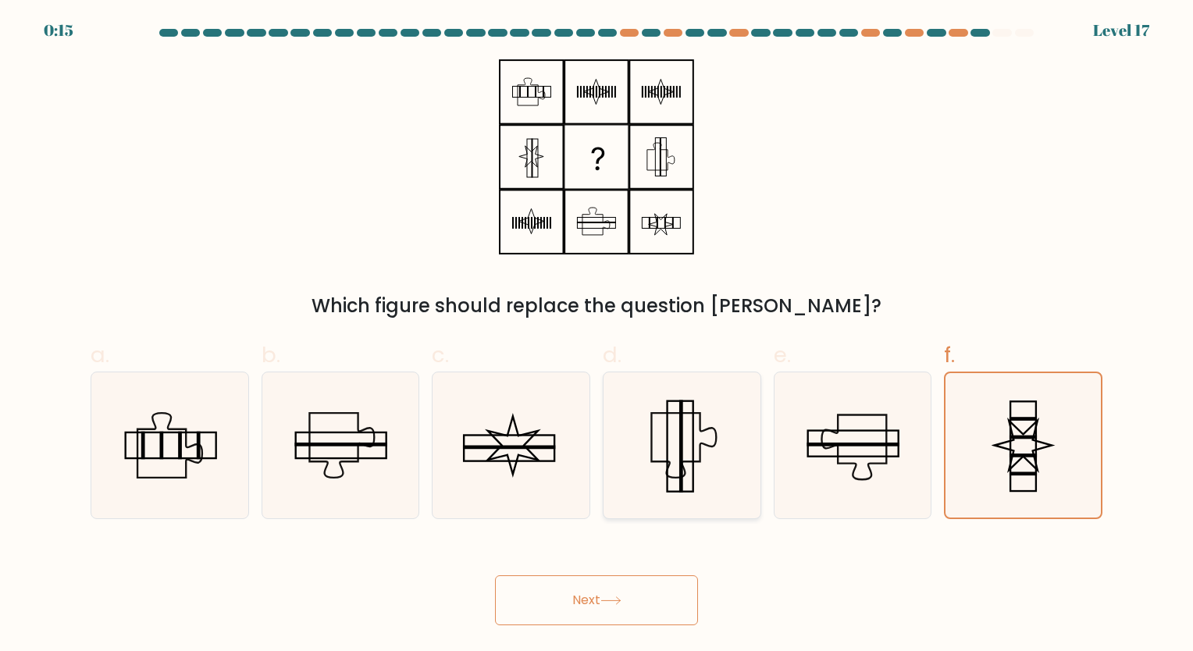
radio input "true"
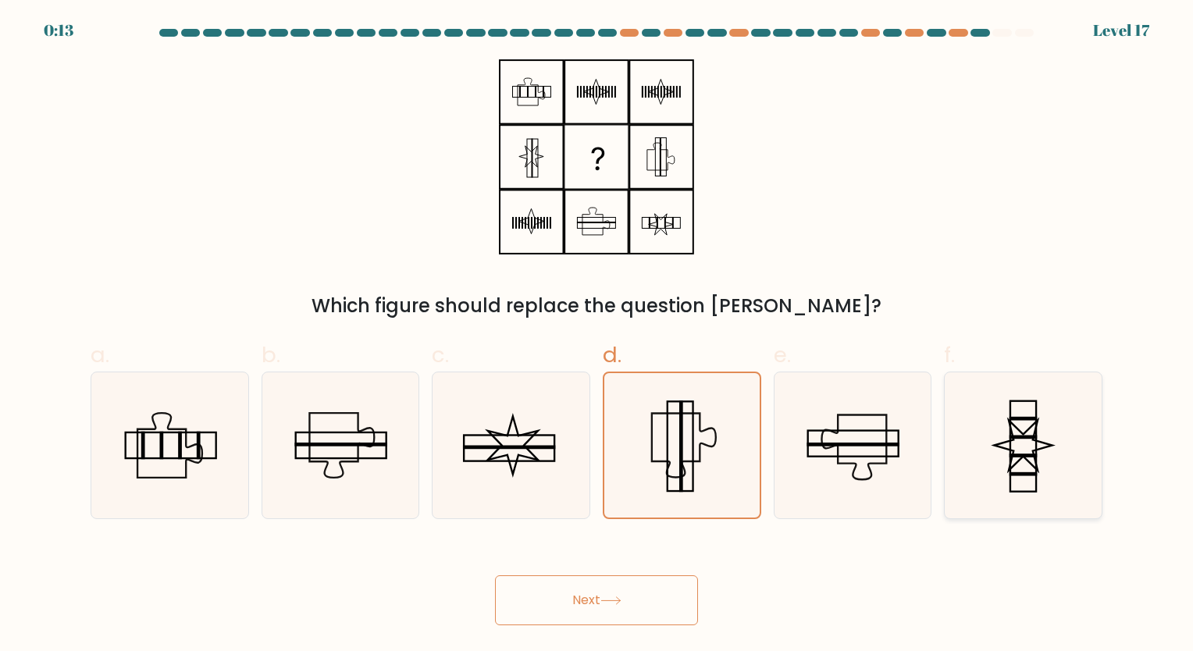
click at [997, 448] on icon at bounding box center [1023, 446] width 146 height 146
click at [597, 336] on input "f." at bounding box center [597, 331] width 1 height 10
radio input "true"
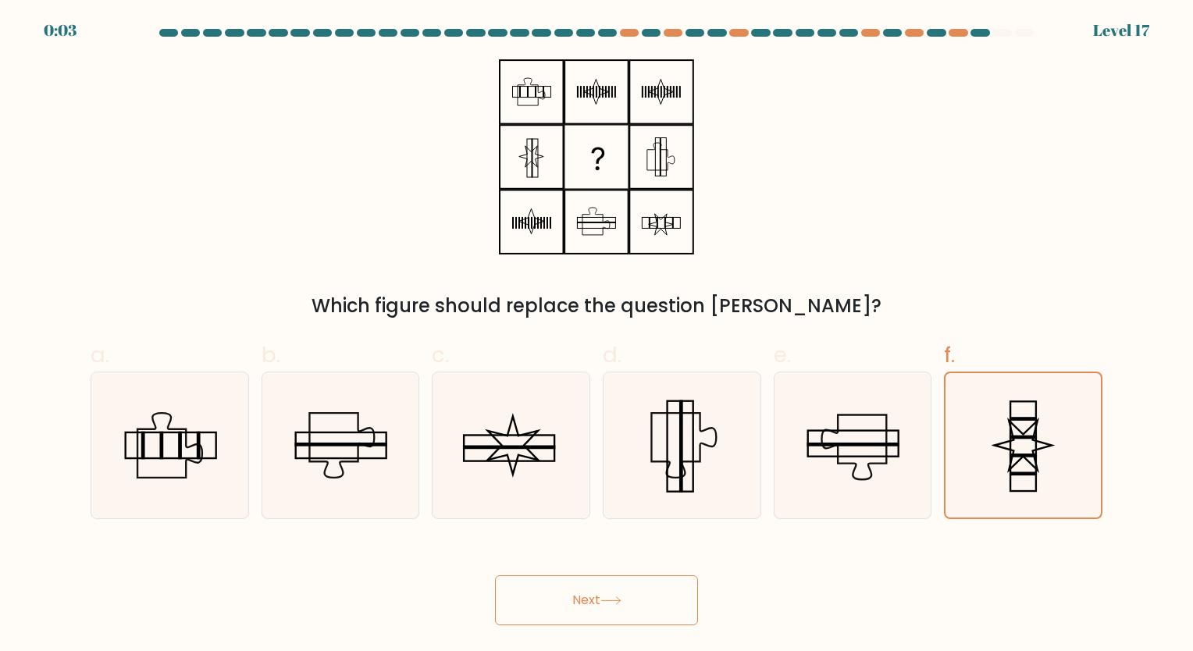
click at [604, 604] on icon at bounding box center [611, 601] width 21 height 9
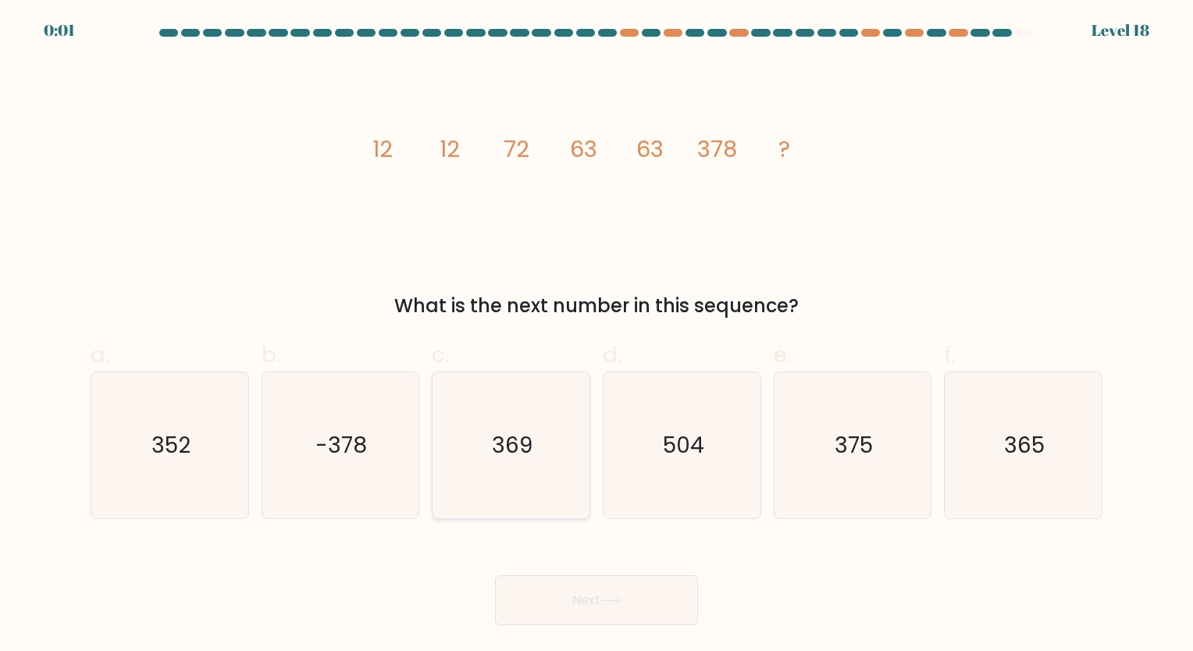
click at [540, 455] on icon "369" at bounding box center [511, 446] width 146 height 146
click at [597, 336] on input "c. 369" at bounding box center [597, 331] width 1 height 10
radio input "true"
click at [559, 604] on button "Next" at bounding box center [596, 601] width 203 height 50
